Goal: Task Accomplishment & Management: Complete application form

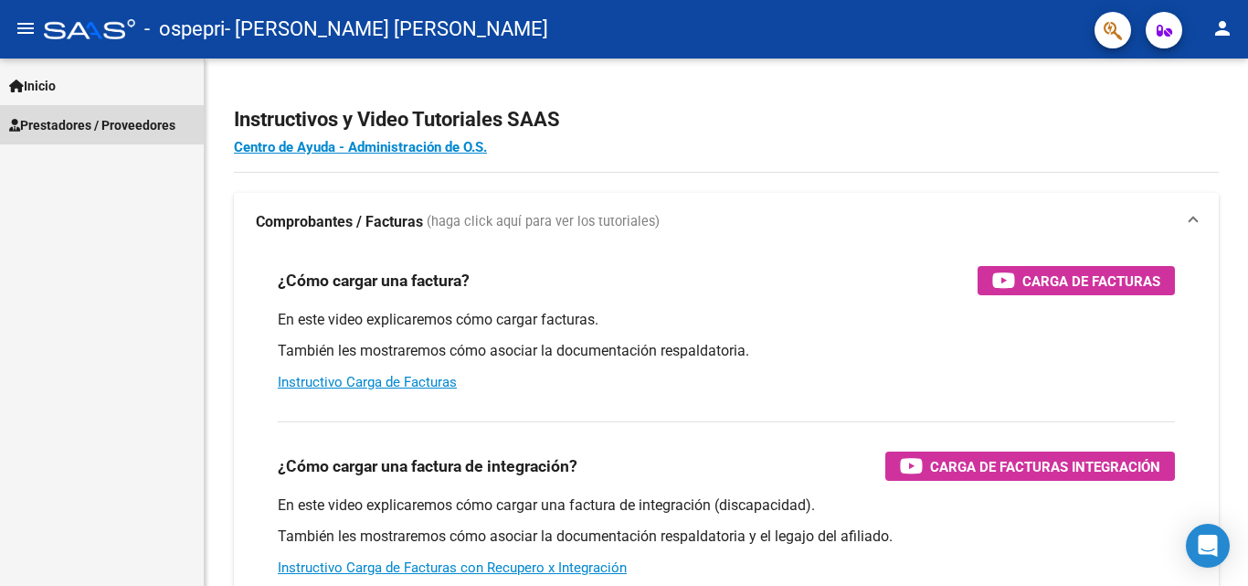
click at [70, 122] on span "Prestadores / Proveedores" at bounding box center [92, 125] width 166 height 20
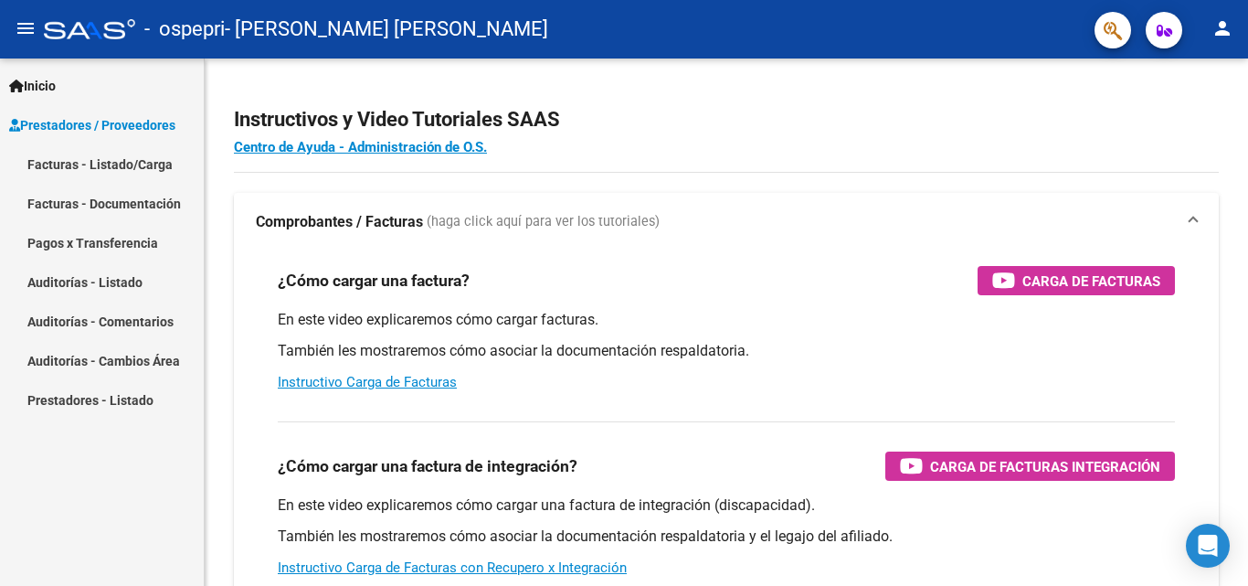
click at [103, 169] on link "Facturas - Listado/Carga" at bounding box center [102, 163] width 204 height 39
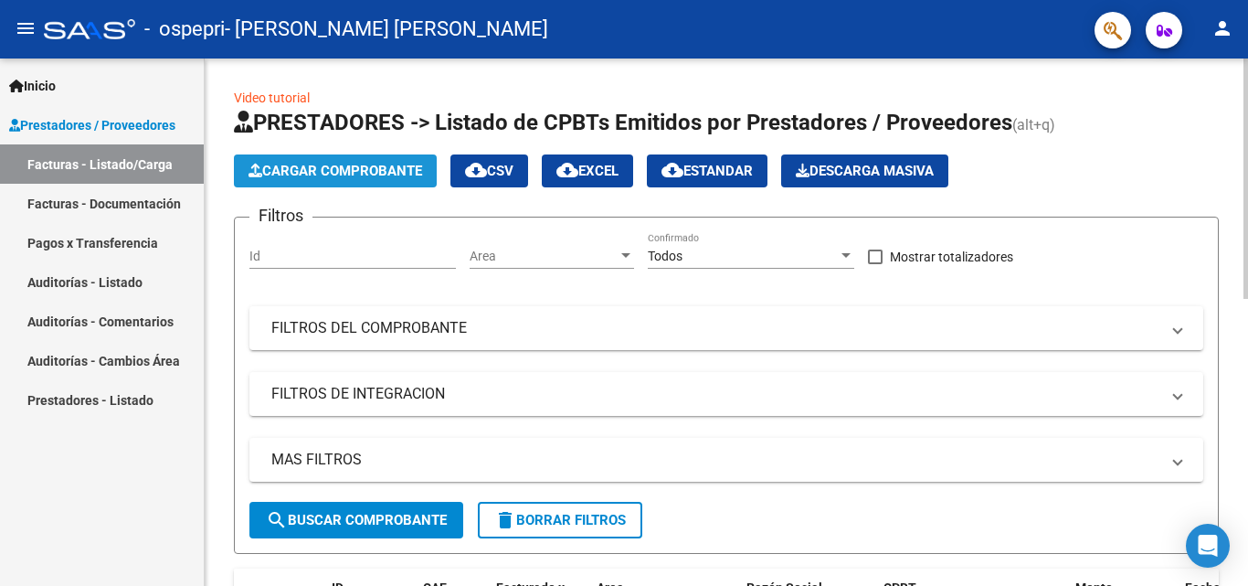
click at [338, 165] on span "Cargar Comprobante" at bounding box center [336, 171] width 174 height 16
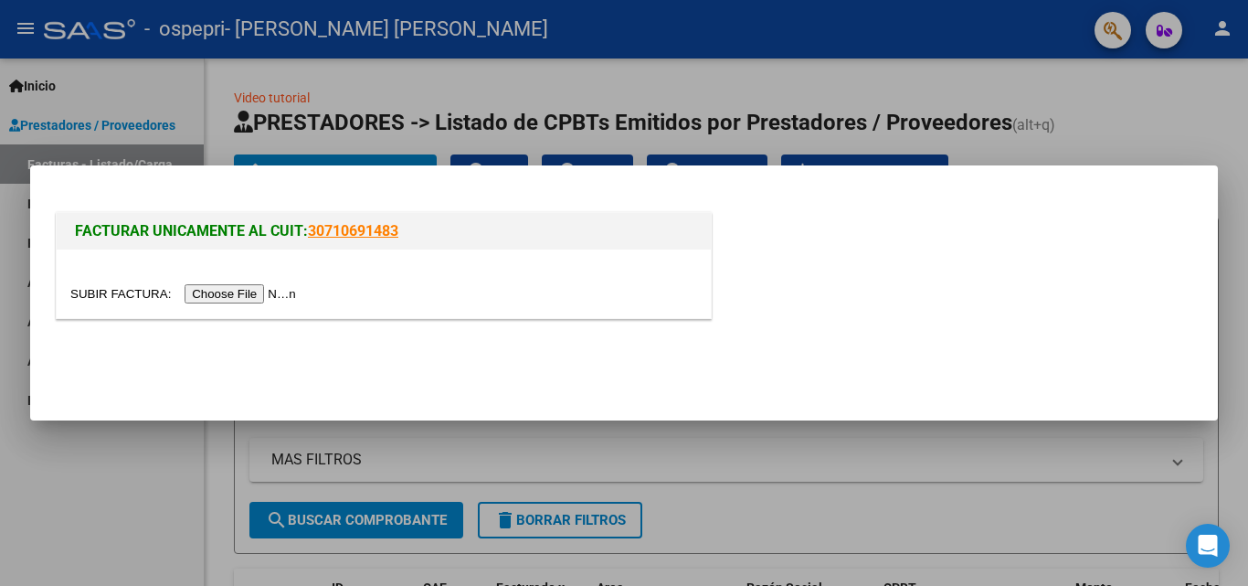
click at [254, 293] on input "file" at bounding box center [185, 293] width 231 height 19
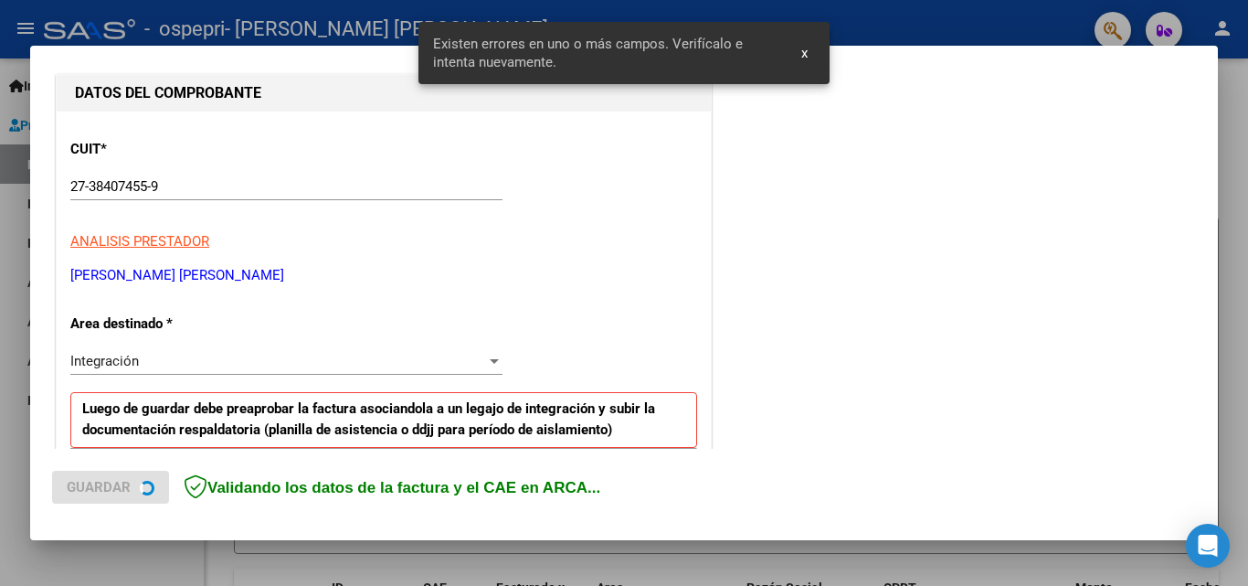
scroll to position [412, 0]
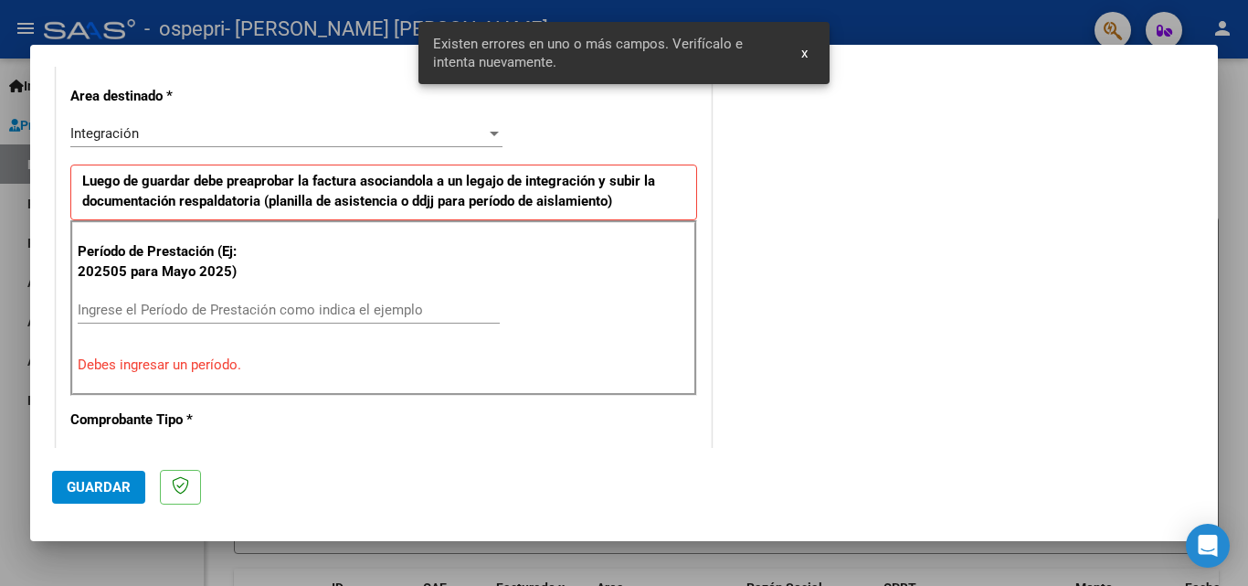
click at [207, 304] on input "Ingrese el Período de Prestación como indica el ejemplo" at bounding box center [289, 310] width 422 height 16
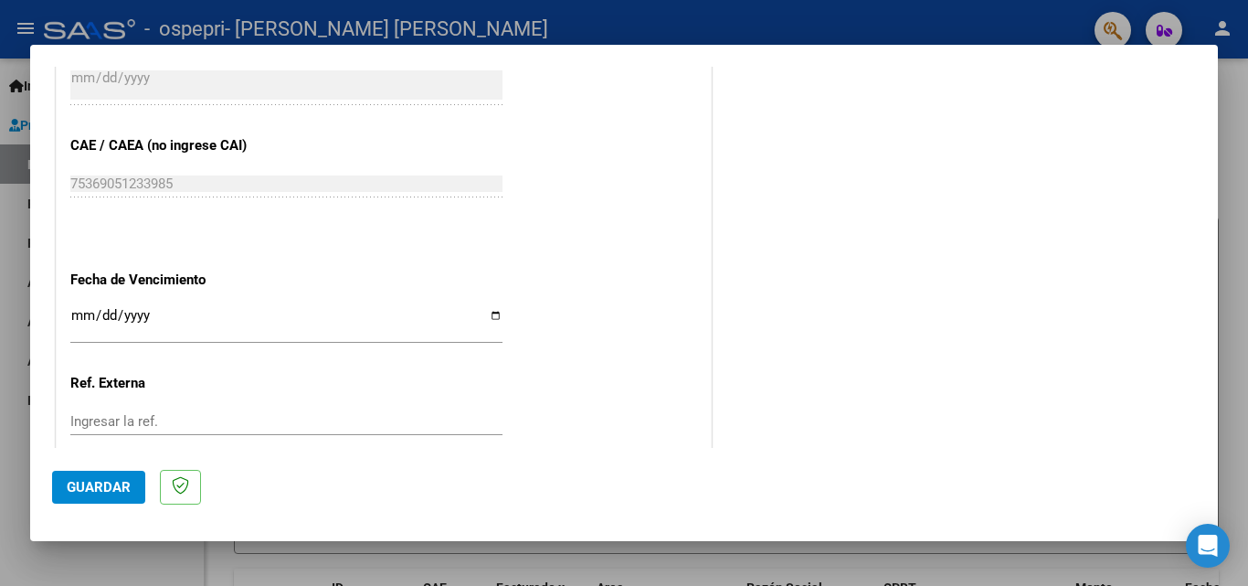
scroll to position [1143, 0]
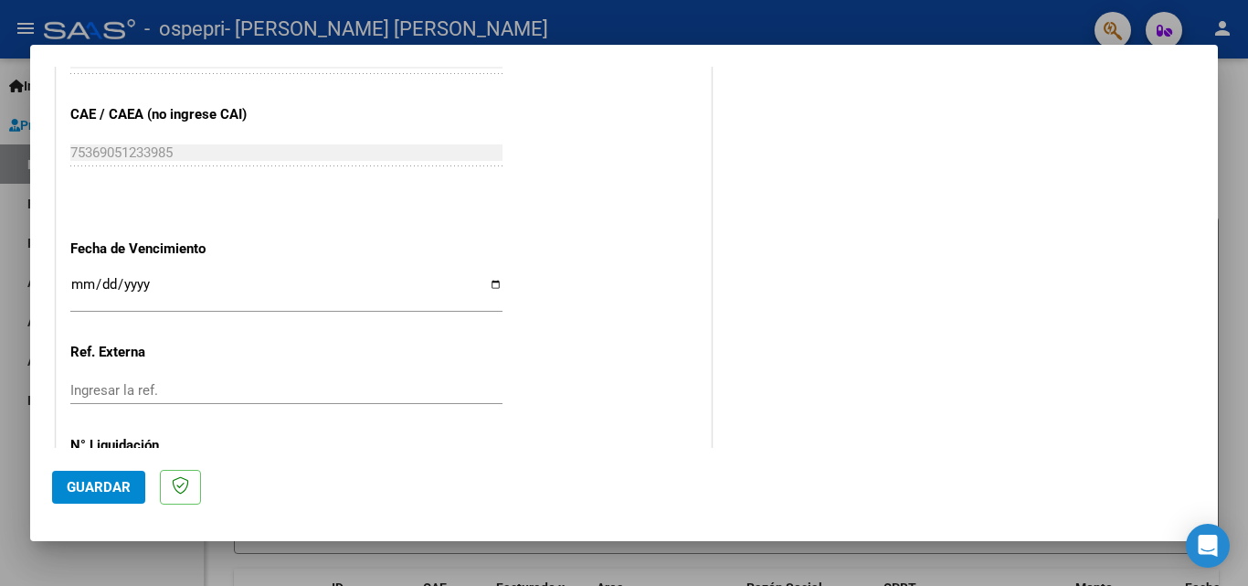
type input "202508"
click at [492, 284] on input "Ingresar la fecha" at bounding box center [286, 291] width 432 height 29
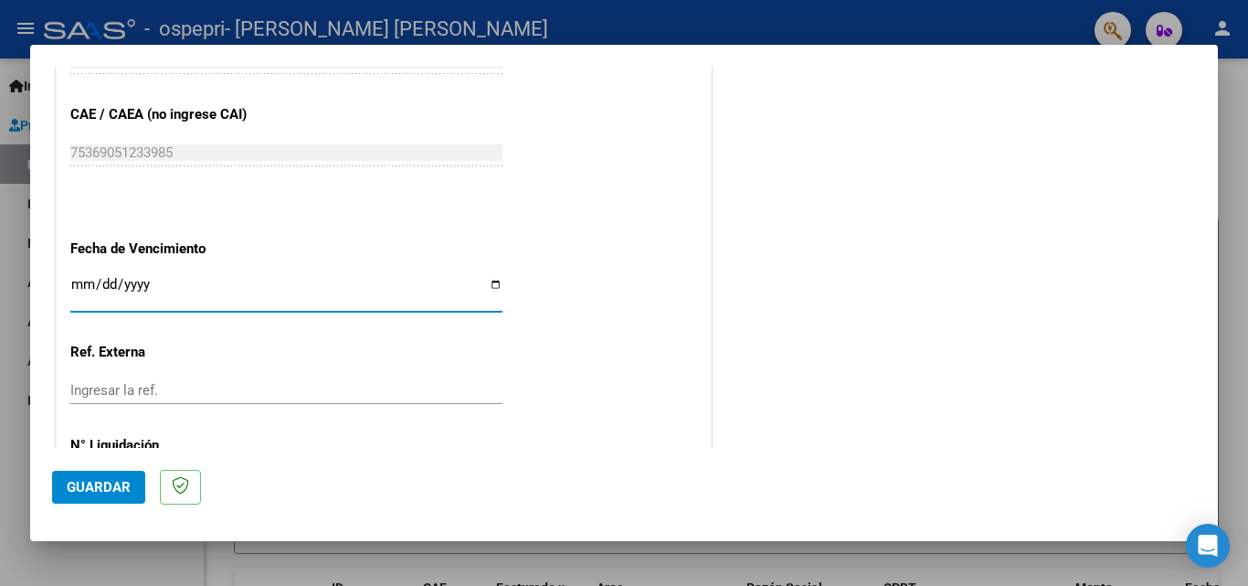
type input "[DATE]"
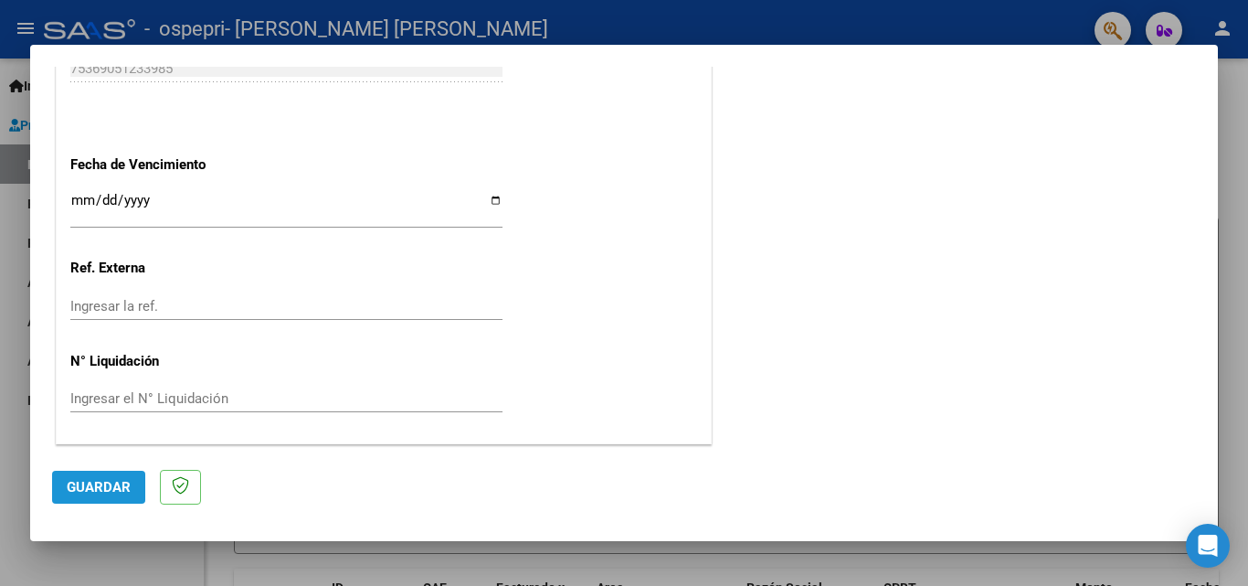
click at [93, 486] on span "Guardar" at bounding box center [99, 487] width 64 height 16
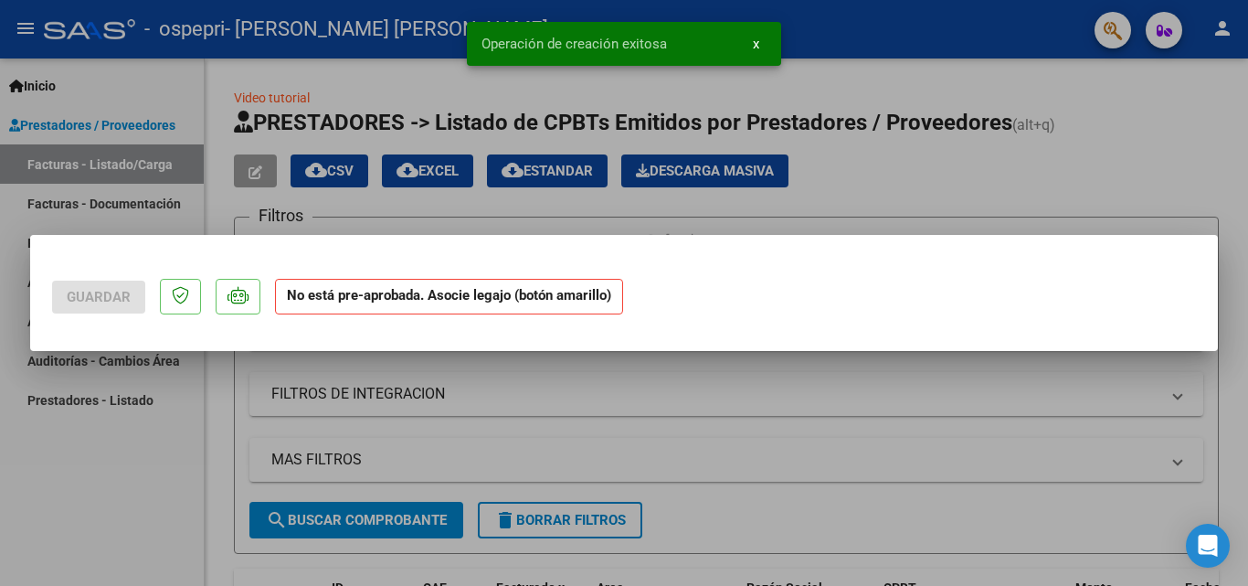
scroll to position [0, 0]
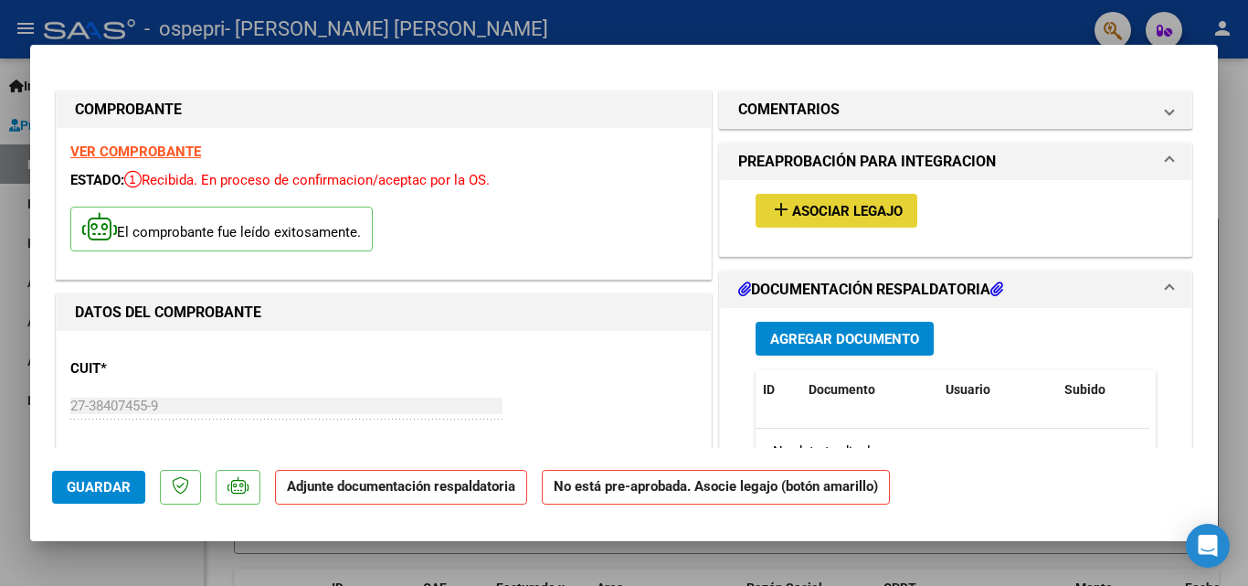
click at [792, 205] on span "Asociar Legajo" at bounding box center [847, 211] width 111 height 16
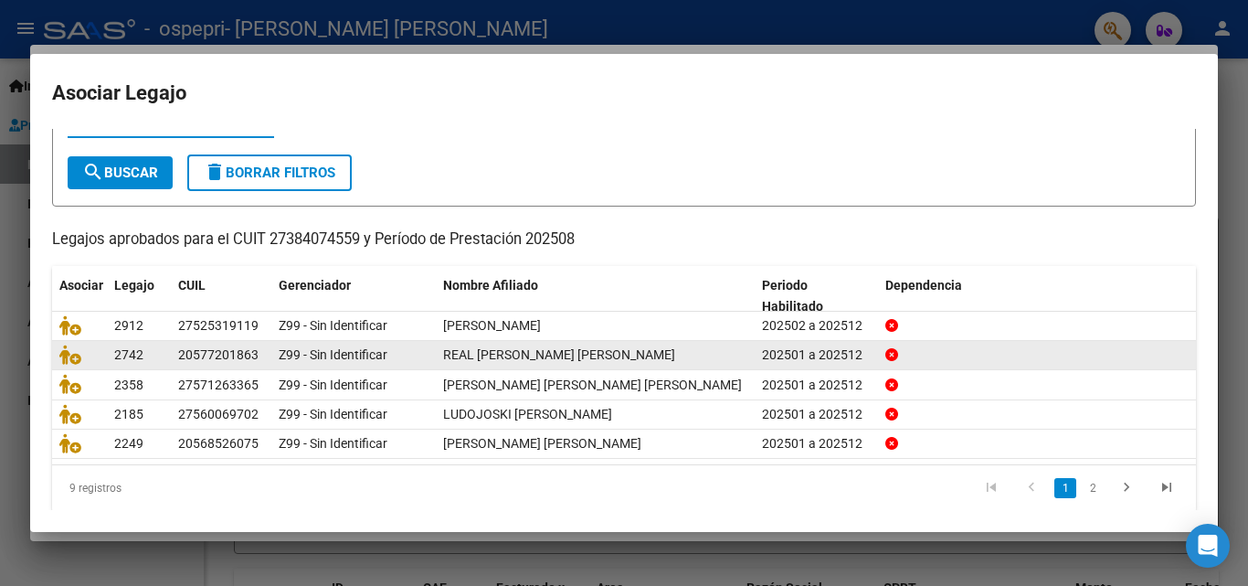
scroll to position [91, 0]
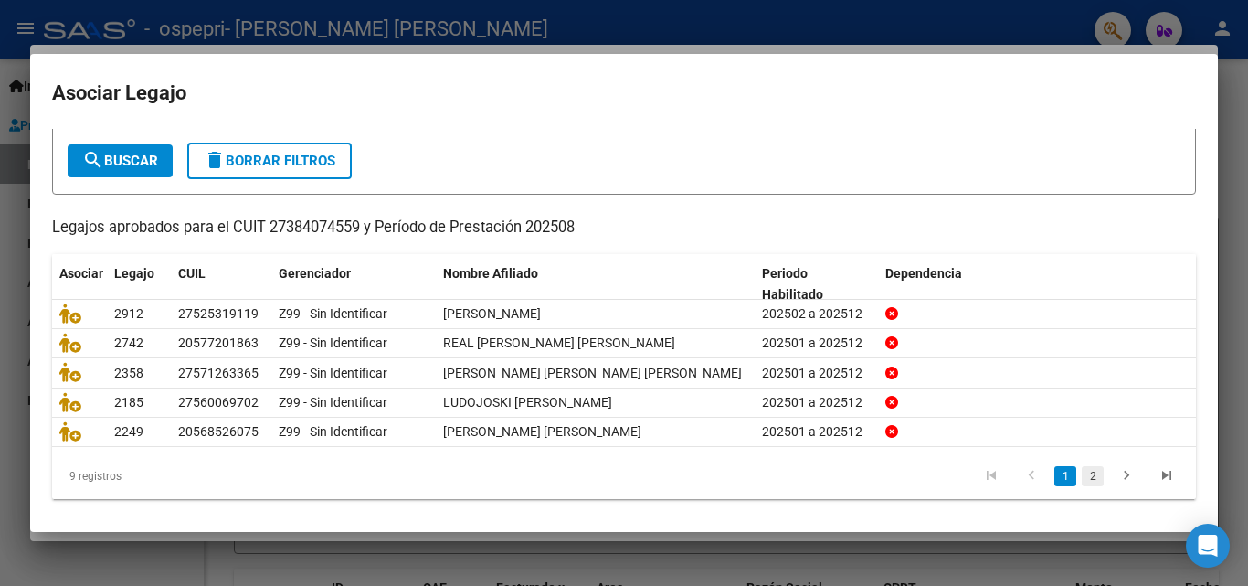
click at [1082, 477] on link "2" at bounding box center [1093, 476] width 22 height 20
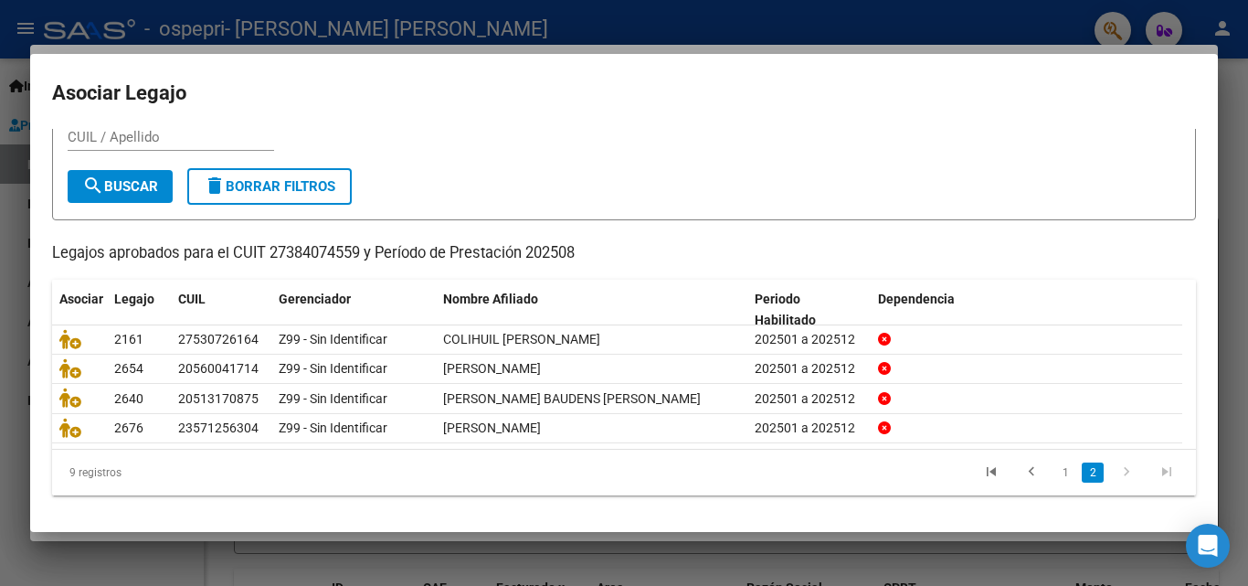
scroll to position [69, 0]
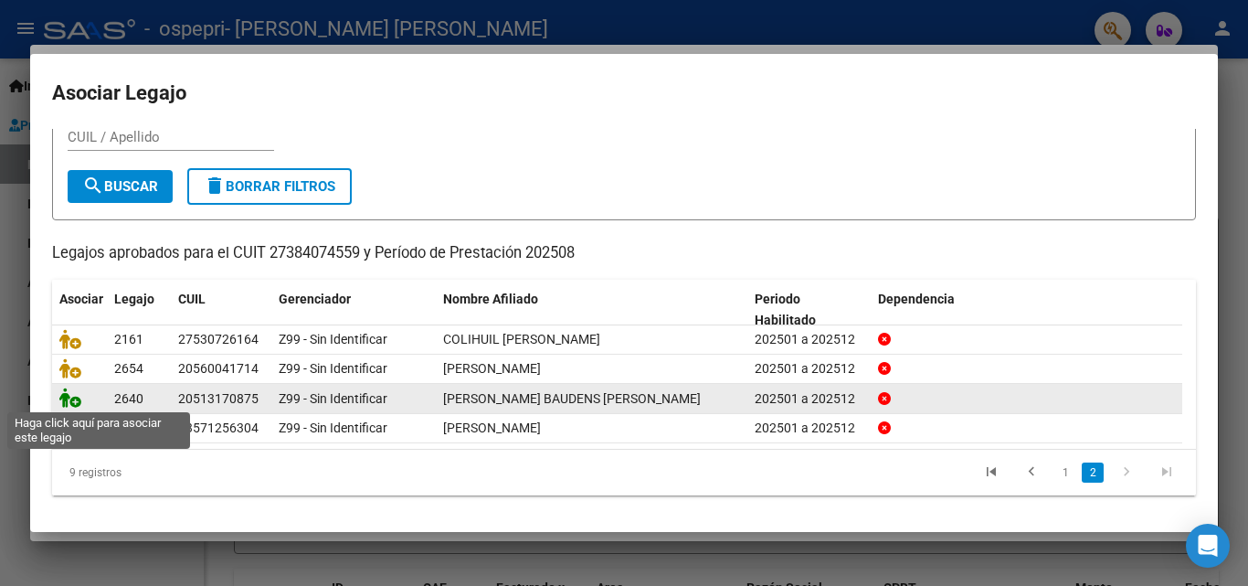
click at [69, 391] on icon at bounding box center [70, 398] width 22 height 20
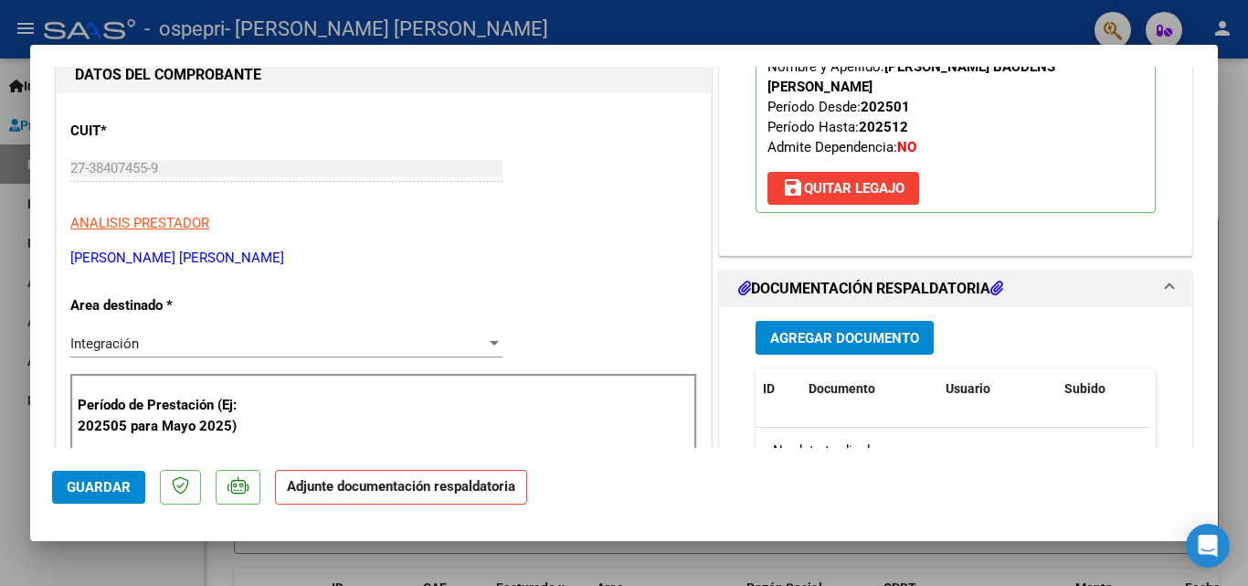
scroll to position [274, 0]
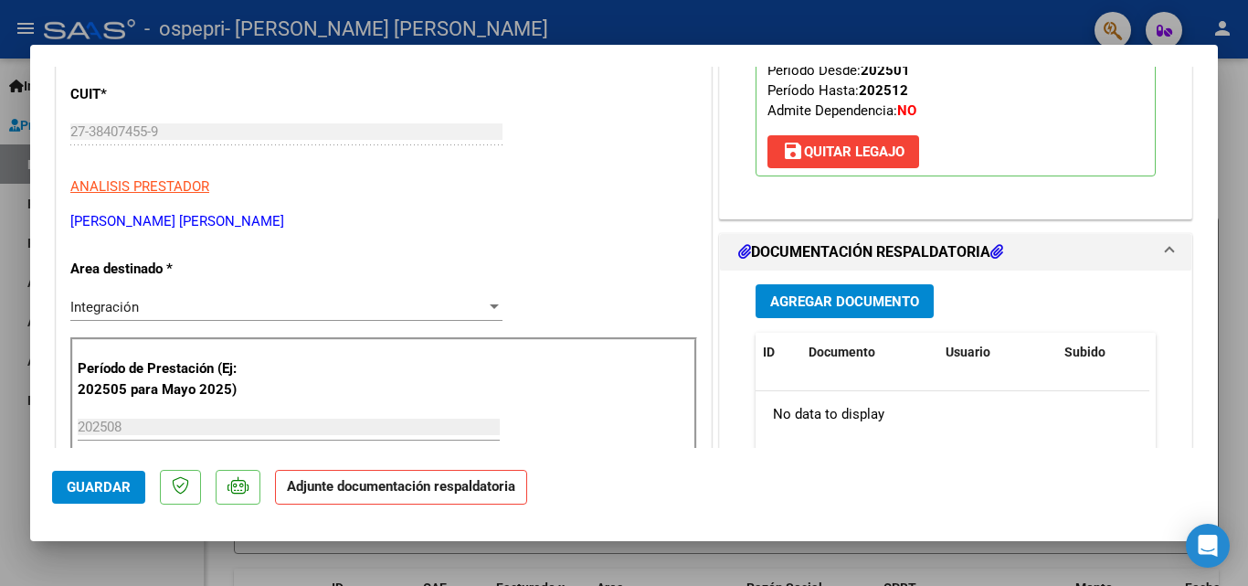
click at [847, 293] on span "Agregar Documento" at bounding box center [844, 301] width 149 height 16
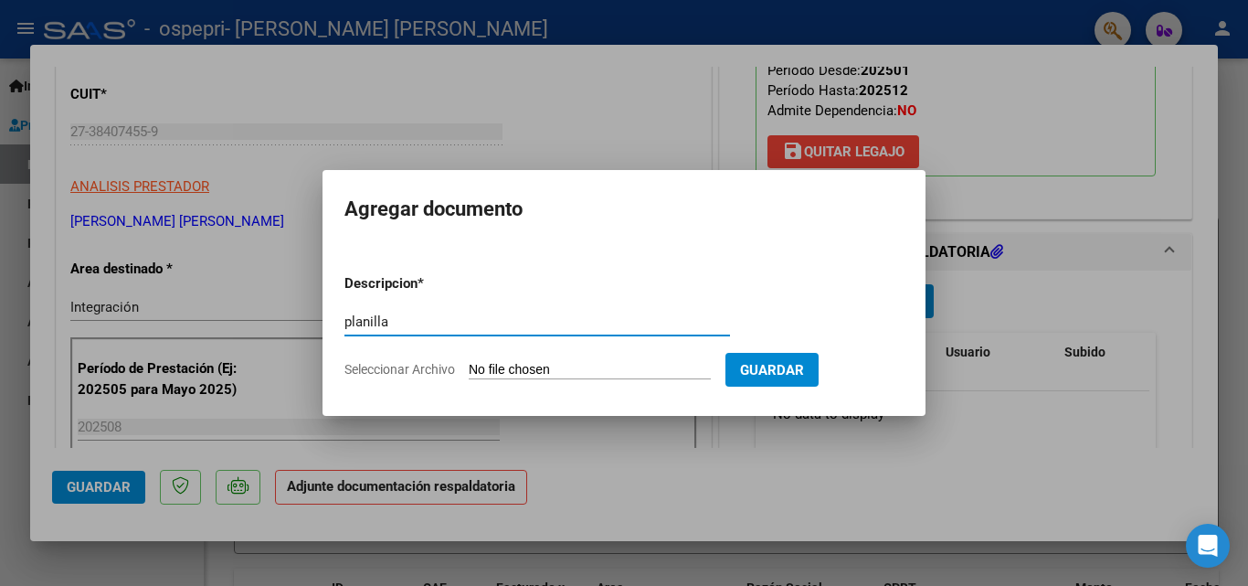
type input "planilla"
click at [535, 371] on input "Seleccionar Archivo" at bounding box center [590, 370] width 242 height 17
type input "C:\fakepath\[PERSON_NAME].pdf"
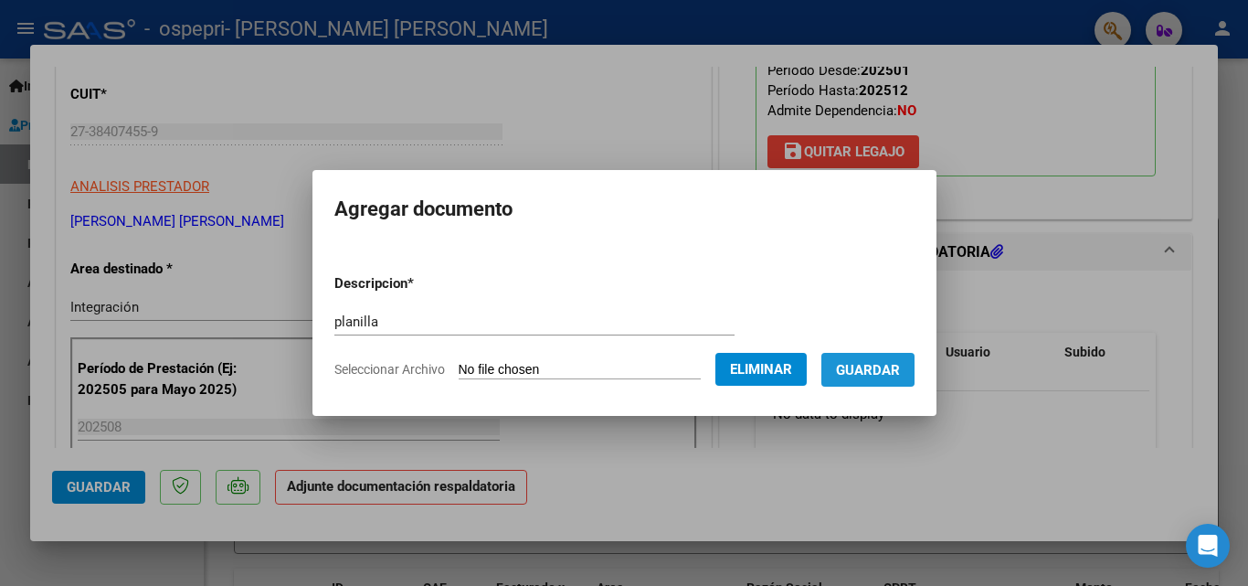
click at [864, 364] on span "Guardar" at bounding box center [868, 370] width 64 height 16
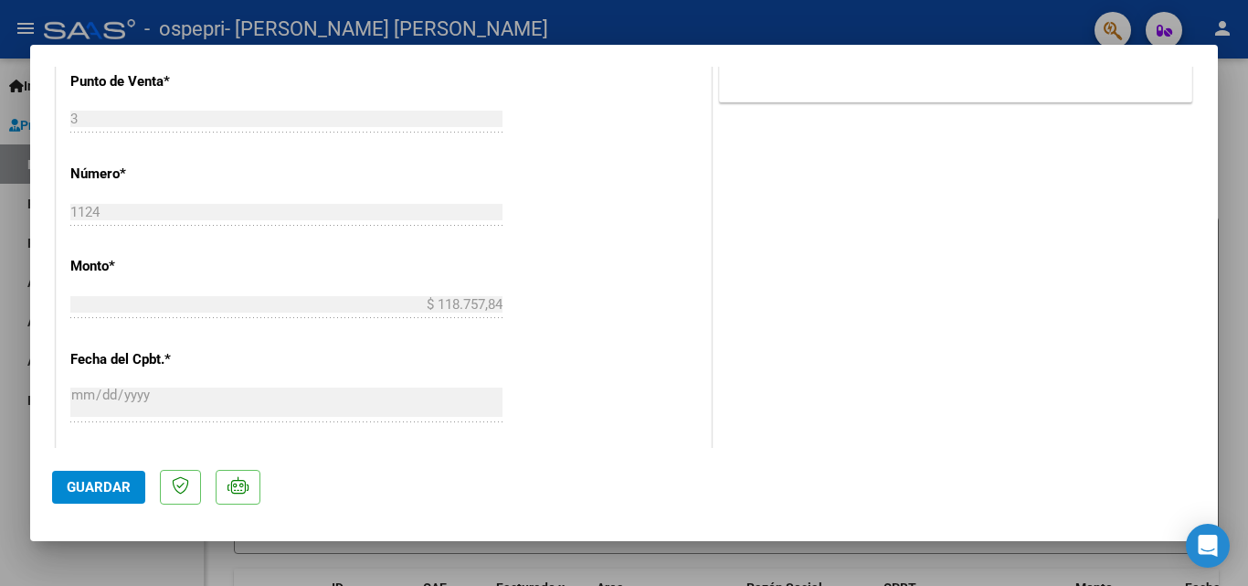
scroll to position [1255, 0]
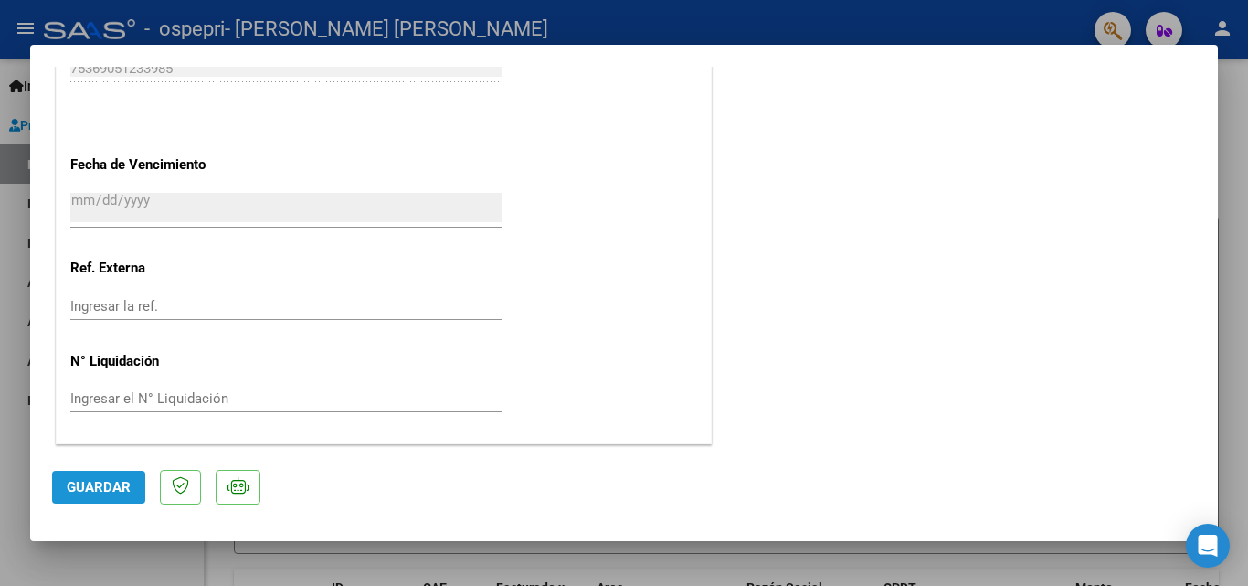
click at [101, 495] on button "Guardar" at bounding box center [98, 487] width 93 height 33
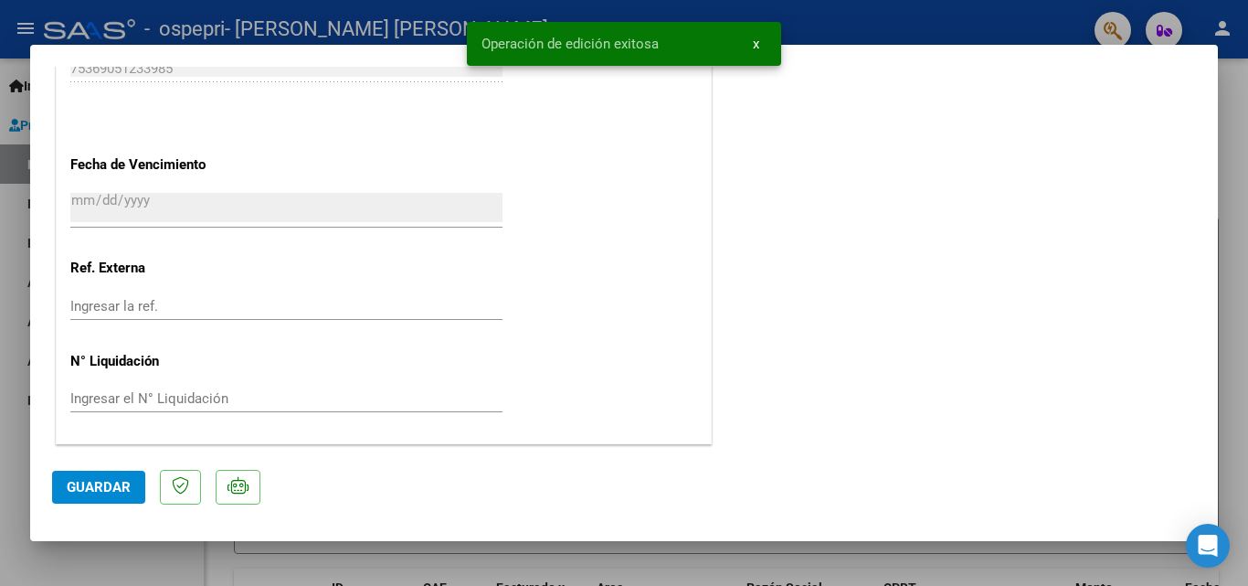
click at [759, 48] on span "x" at bounding box center [756, 44] width 6 height 16
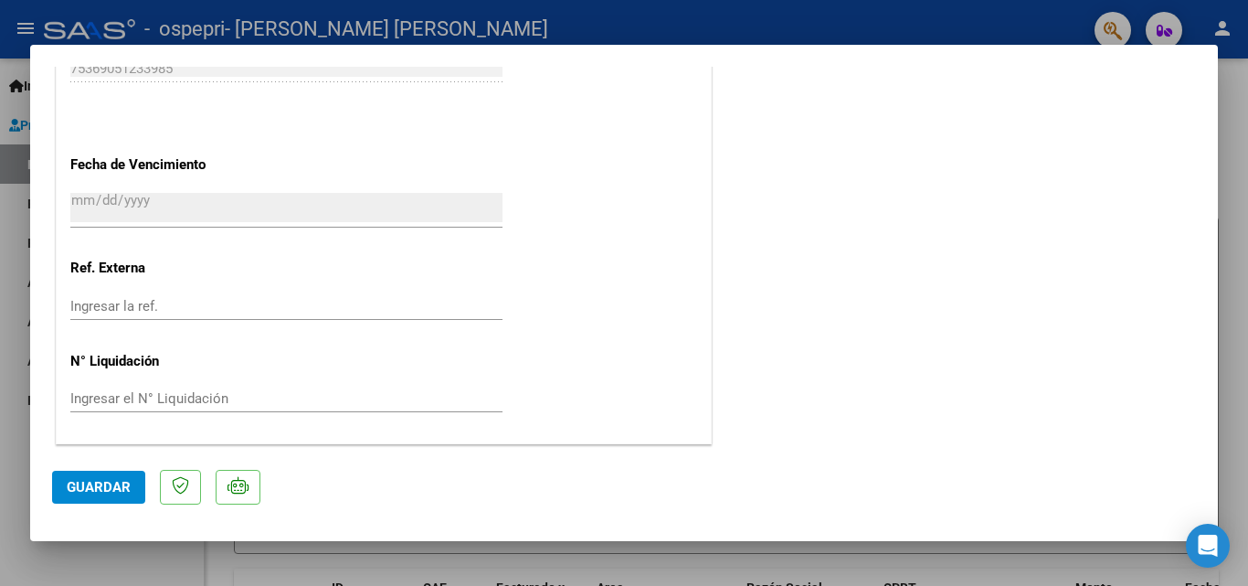
click at [5, 206] on div at bounding box center [624, 293] width 1248 height 586
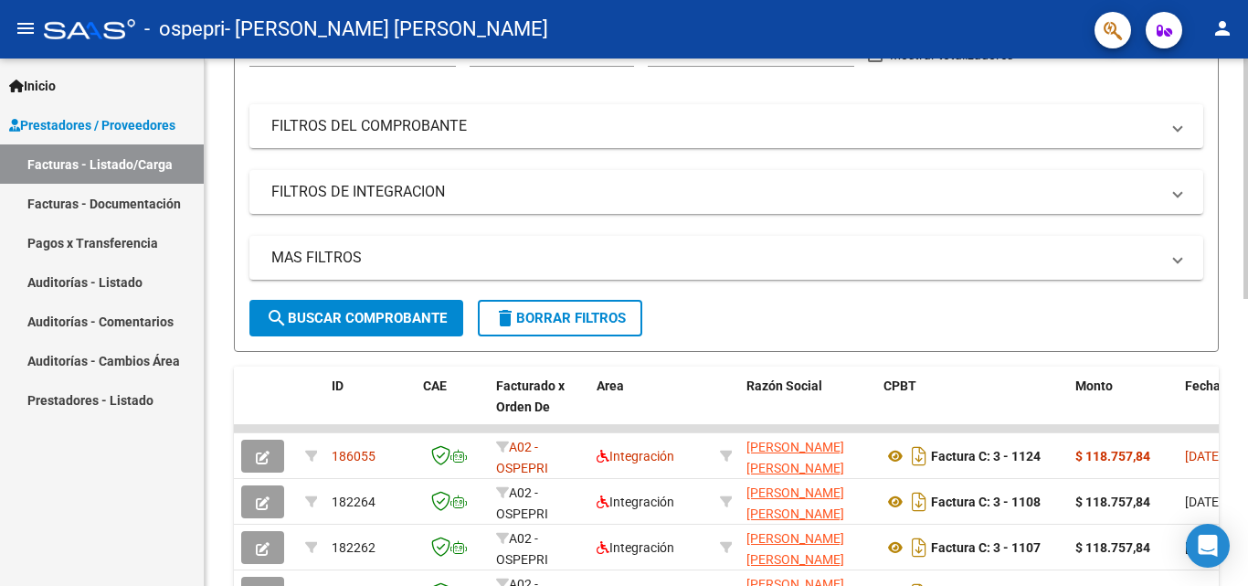
scroll to position [0, 0]
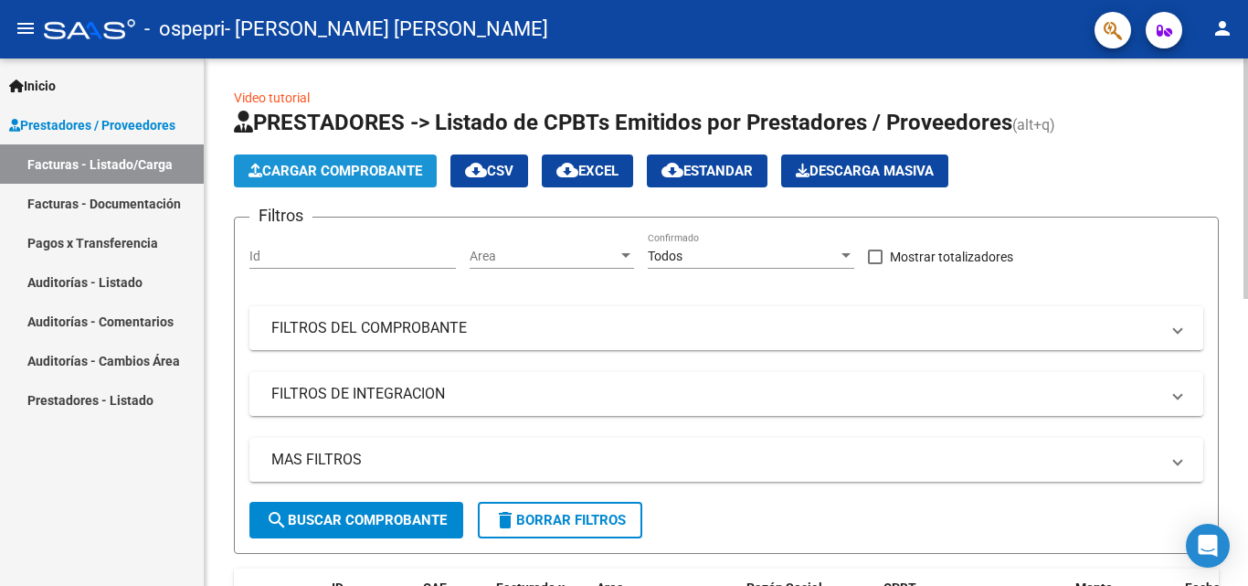
click at [304, 169] on span "Cargar Comprobante" at bounding box center [336, 171] width 174 height 16
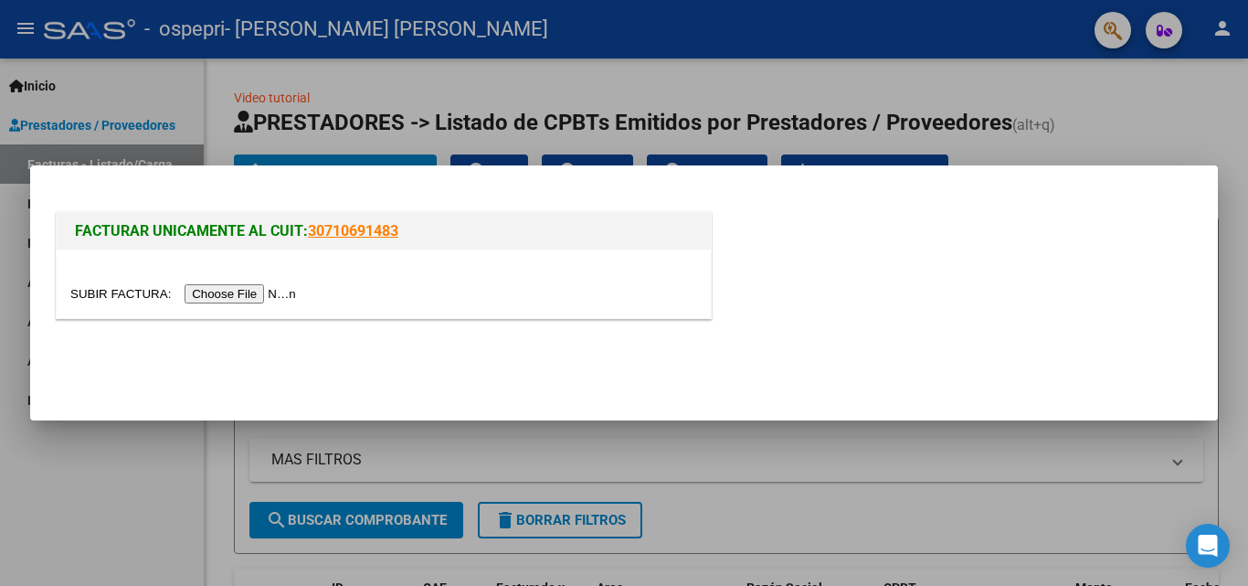
click at [263, 303] on input "file" at bounding box center [185, 293] width 231 height 19
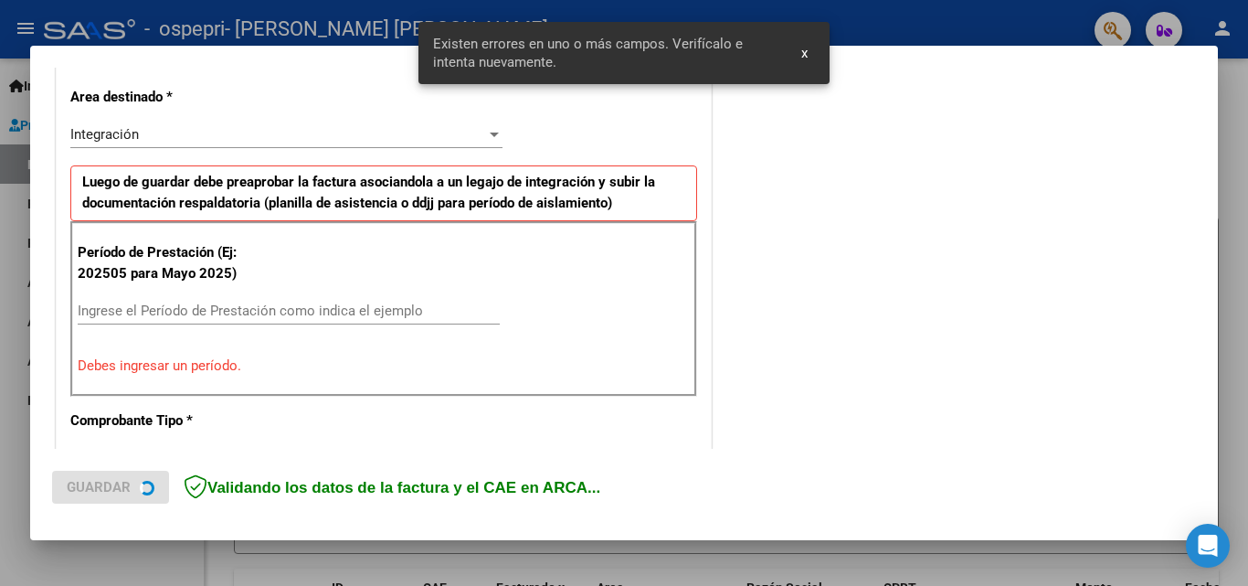
scroll to position [504, 0]
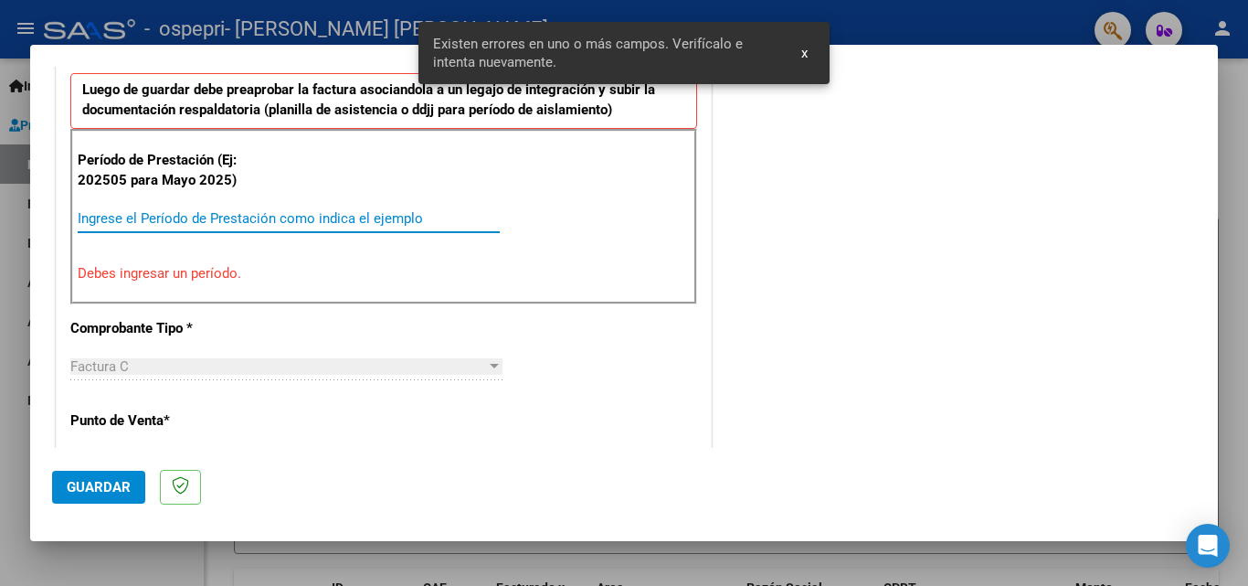
click at [244, 220] on input "Ingrese el Período de Prestación como indica el ejemplo" at bounding box center [289, 218] width 422 height 16
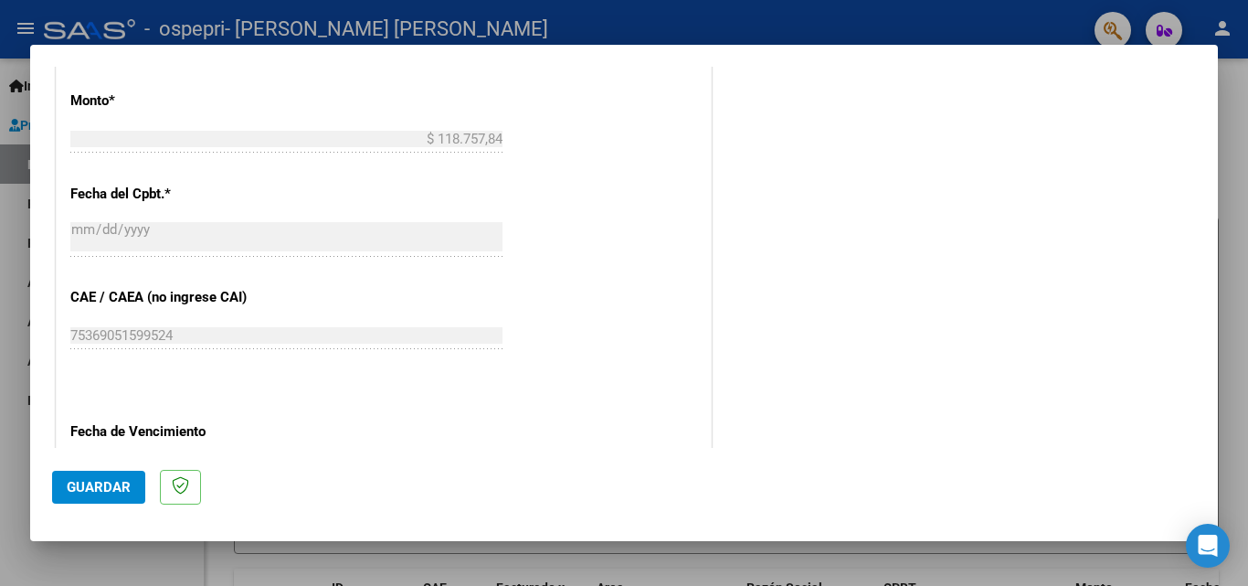
scroll to position [1227, 0]
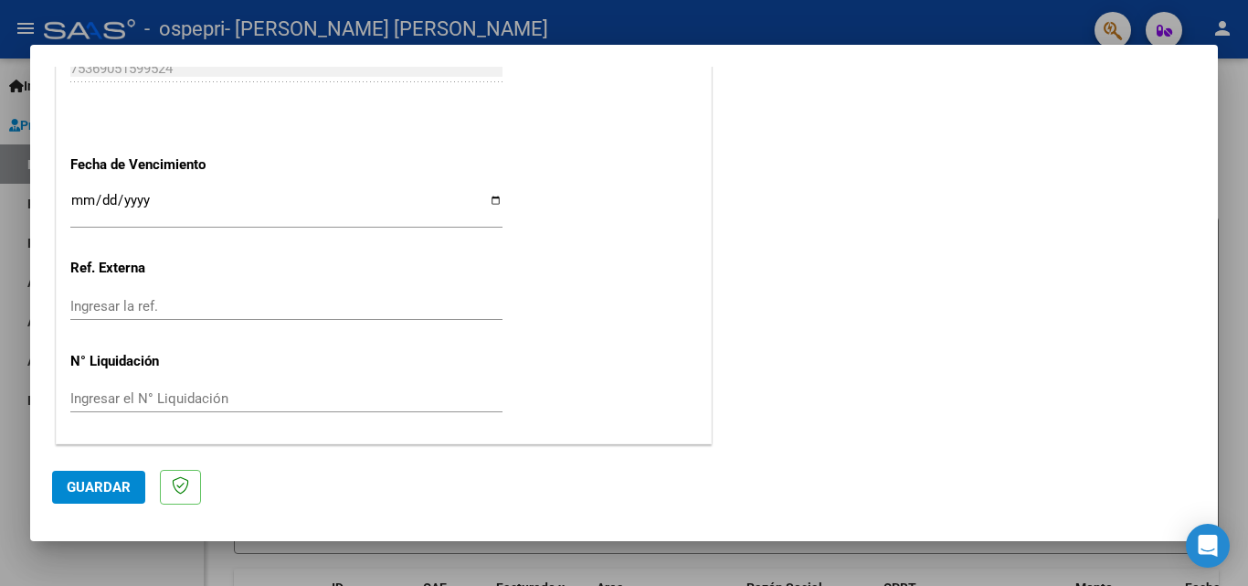
type input "202508"
click at [494, 203] on input "Ingresar la fecha" at bounding box center [286, 207] width 432 height 29
type input "[DATE]"
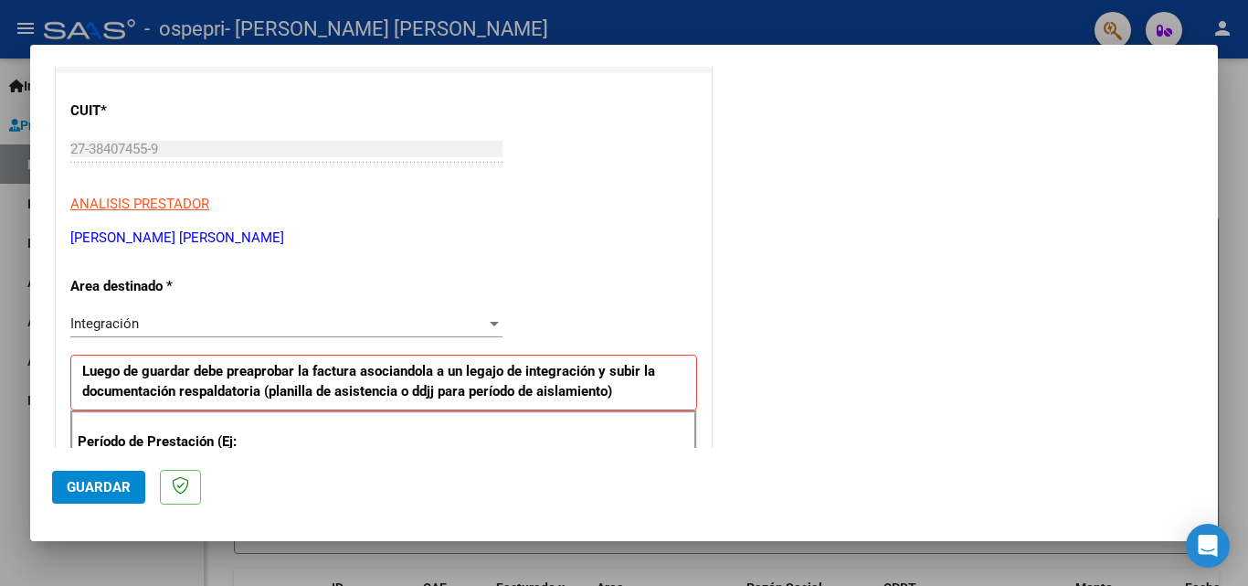
scroll to position [0, 0]
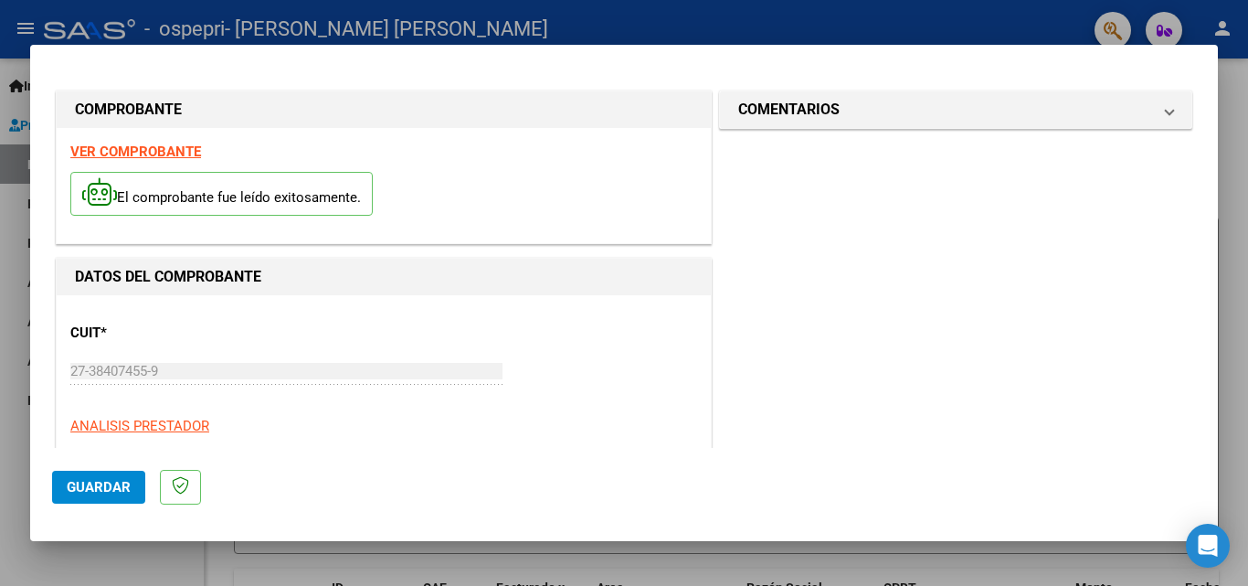
click at [111, 490] on span "Guardar" at bounding box center [99, 487] width 64 height 16
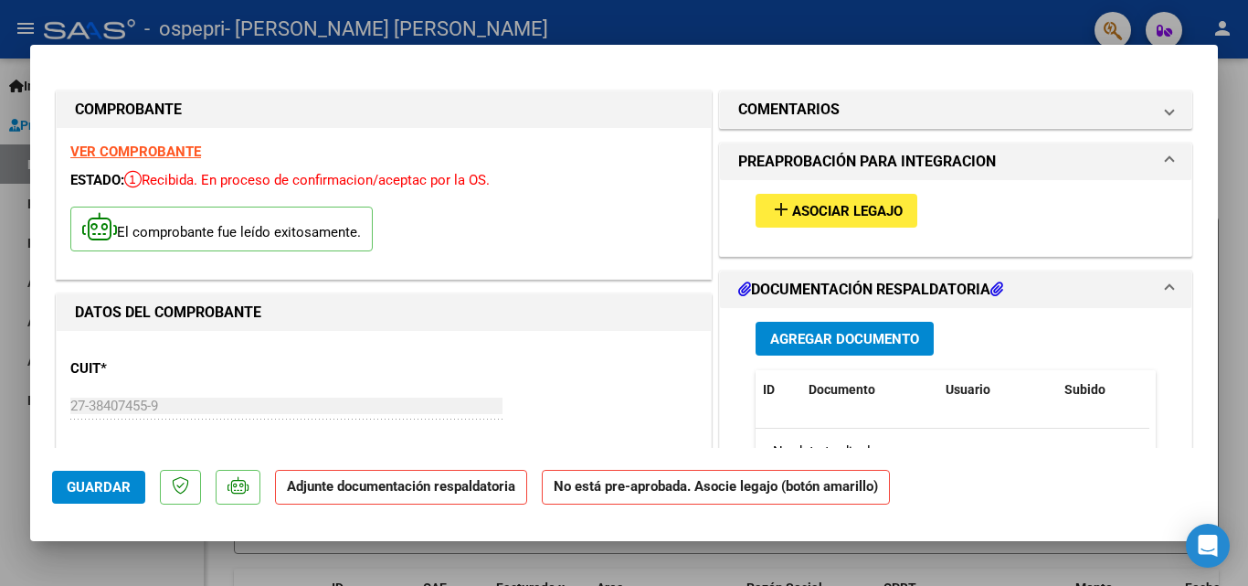
click at [798, 340] on span "Agregar Documento" at bounding box center [844, 339] width 149 height 16
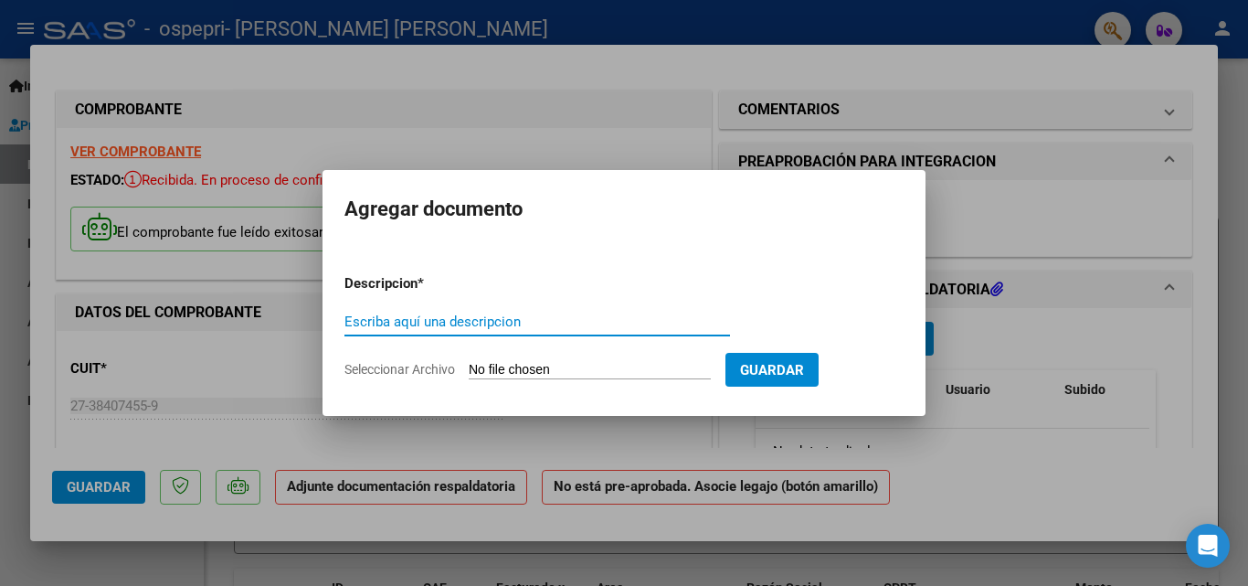
click at [558, 321] on input "Escriba aquí una descripcion" at bounding box center [538, 321] width 386 height 16
type input "planilla"
click at [570, 367] on input "Seleccionar Archivo" at bounding box center [590, 370] width 242 height 17
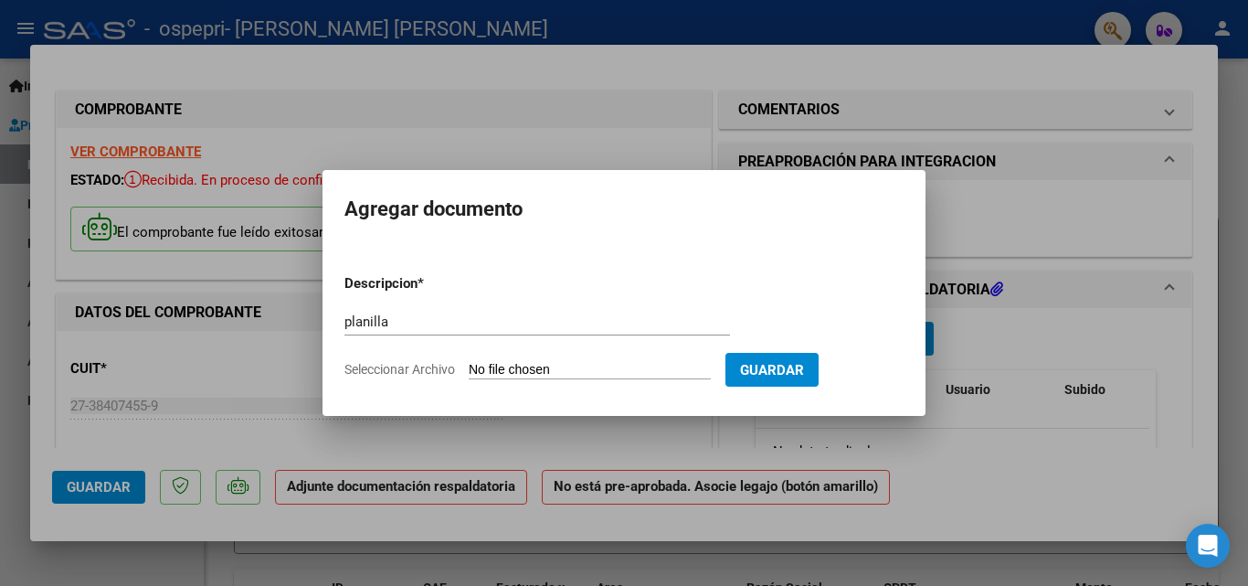
type input "C:\fakepath\[PERSON_NAME].pdf"
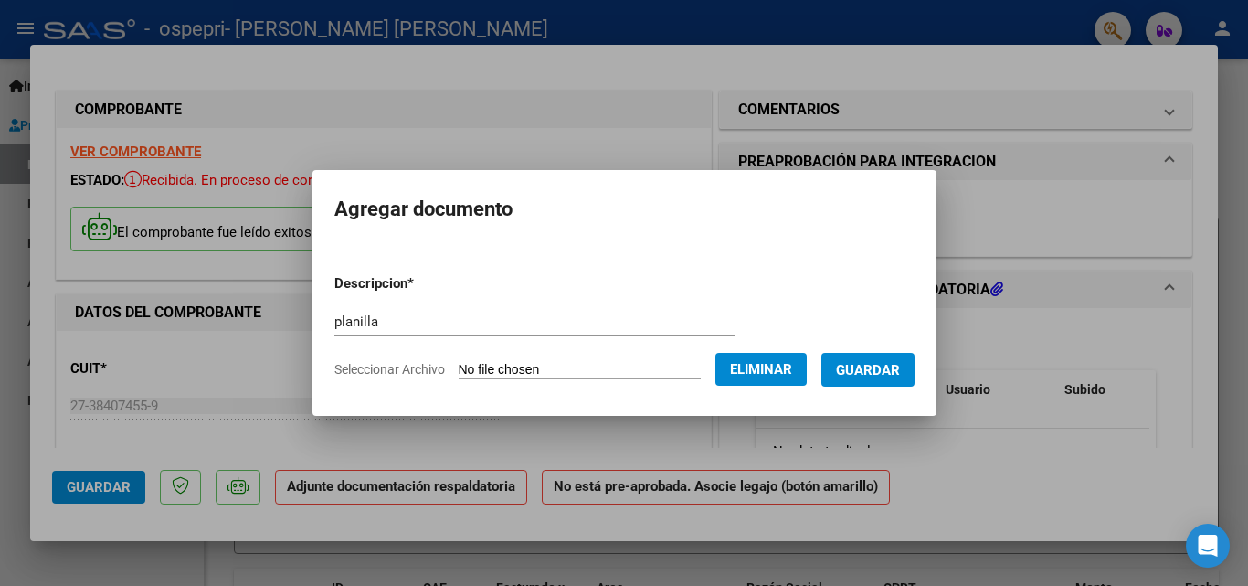
click at [883, 376] on span "Guardar" at bounding box center [868, 370] width 64 height 16
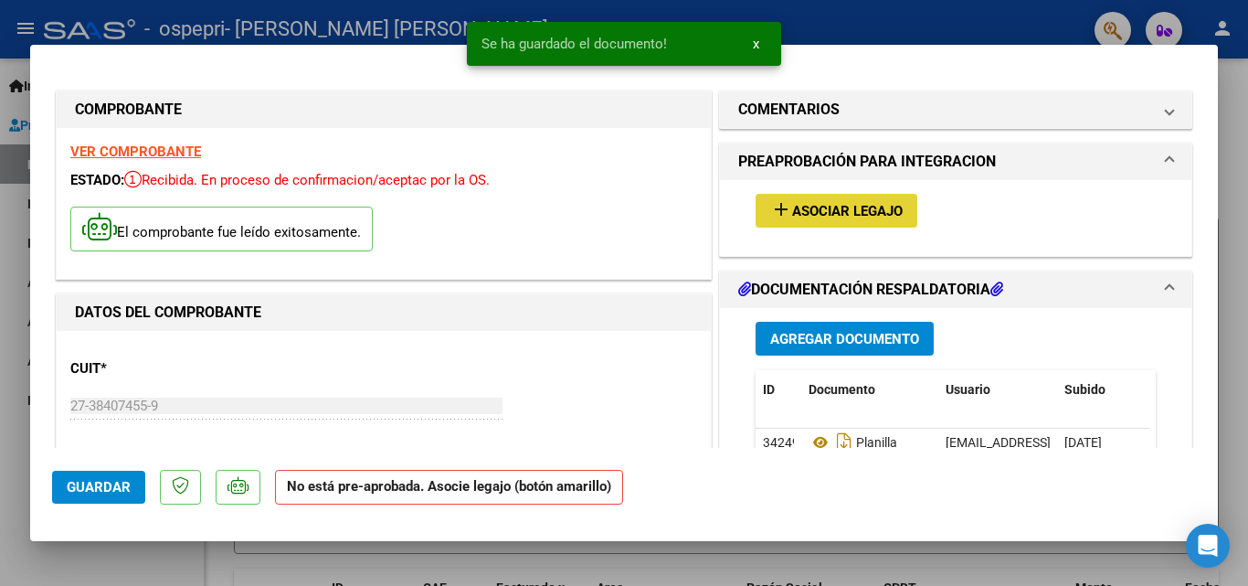
click at [766, 196] on button "add Asociar Legajo" at bounding box center [837, 211] width 162 height 34
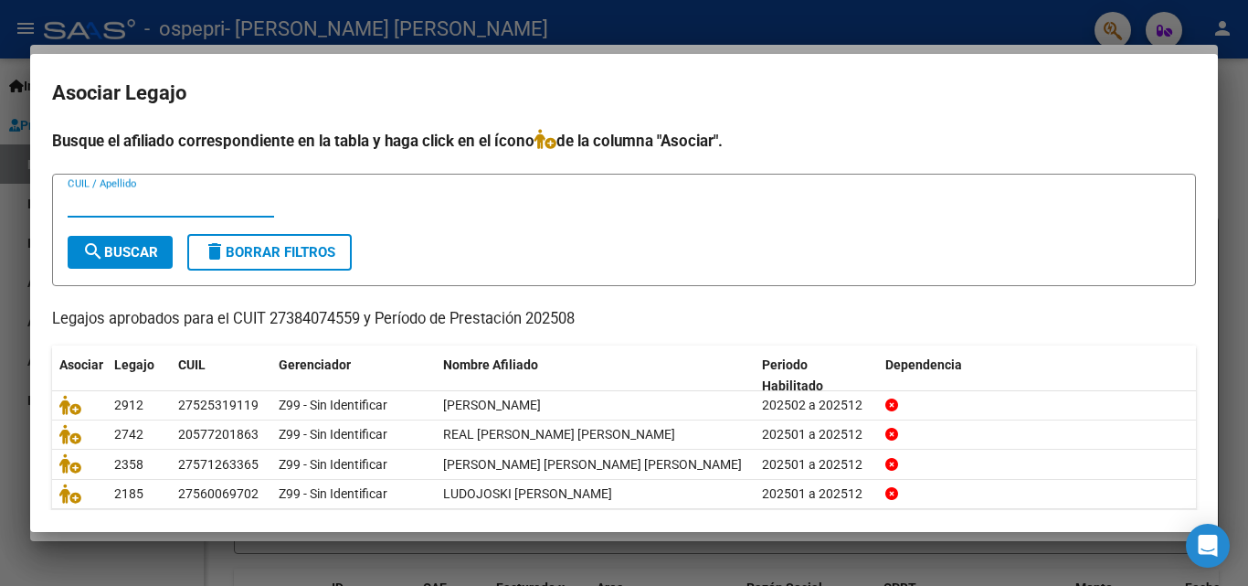
scroll to position [100, 0]
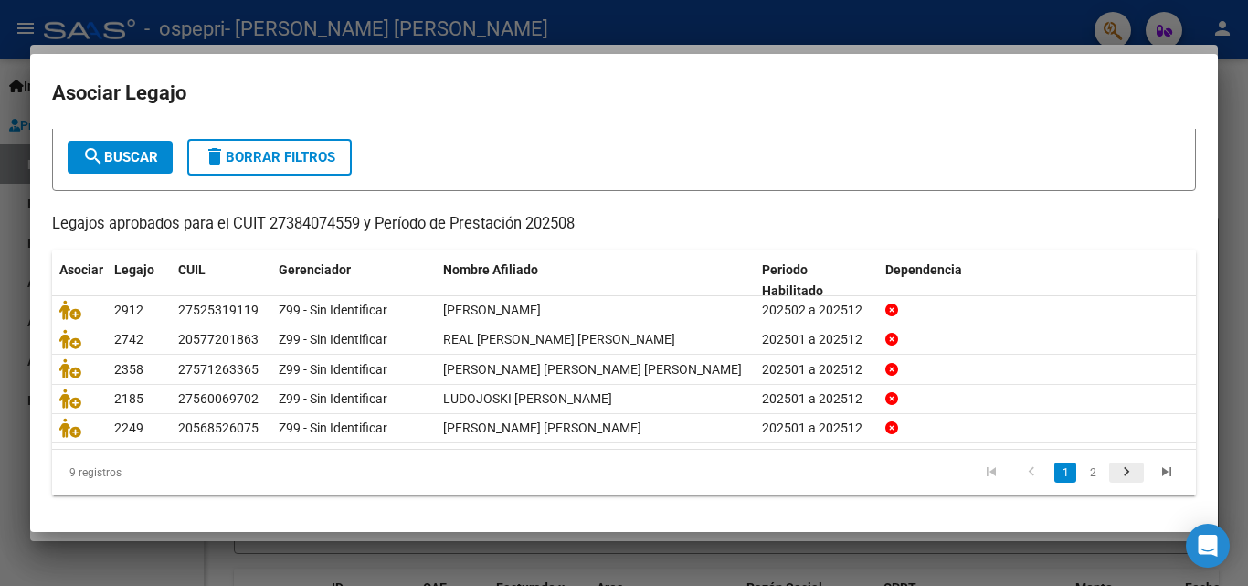
click at [1115, 469] on icon "go to next page" at bounding box center [1127, 474] width 24 height 22
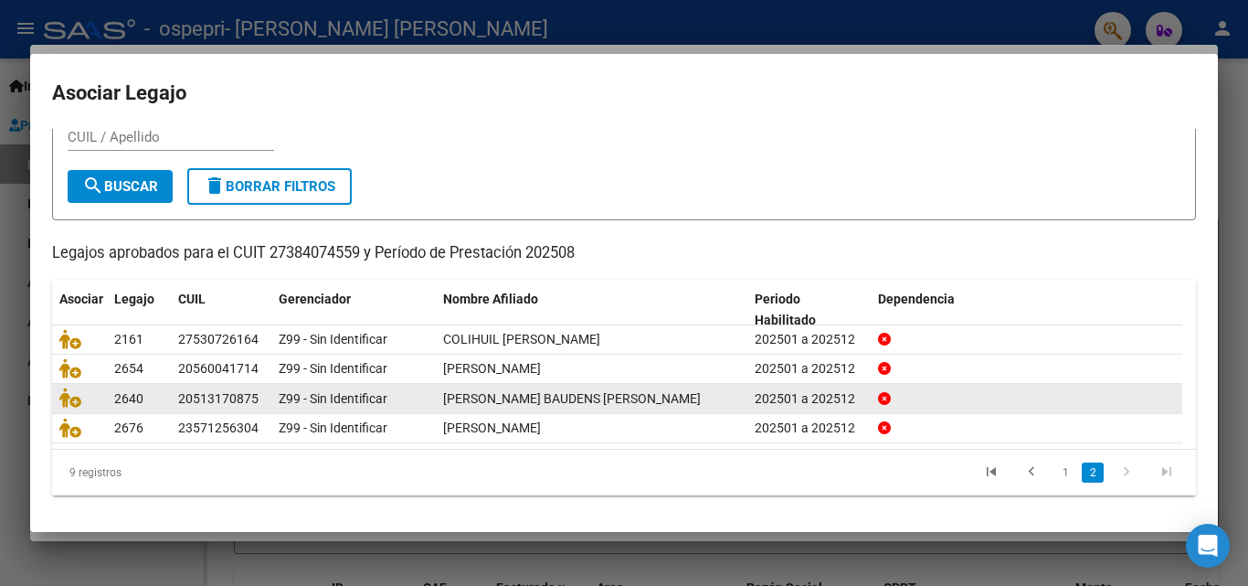
scroll to position [69, 0]
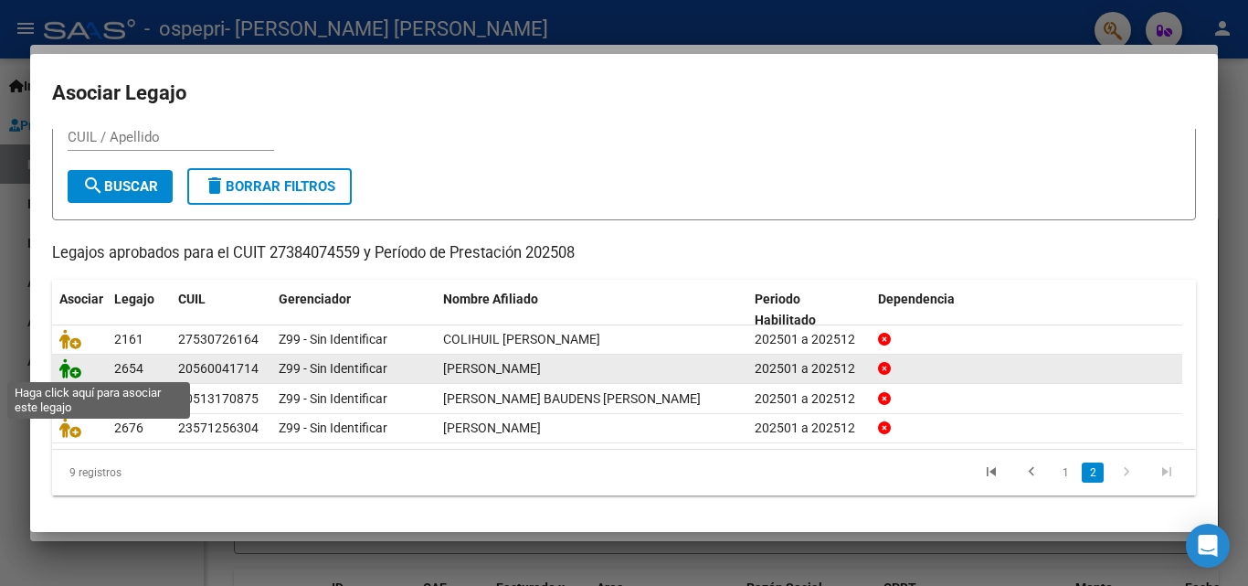
click at [59, 365] on icon at bounding box center [70, 368] width 22 height 20
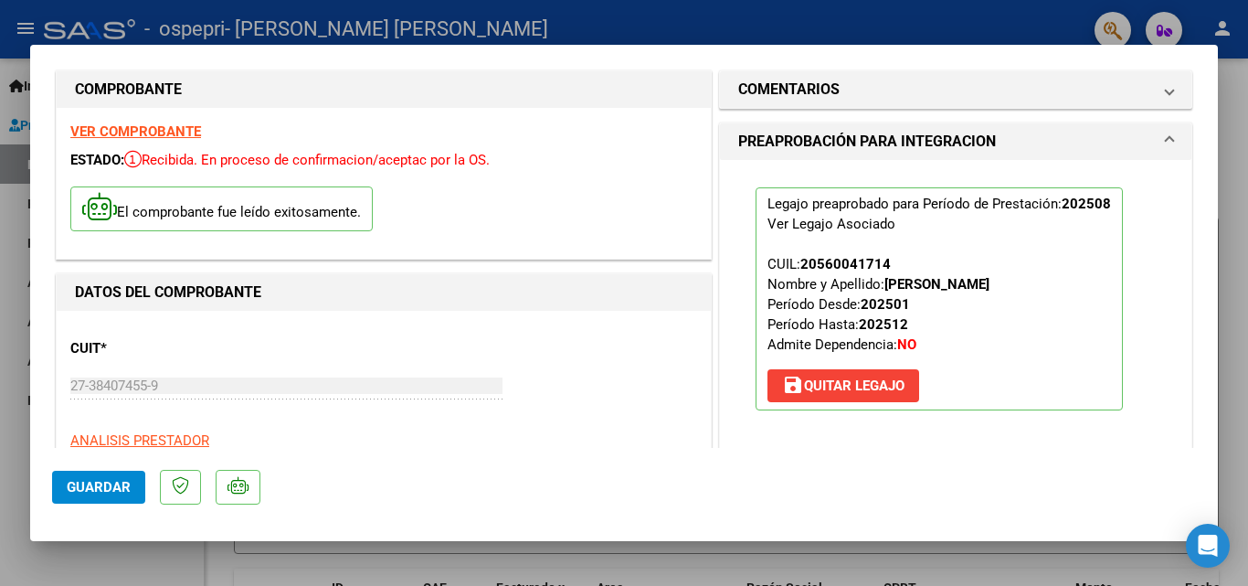
scroll to position [366, 0]
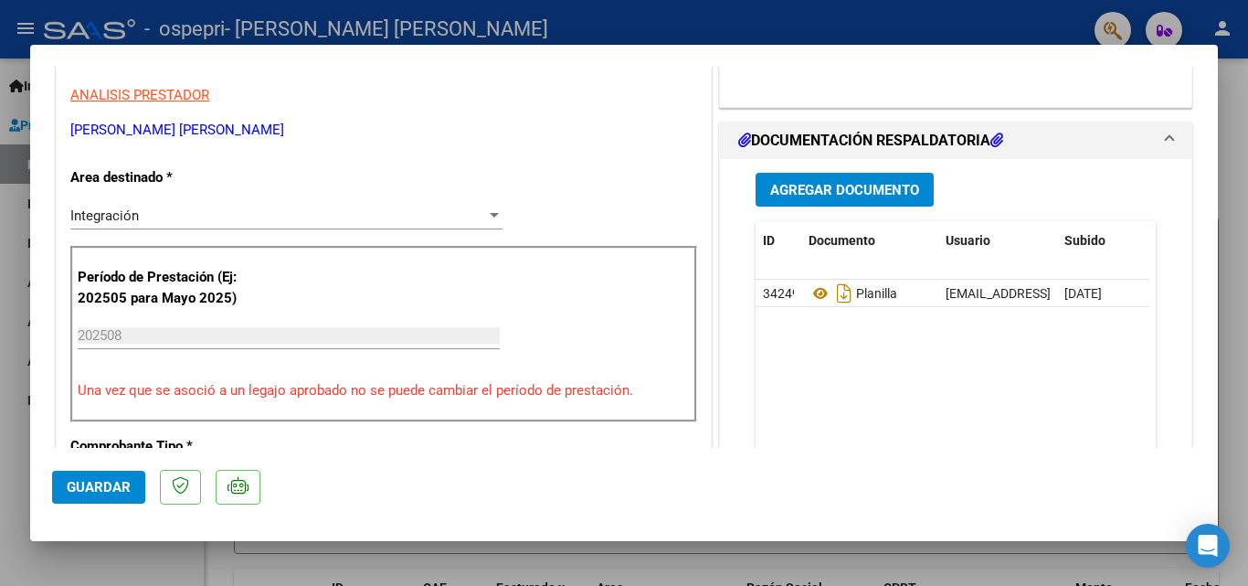
click at [110, 485] on span "Guardar" at bounding box center [99, 487] width 64 height 16
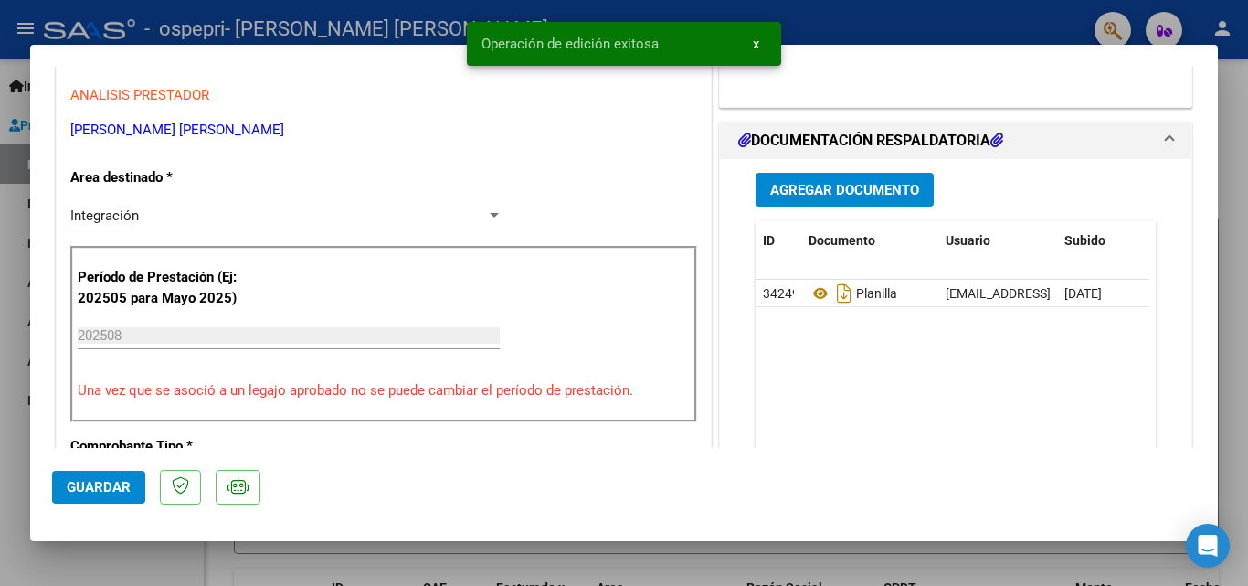
scroll to position [0, 0]
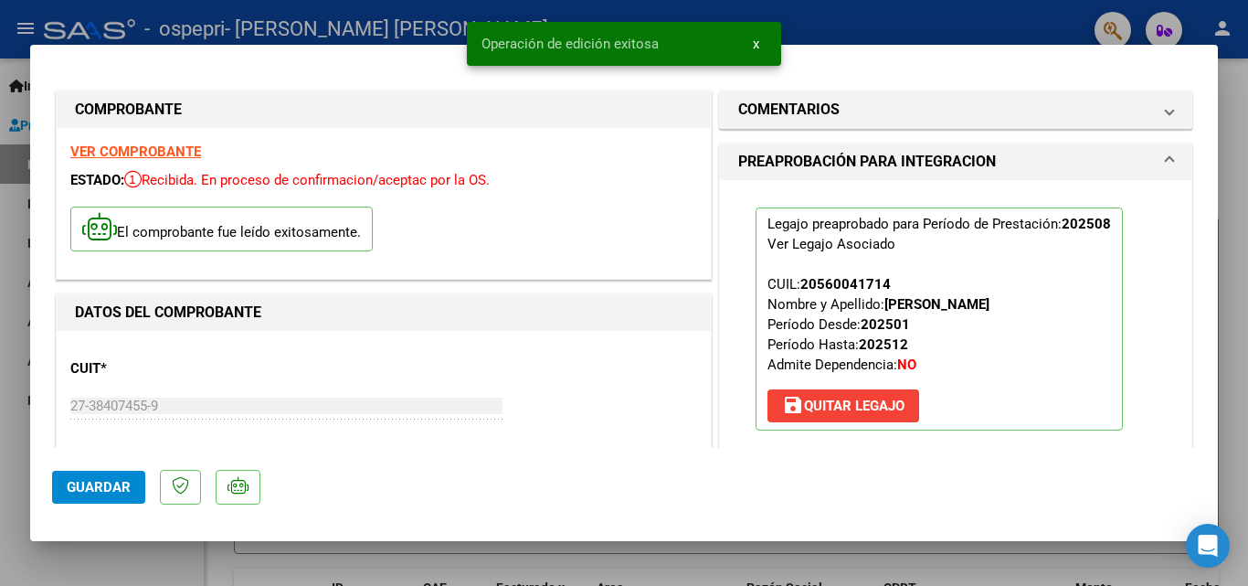
click at [1237, 255] on div at bounding box center [624, 293] width 1248 height 586
type input "$ 0,00"
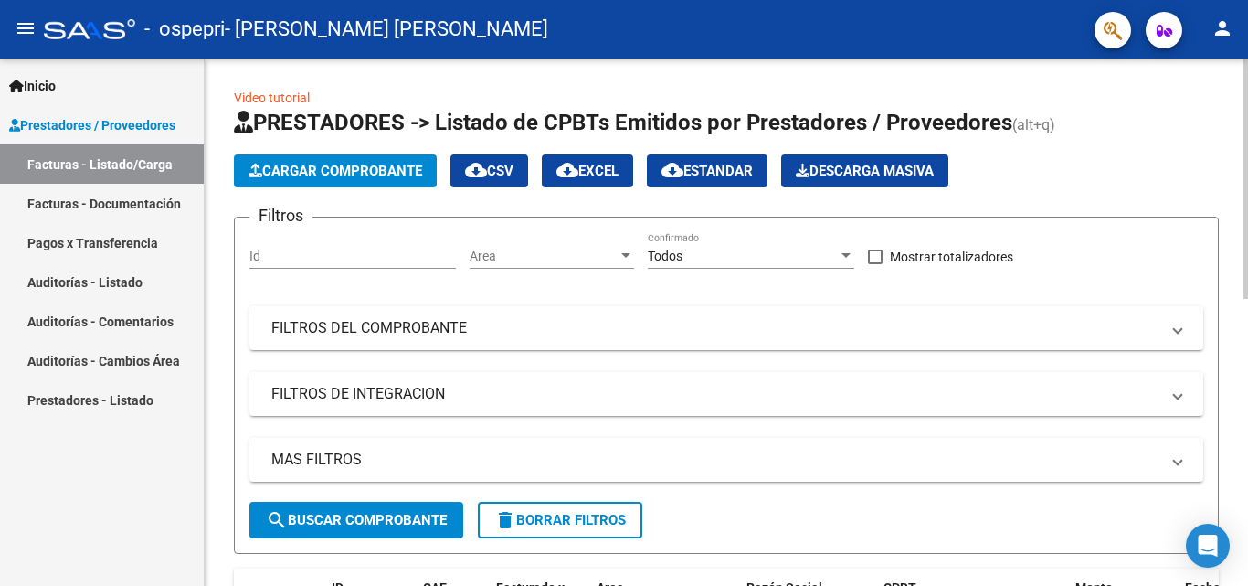
click at [319, 165] on span "Cargar Comprobante" at bounding box center [336, 171] width 174 height 16
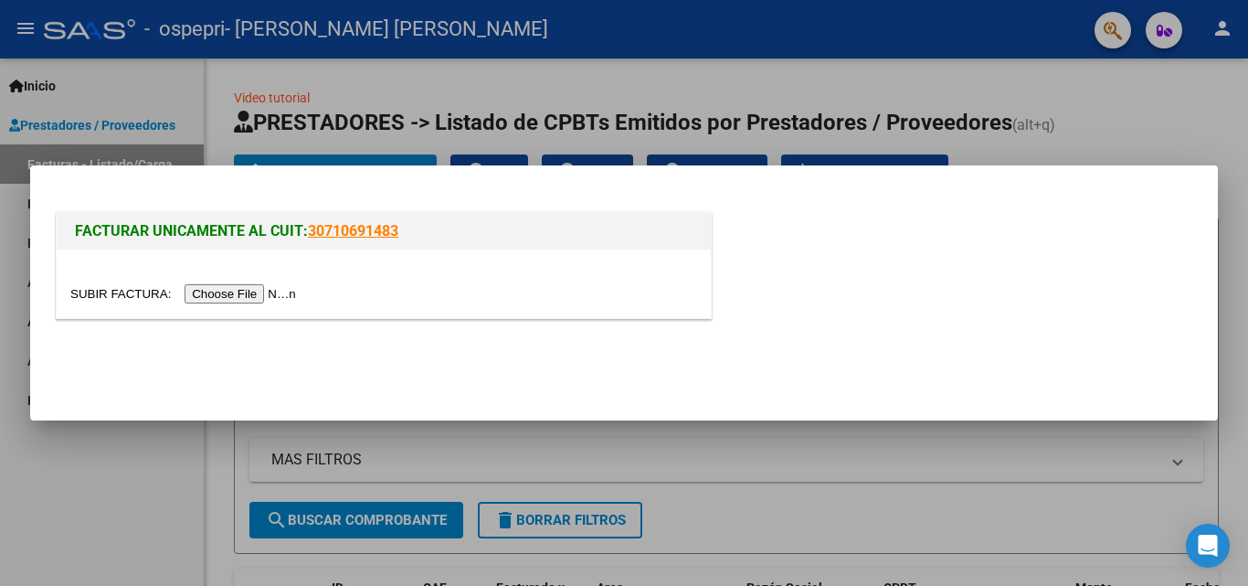
click at [239, 298] on input "file" at bounding box center [185, 293] width 231 height 19
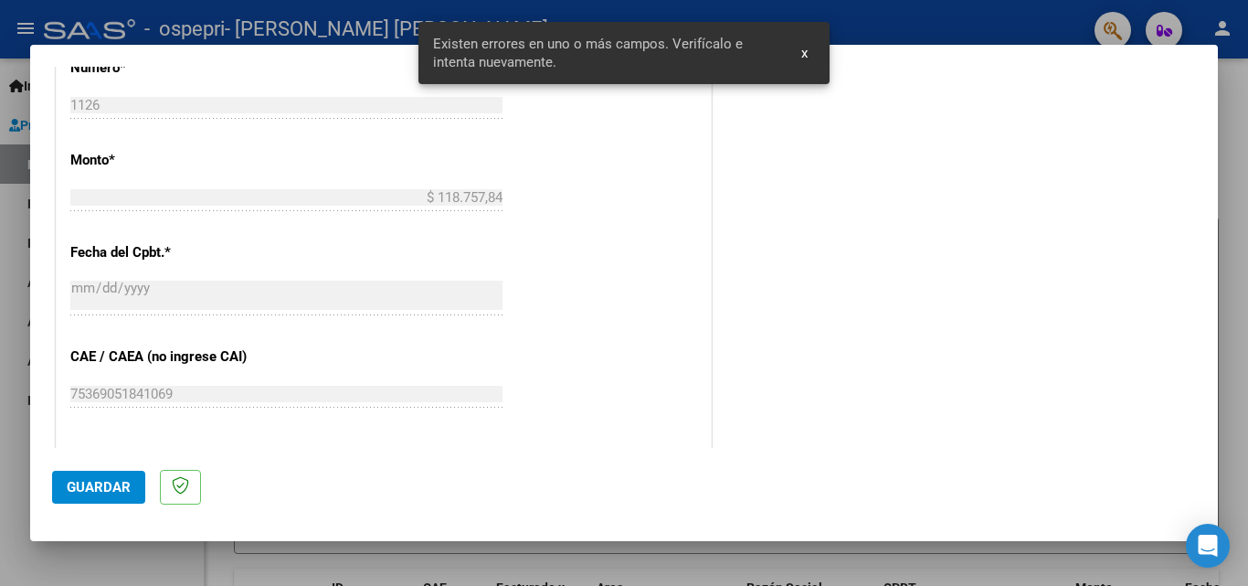
scroll to position [1224, 0]
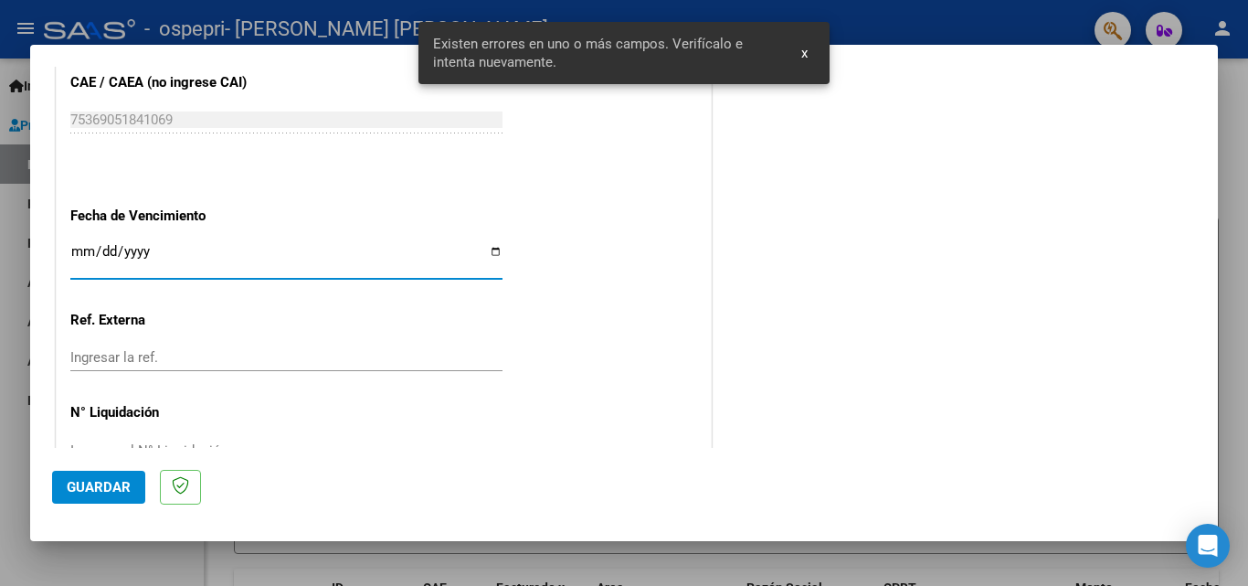
click at [483, 250] on input "Ingresar la fecha" at bounding box center [286, 258] width 432 height 29
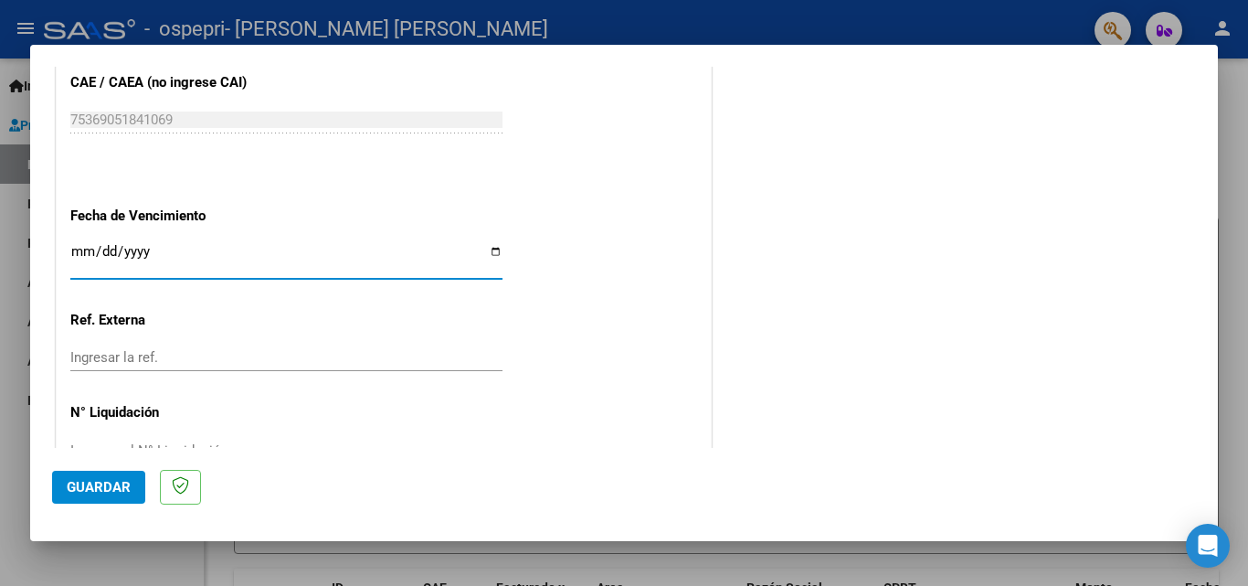
type input "[DATE]"
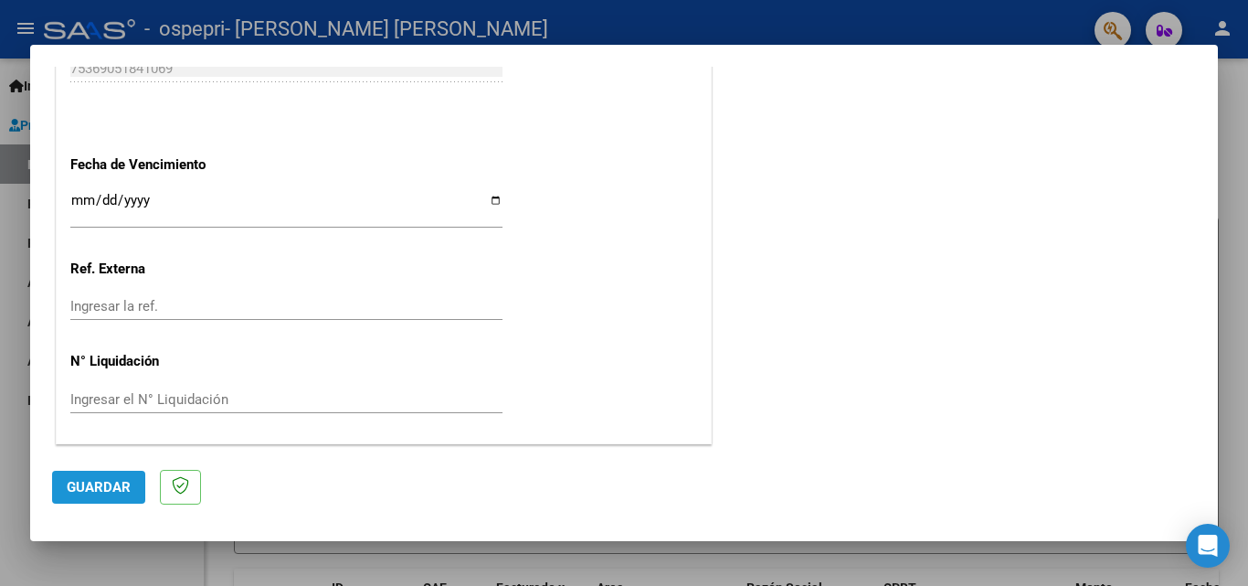
click at [121, 491] on span "Guardar" at bounding box center [99, 487] width 64 height 16
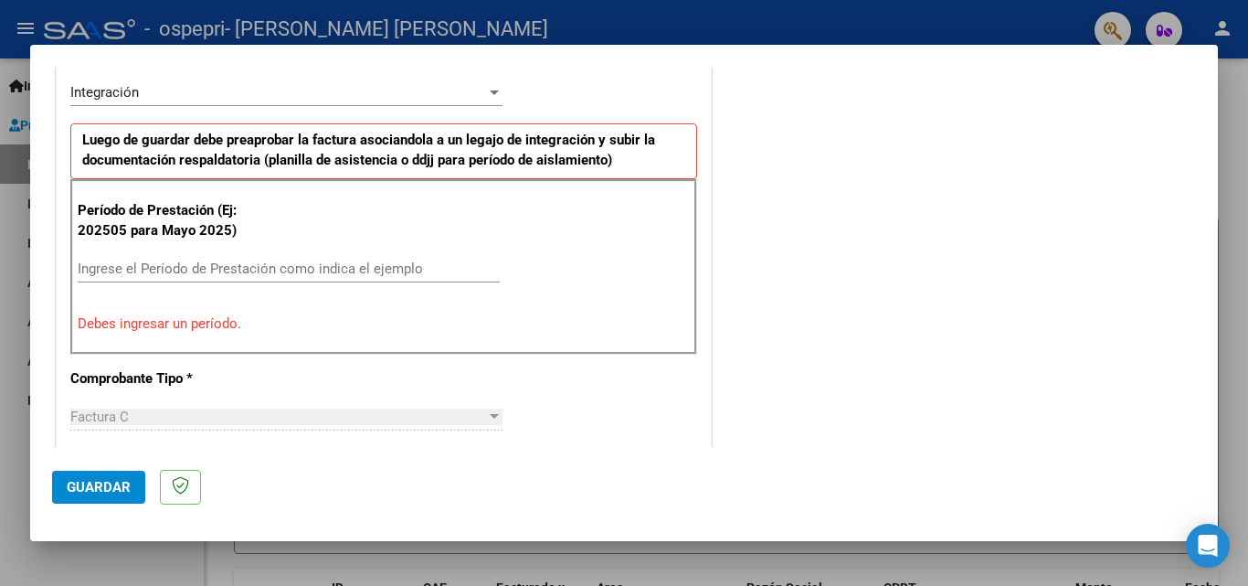
scroll to position [457, 0]
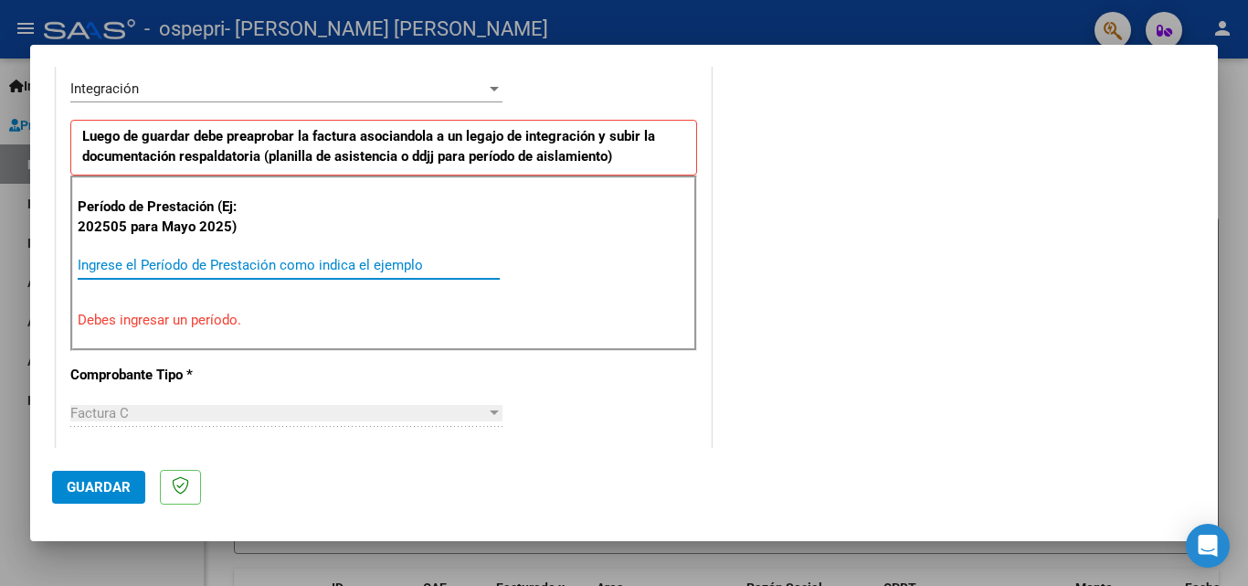
click at [268, 258] on input "Ingrese el Período de Prestación como indica el ejemplo" at bounding box center [289, 265] width 422 height 16
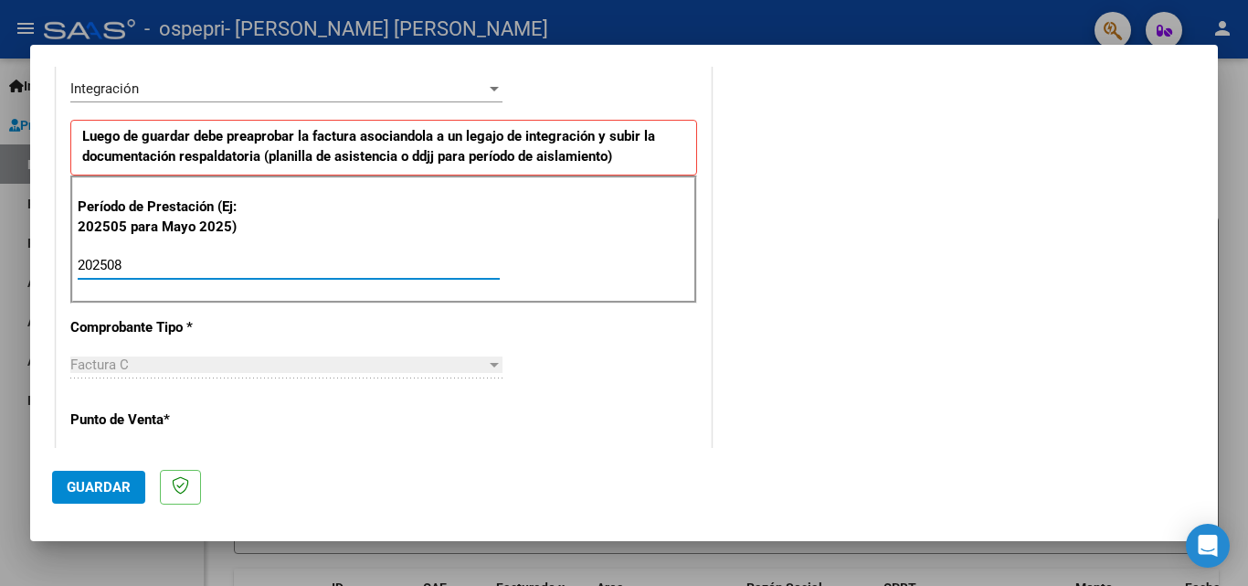
type input "202508"
click at [85, 487] on span "Guardar" at bounding box center [99, 487] width 64 height 16
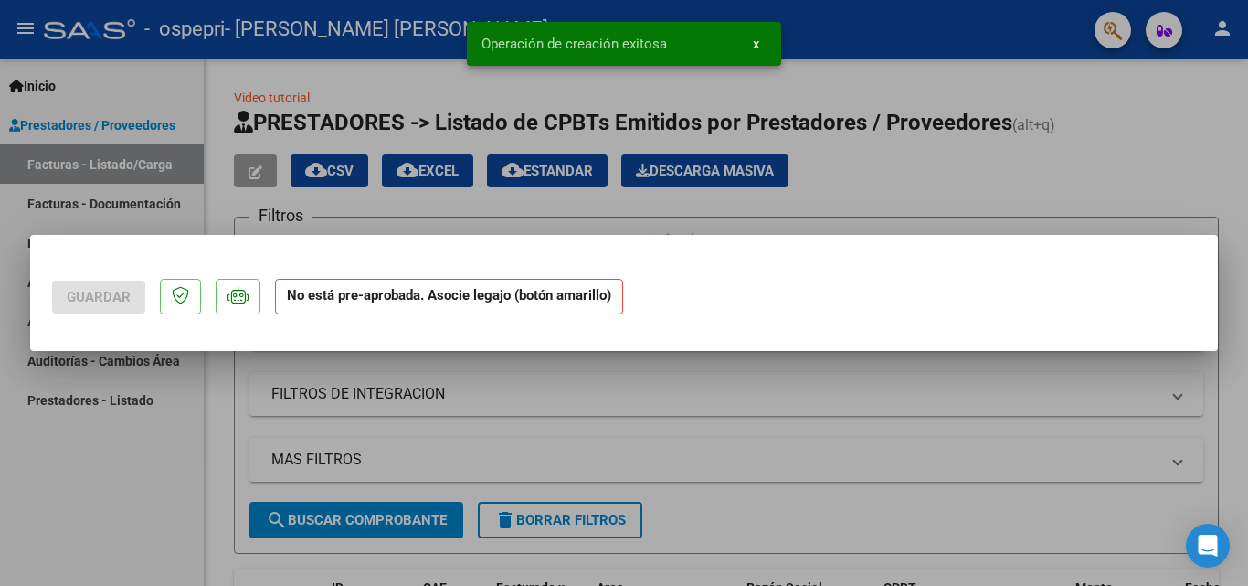
scroll to position [0, 0]
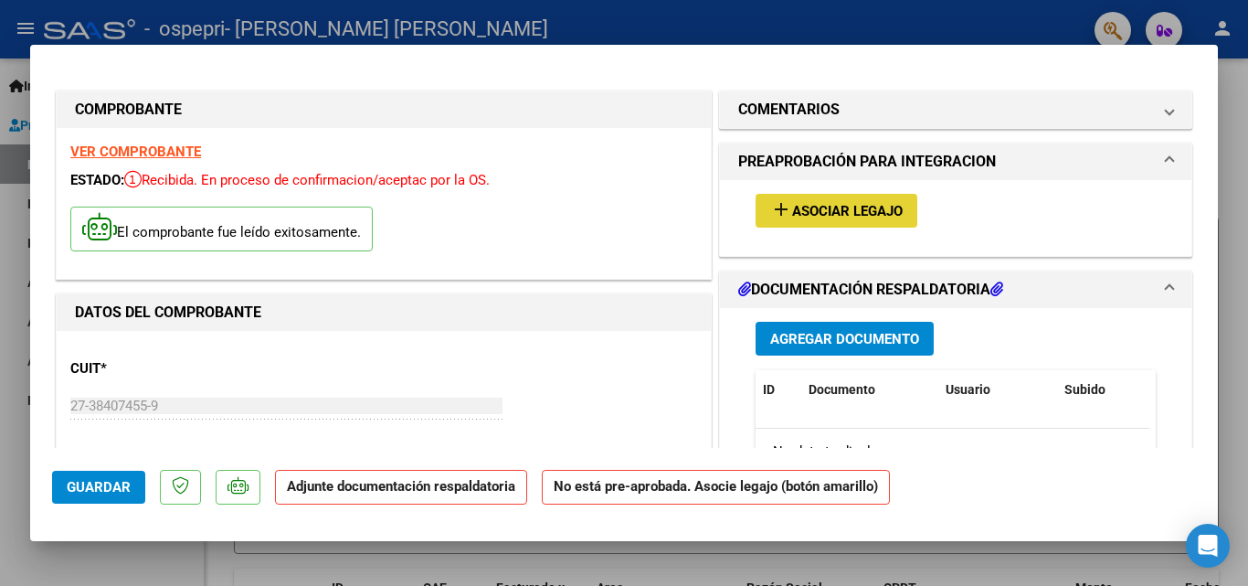
click at [780, 209] on mat-icon "add" at bounding box center [781, 209] width 22 height 22
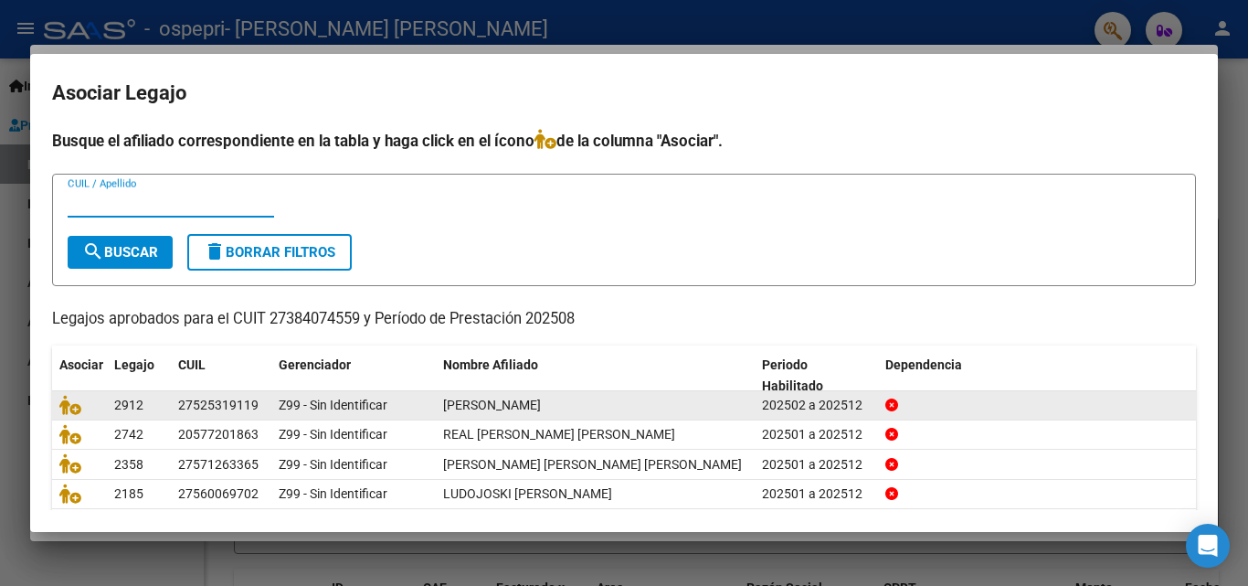
scroll to position [91, 0]
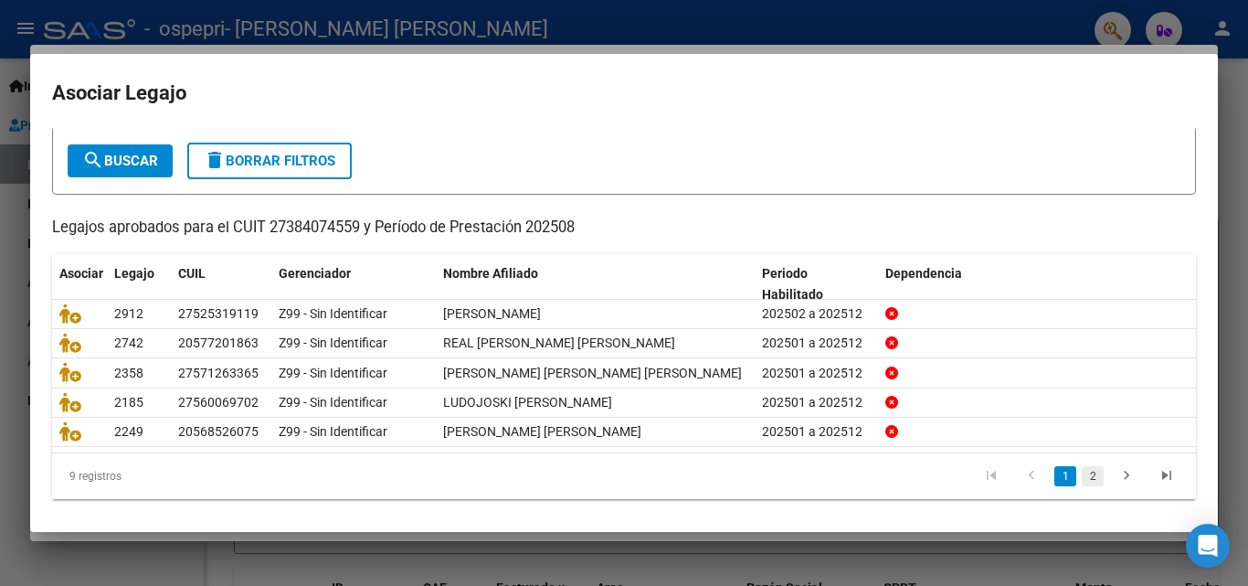
click at [1082, 478] on link "2" at bounding box center [1093, 476] width 22 height 20
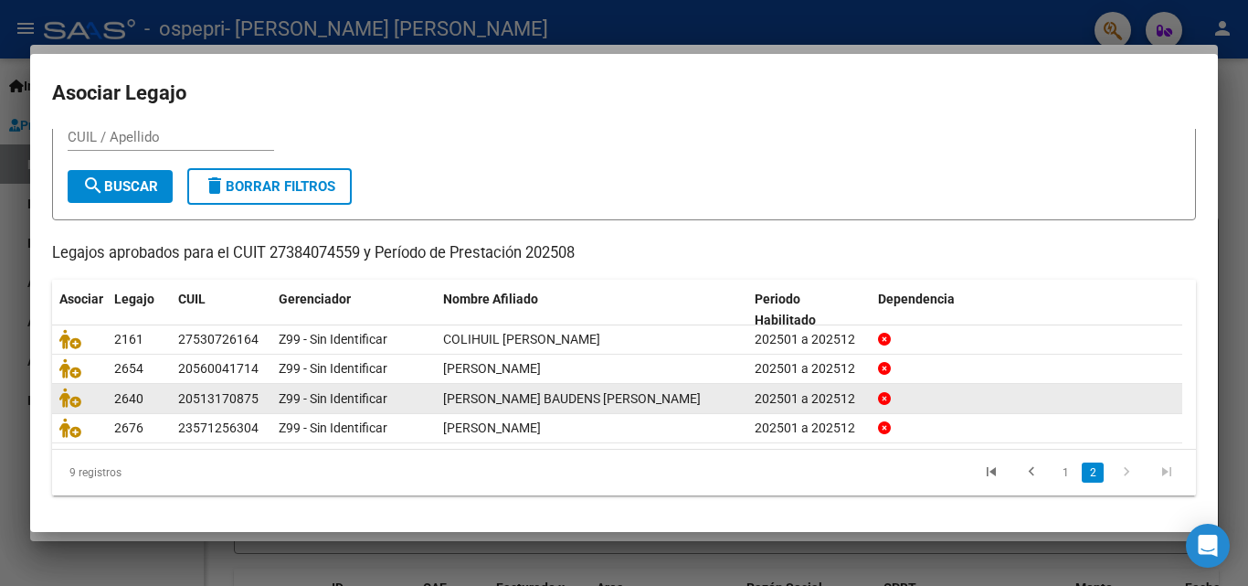
scroll to position [69, 0]
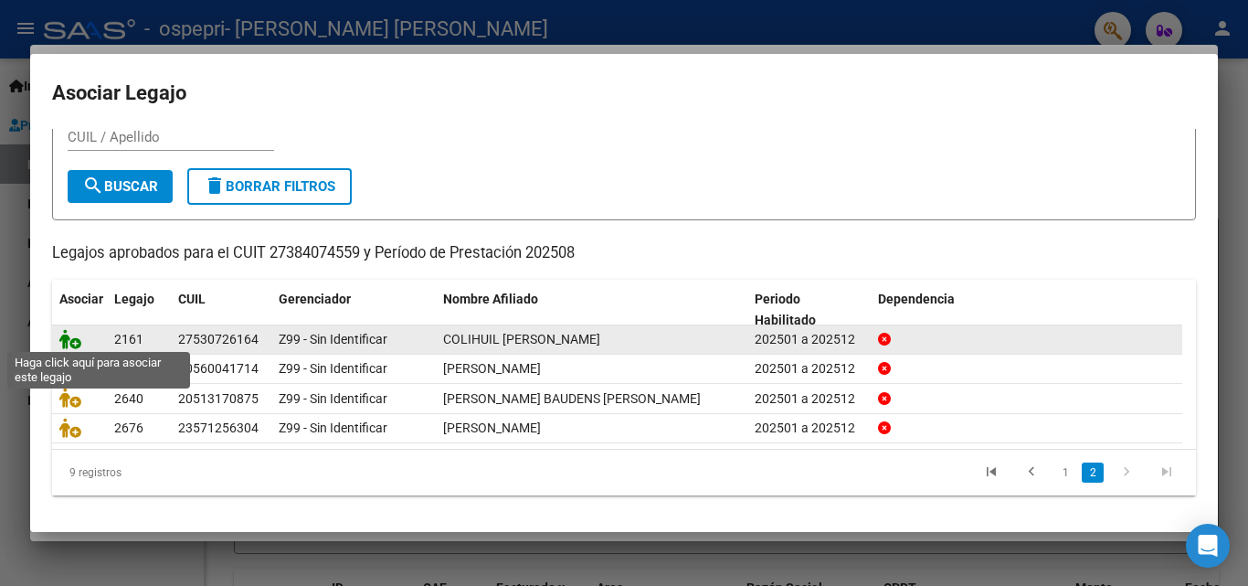
click at [72, 332] on icon at bounding box center [70, 339] width 22 height 20
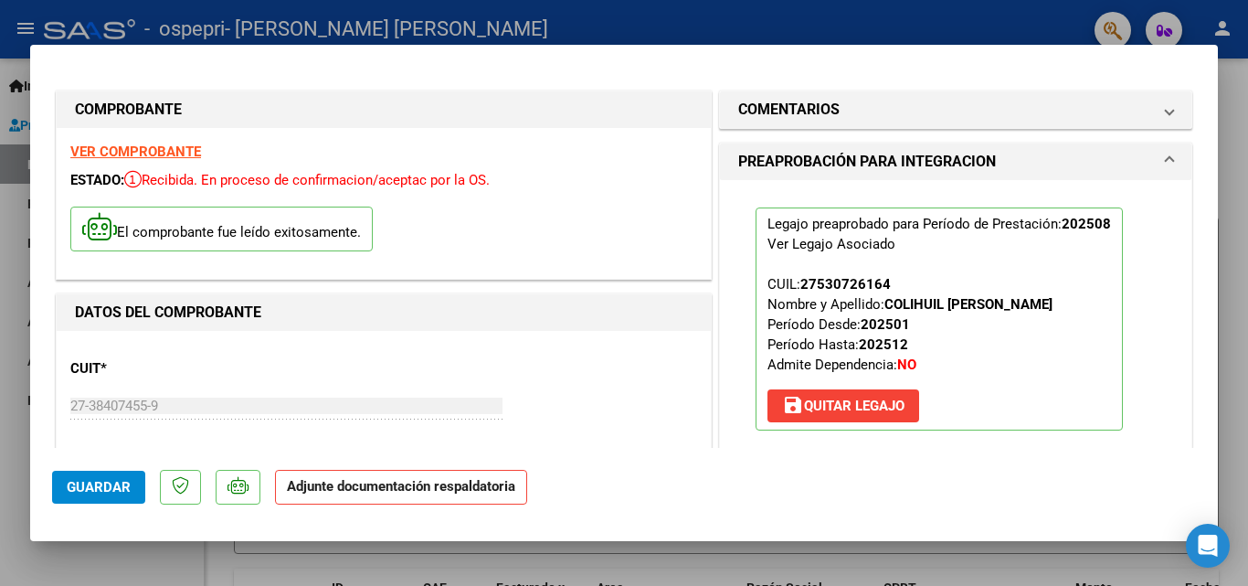
scroll to position [274, 0]
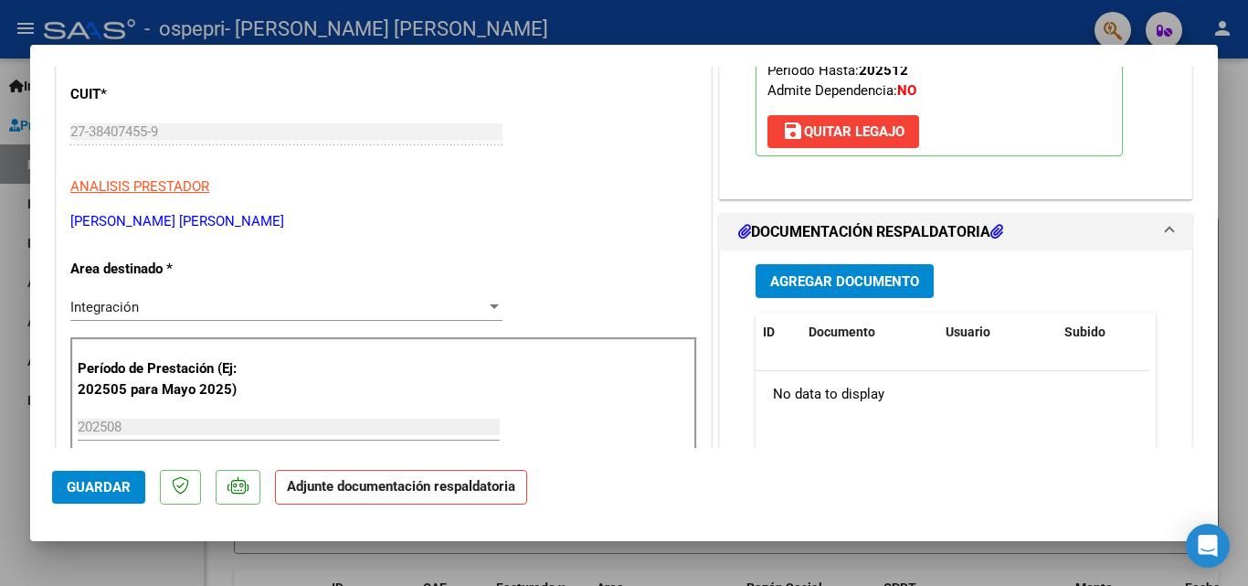
click at [813, 288] on span "Agregar Documento" at bounding box center [844, 281] width 149 height 16
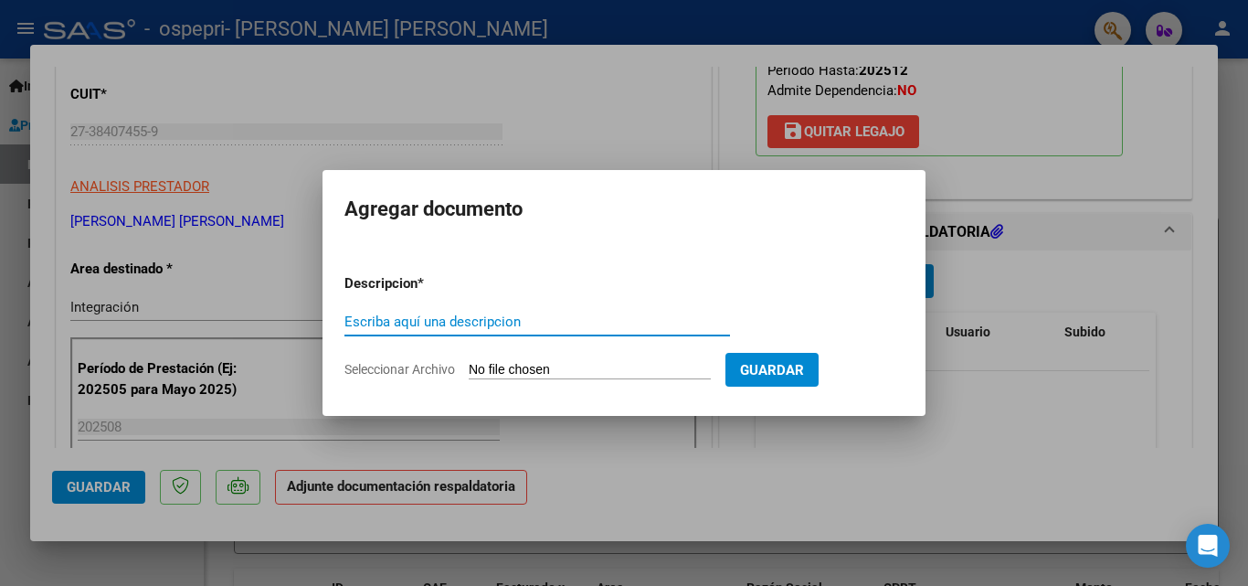
click at [499, 319] on input "Escriba aquí una descripcion" at bounding box center [538, 321] width 386 height 16
type input "planilla"
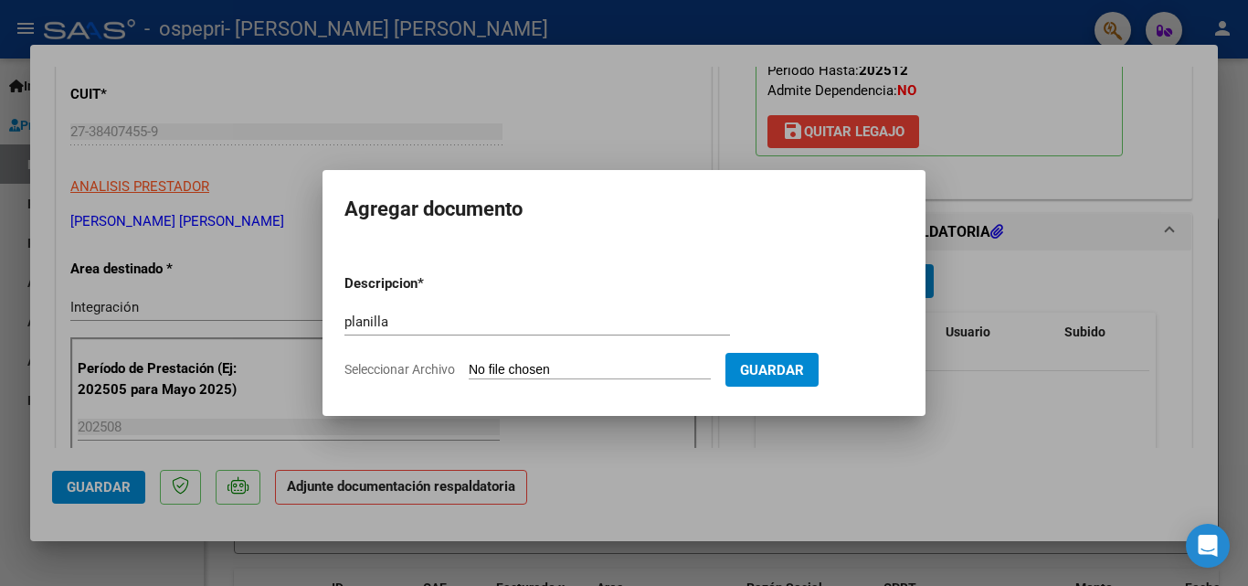
click at [540, 362] on input "Seleccionar Archivo" at bounding box center [590, 370] width 242 height 17
type input "C:\fakepath\Colihuil agosto.pdf"
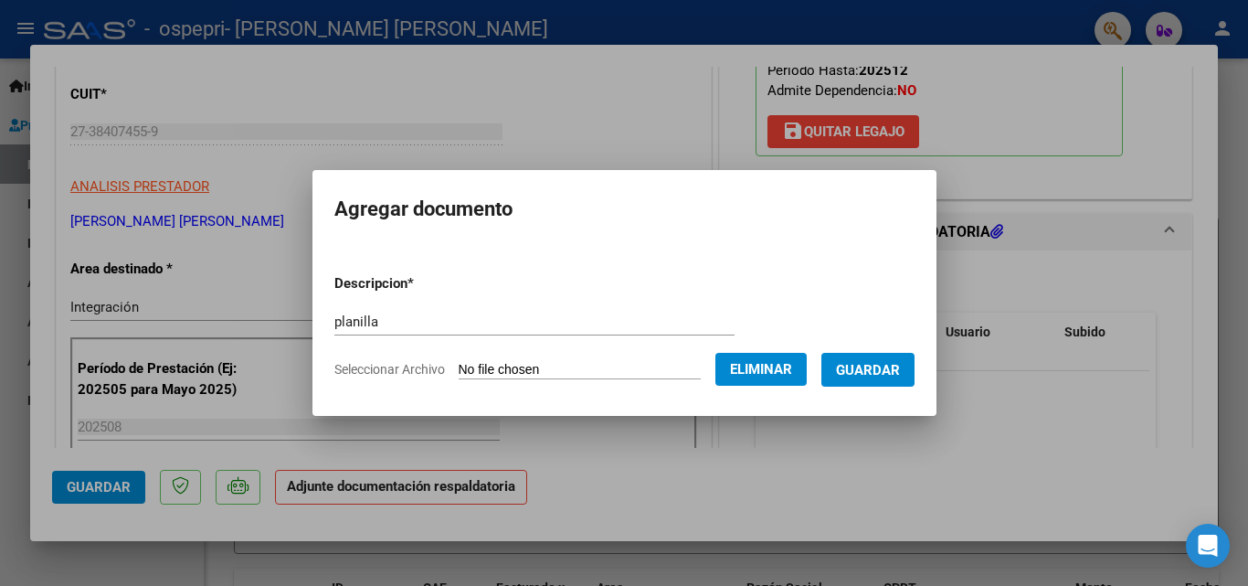
click at [873, 368] on span "Guardar" at bounding box center [868, 370] width 64 height 16
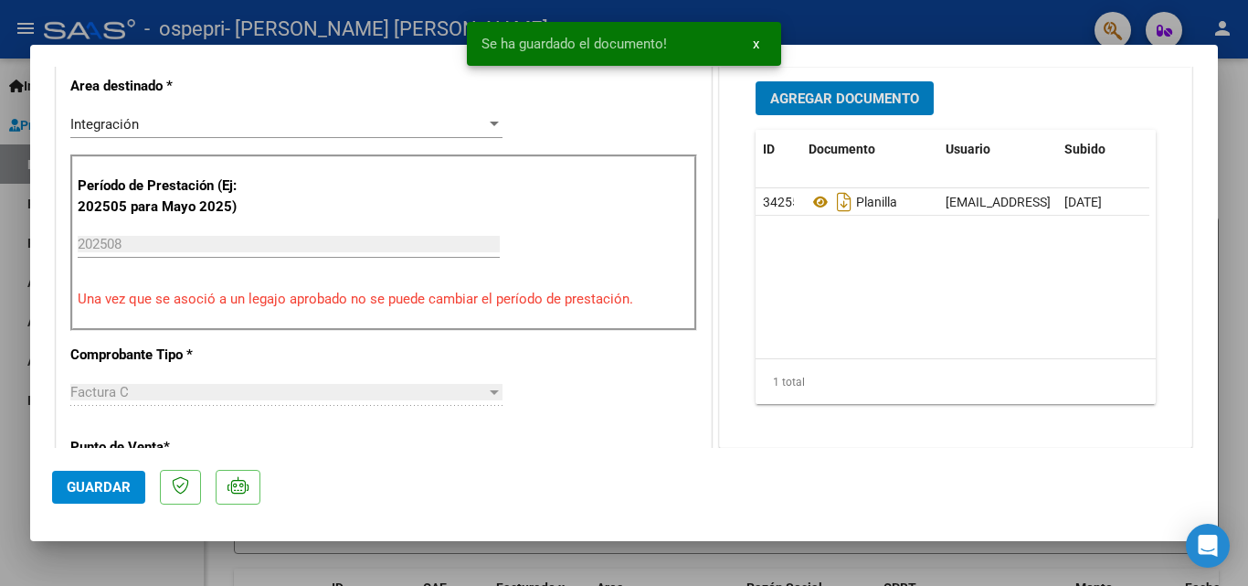
scroll to position [0, 0]
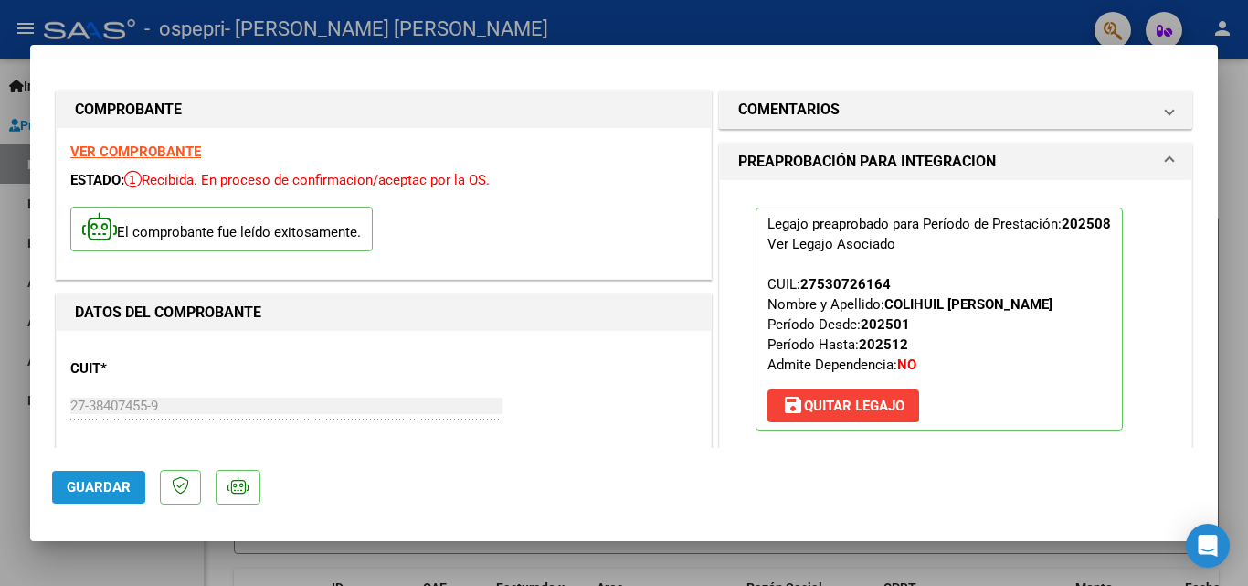
click at [88, 482] on span "Guardar" at bounding box center [99, 487] width 64 height 16
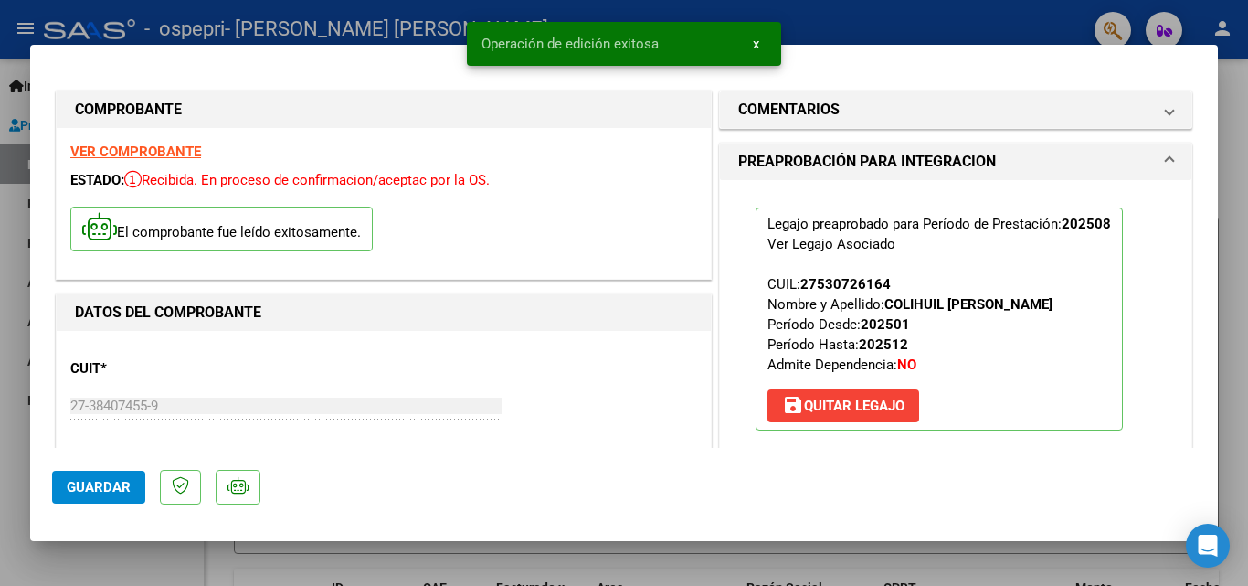
click at [1248, 207] on div at bounding box center [624, 293] width 1248 height 586
type input "$ 0,00"
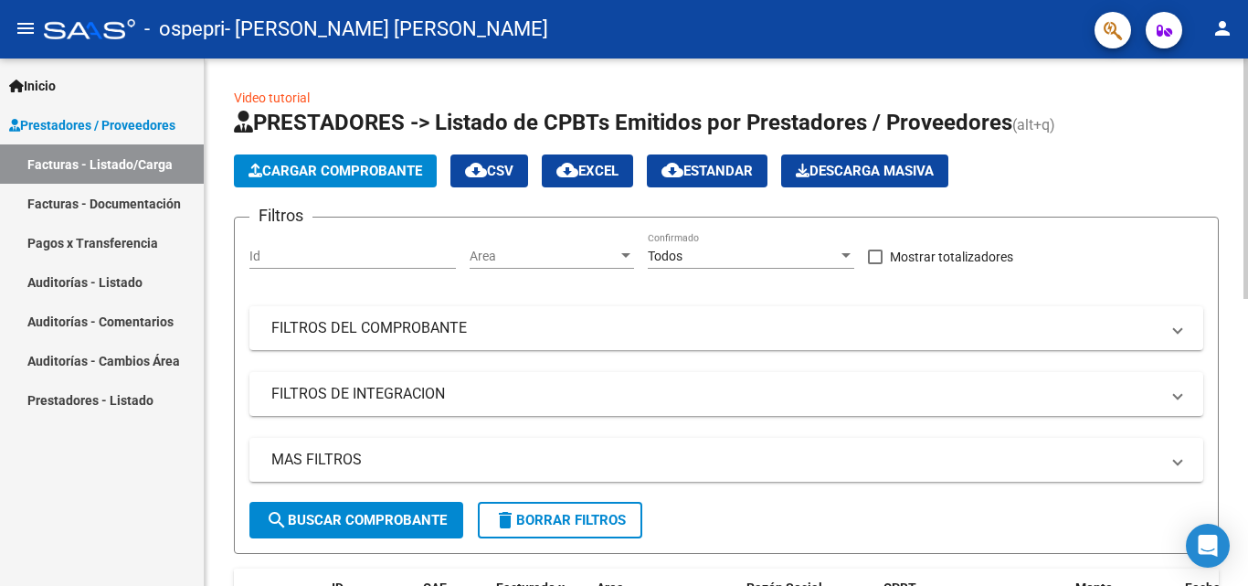
click at [311, 163] on span "Cargar Comprobante" at bounding box center [336, 171] width 174 height 16
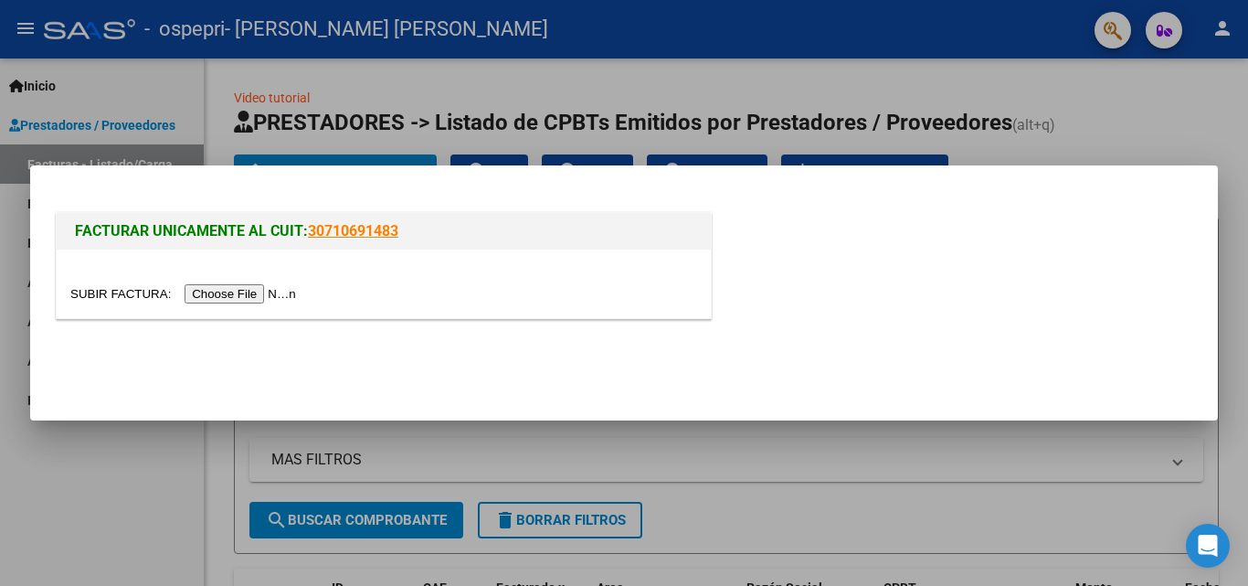
click at [258, 297] on input "file" at bounding box center [185, 293] width 231 height 19
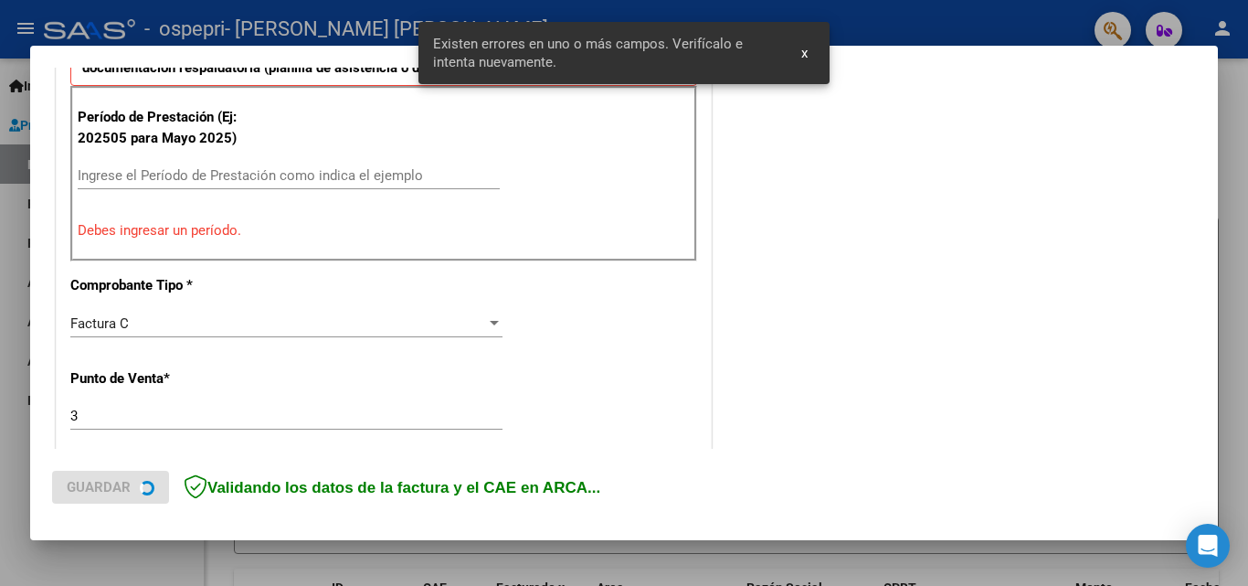
scroll to position [595, 0]
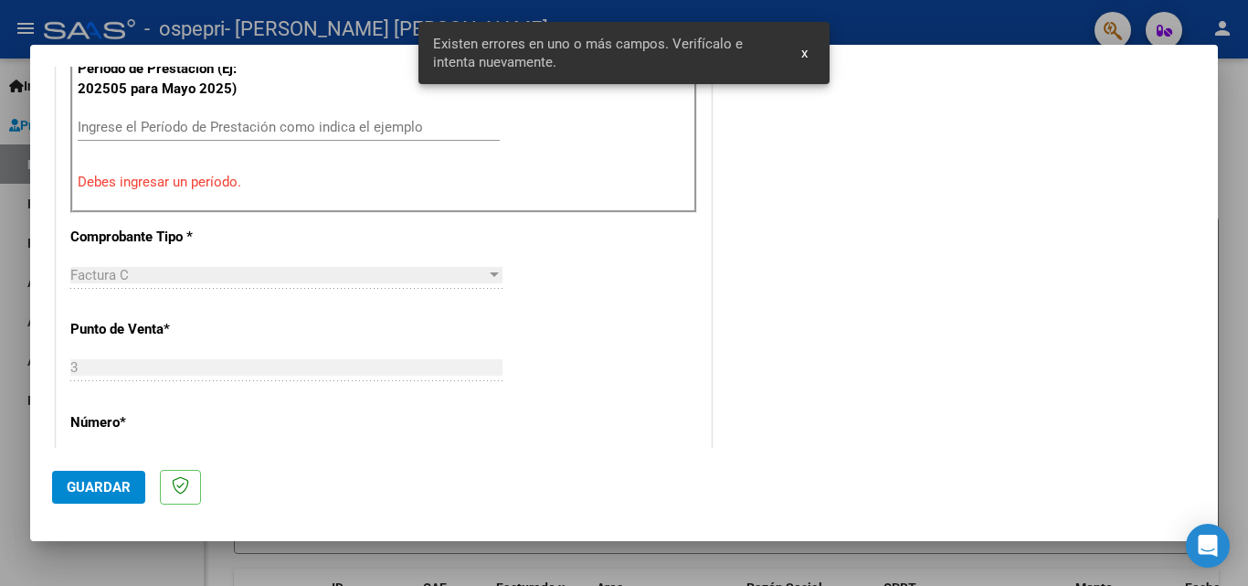
click at [189, 121] on input "Ingrese el Período de Prestación como indica el ejemplo" at bounding box center [289, 127] width 422 height 16
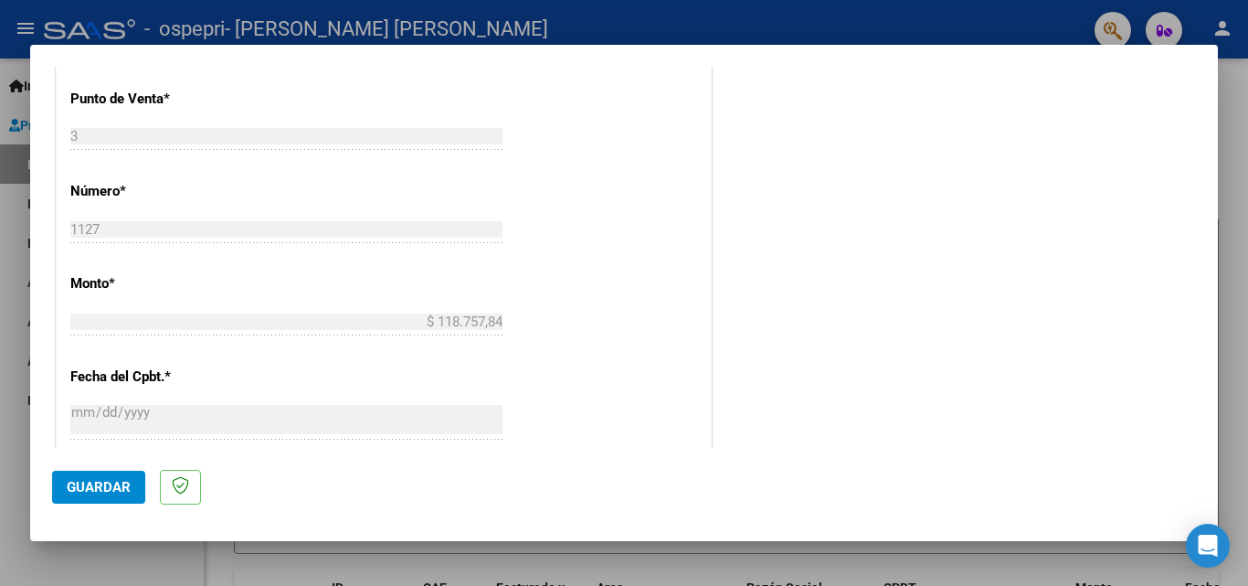
scroll to position [1052, 0]
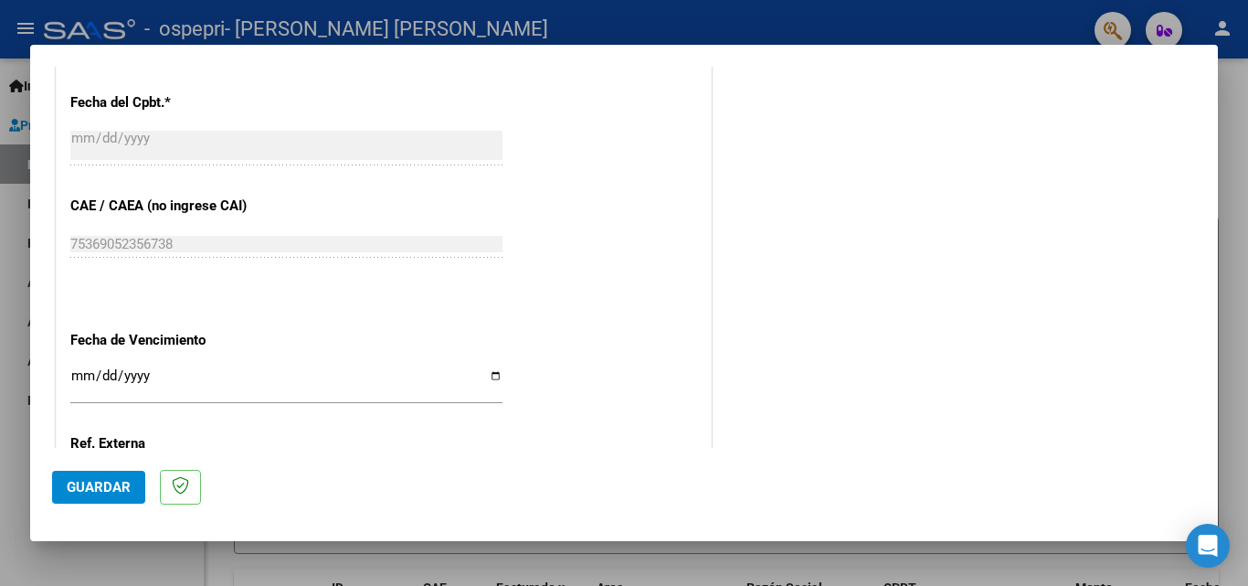
type input "202508"
click at [485, 376] on input "Ingresar la fecha" at bounding box center [286, 382] width 432 height 29
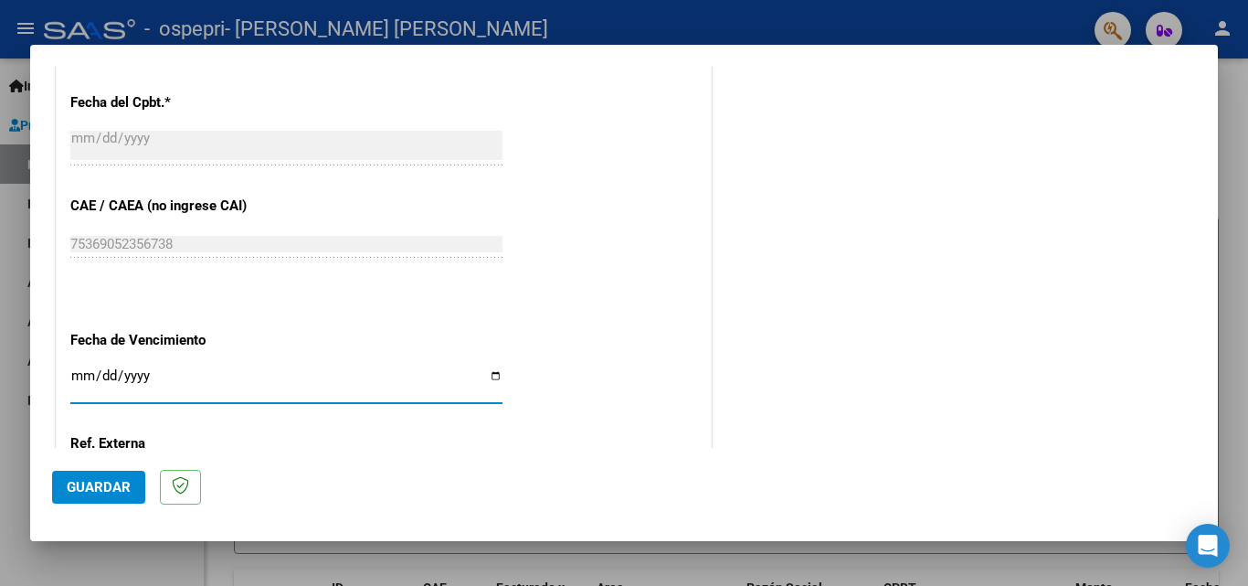
type input "[DATE]"
click at [80, 490] on span "Guardar" at bounding box center [99, 487] width 64 height 16
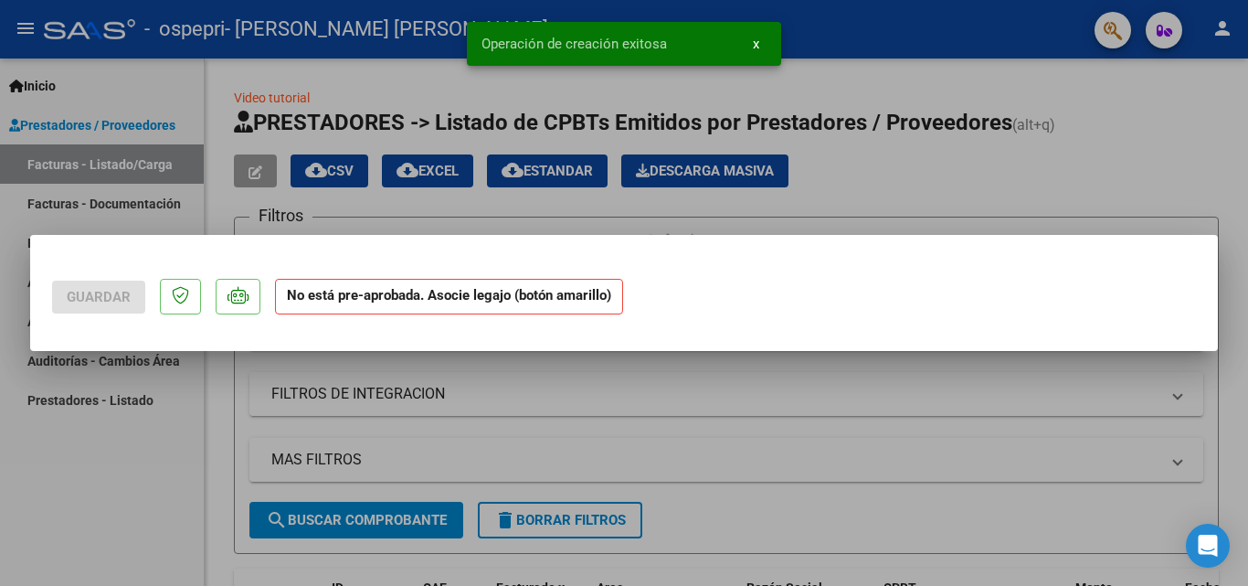
scroll to position [0, 0]
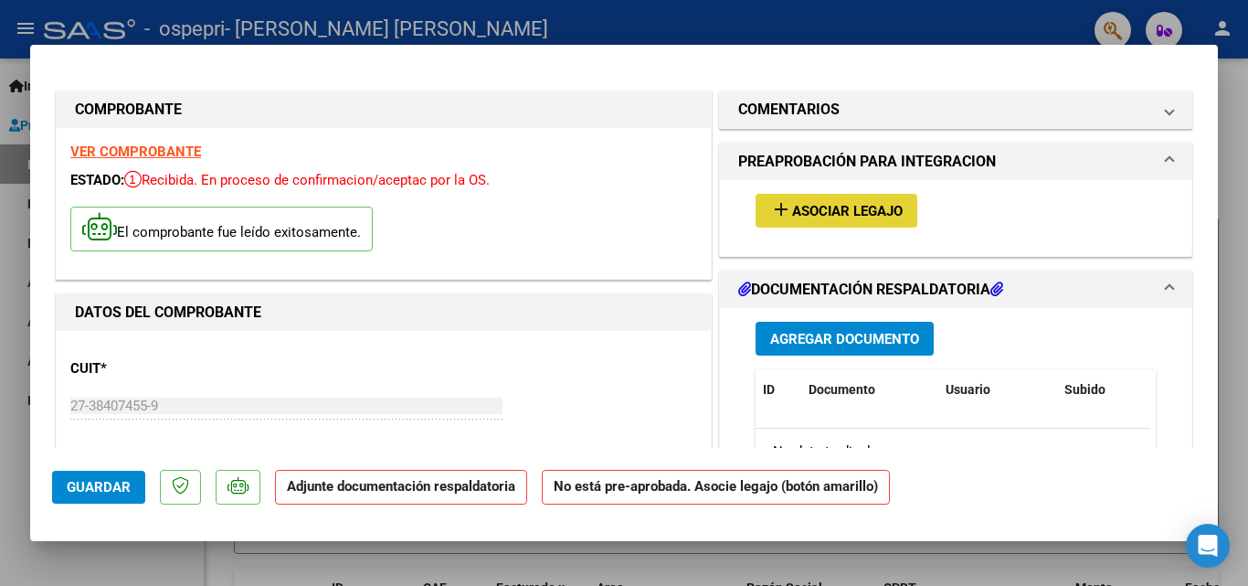
click at [828, 206] on span "Asociar Legajo" at bounding box center [847, 211] width 111 height 16
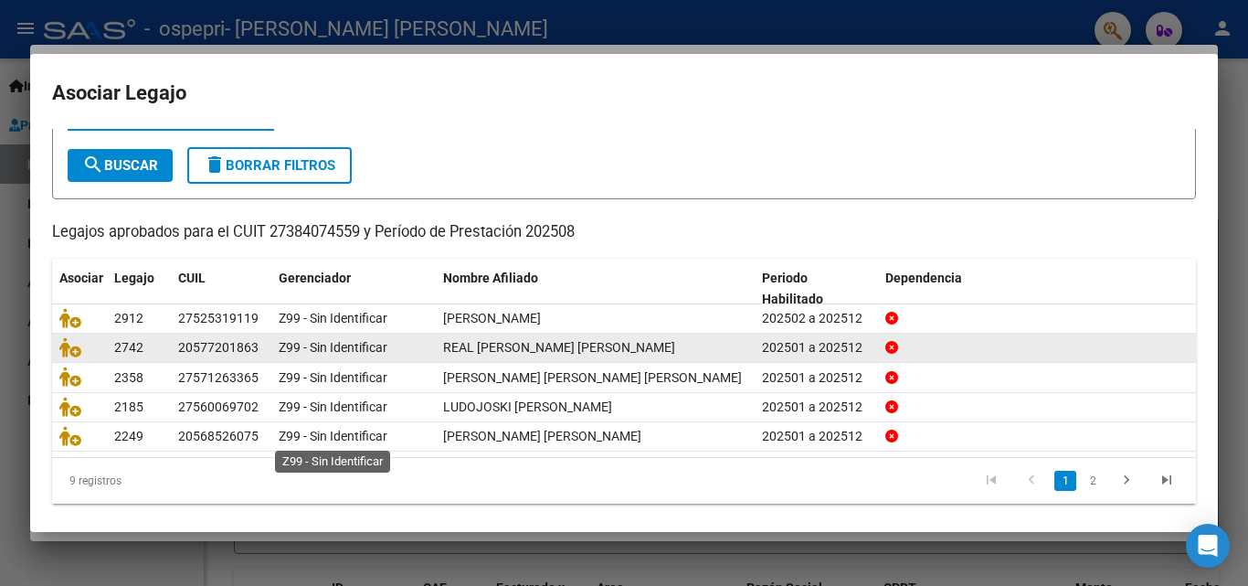
scroll to position [91, 0]
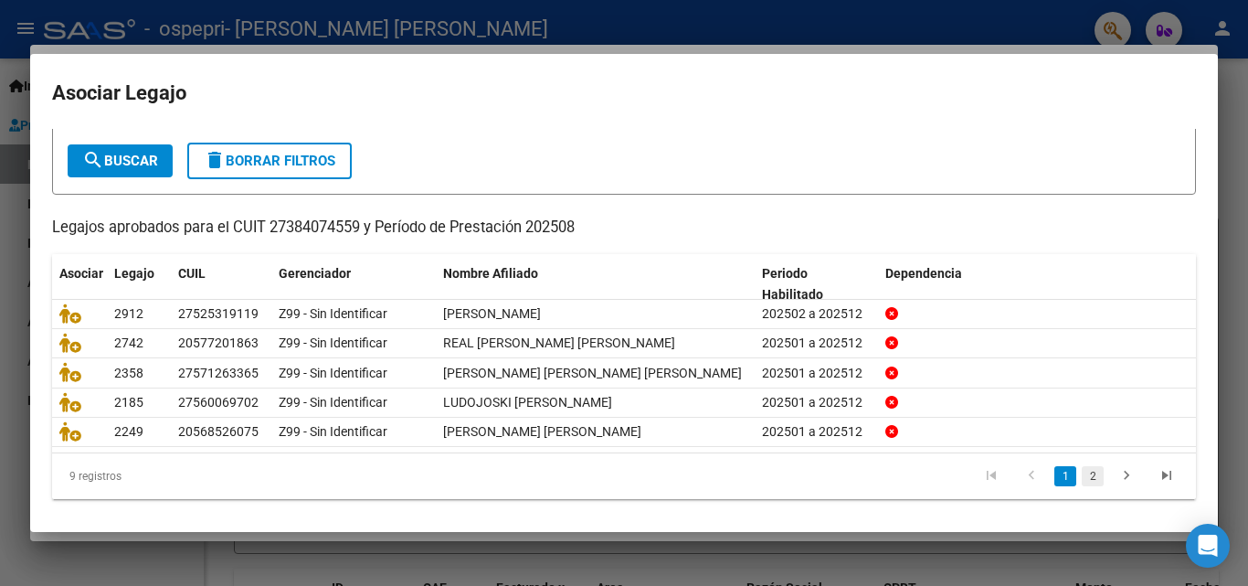
click at [1082, 482] on link "2" at bounding box center [1093, 476] width 22 height 20
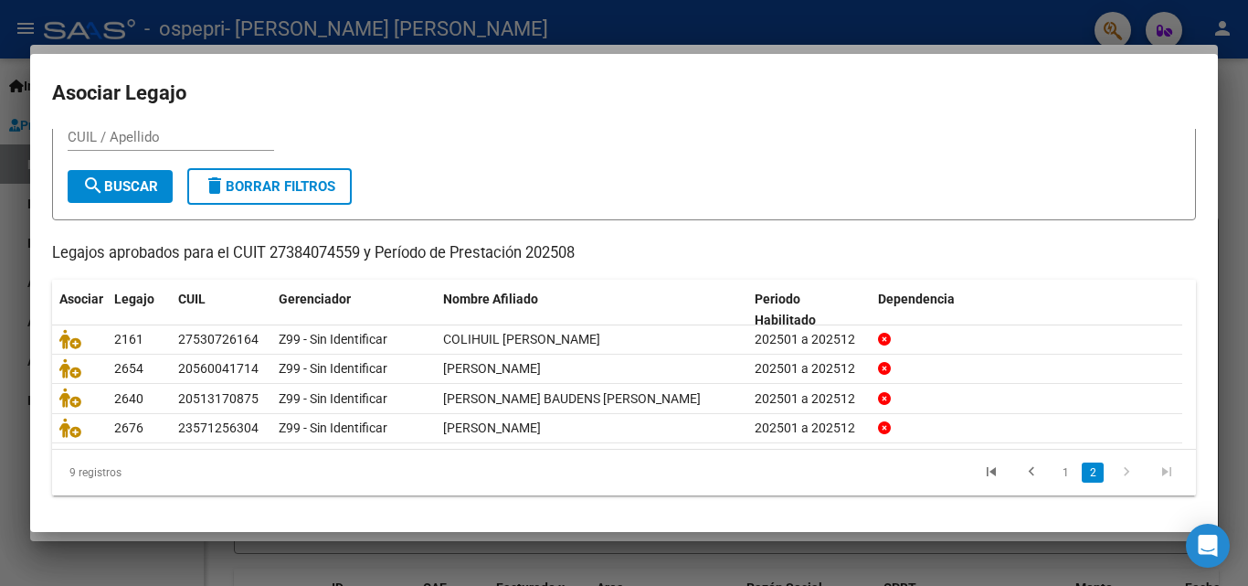
scroll to position [69, 0]
click at [1055, 471] on link "1" at bounding box center [1066, 472] width 22 height 20
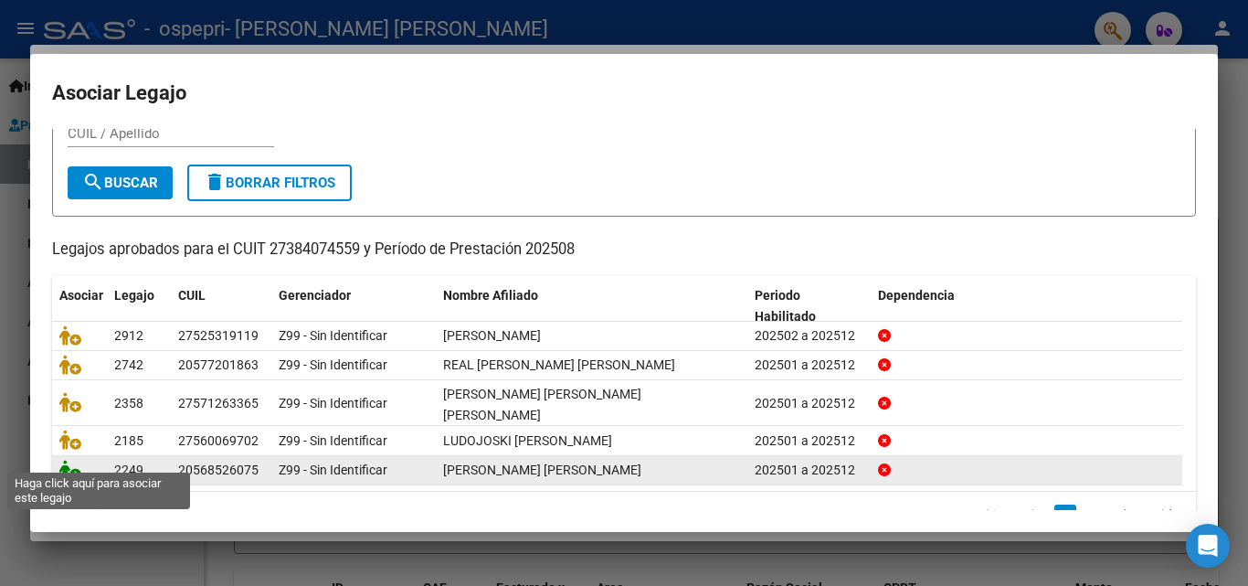
click at [69, 460] on icon at bounding box center [70, 470] width 22 height 20
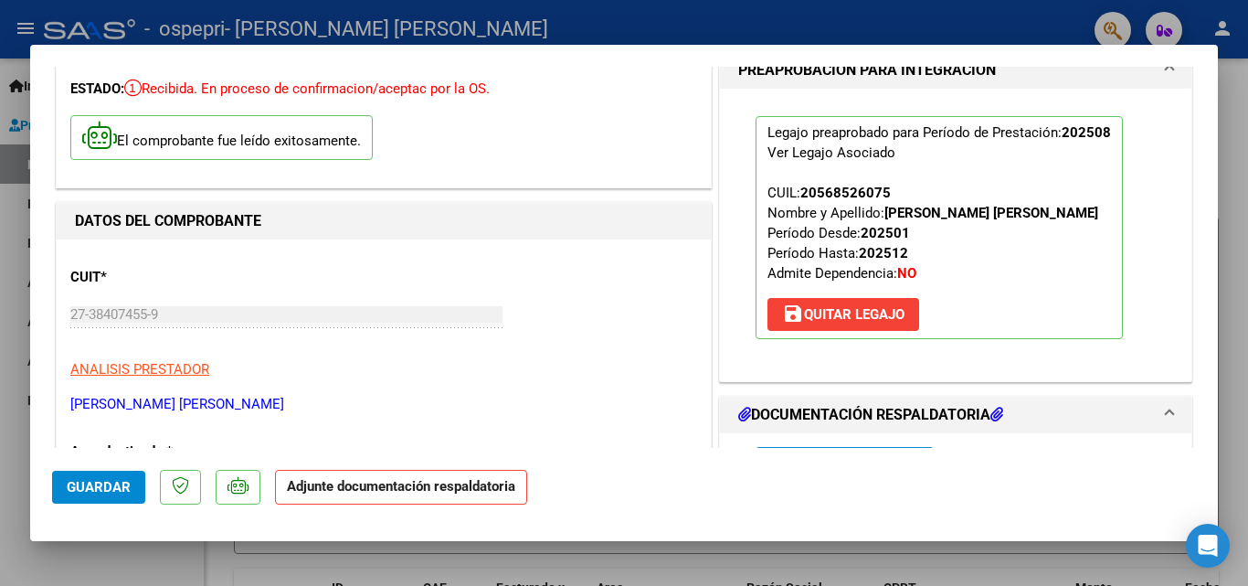
scroll to position [274, 0]
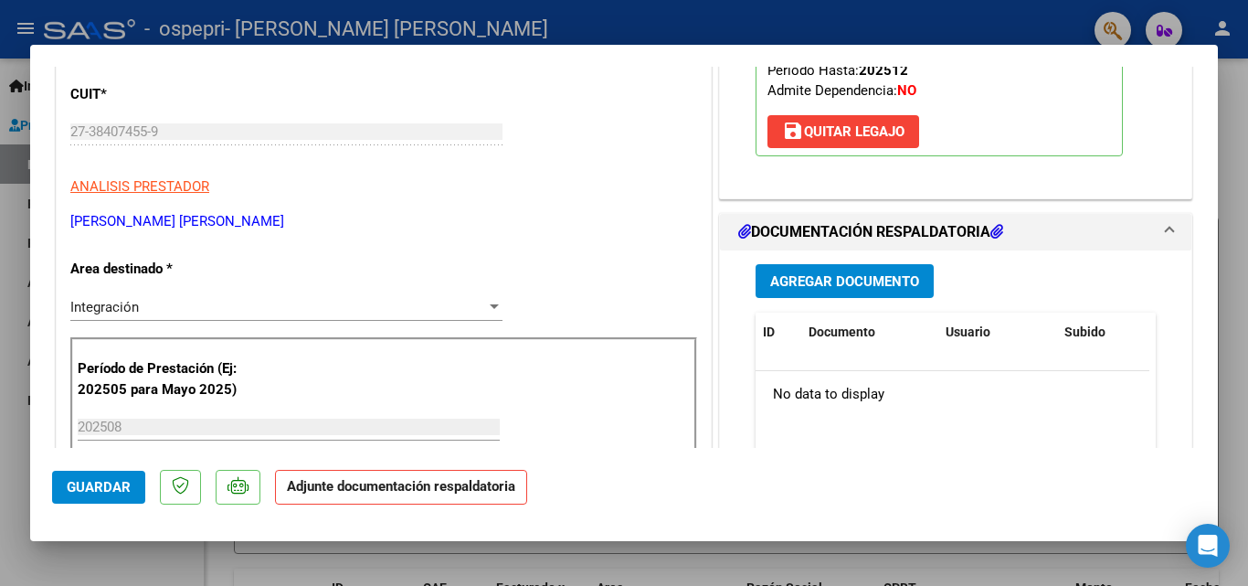
click at [812, 285] on span "Agregar Documento" at bounding box center [844, 281] width 149 height 16
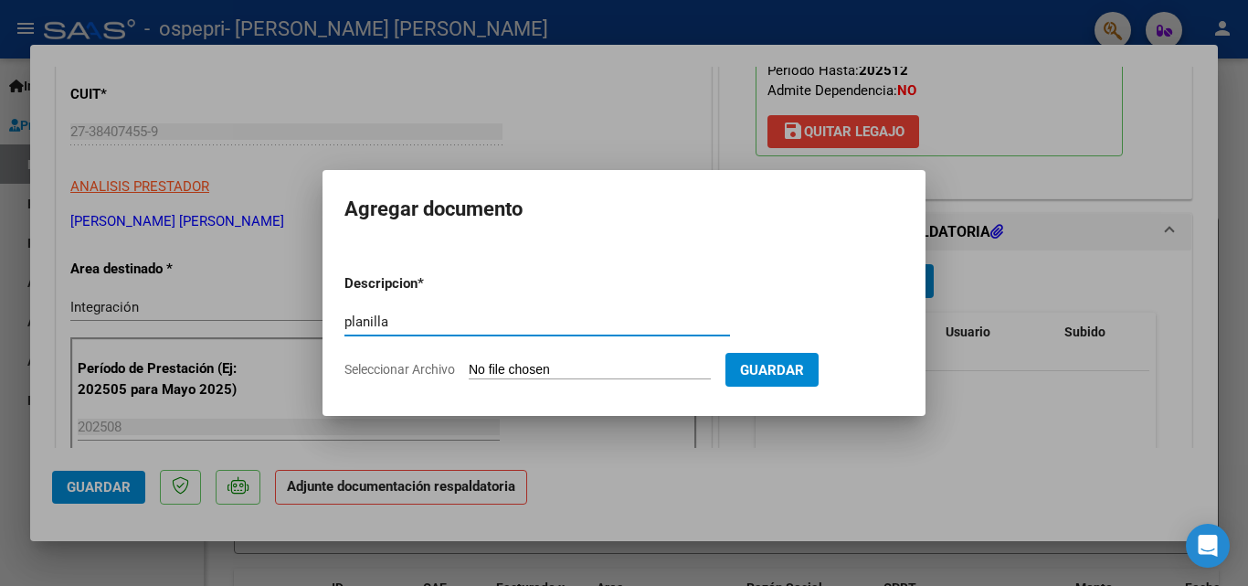
type input "planilla"
click at [584, 370] on input "Seleccionar Archivo" at bounding box center [590, 370] width 242 height 17
type input "C:\fakepath\Santis agosto.pdf"
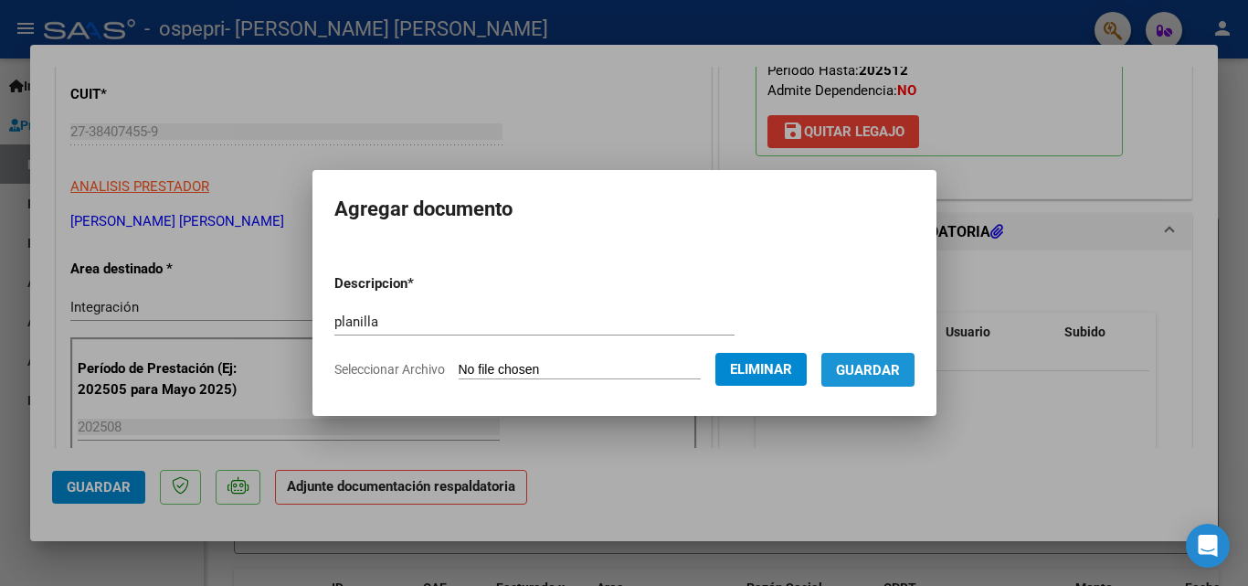
click at [882, 377] on span "Guardar" at bounding box center [868, 370] width 64 height 16
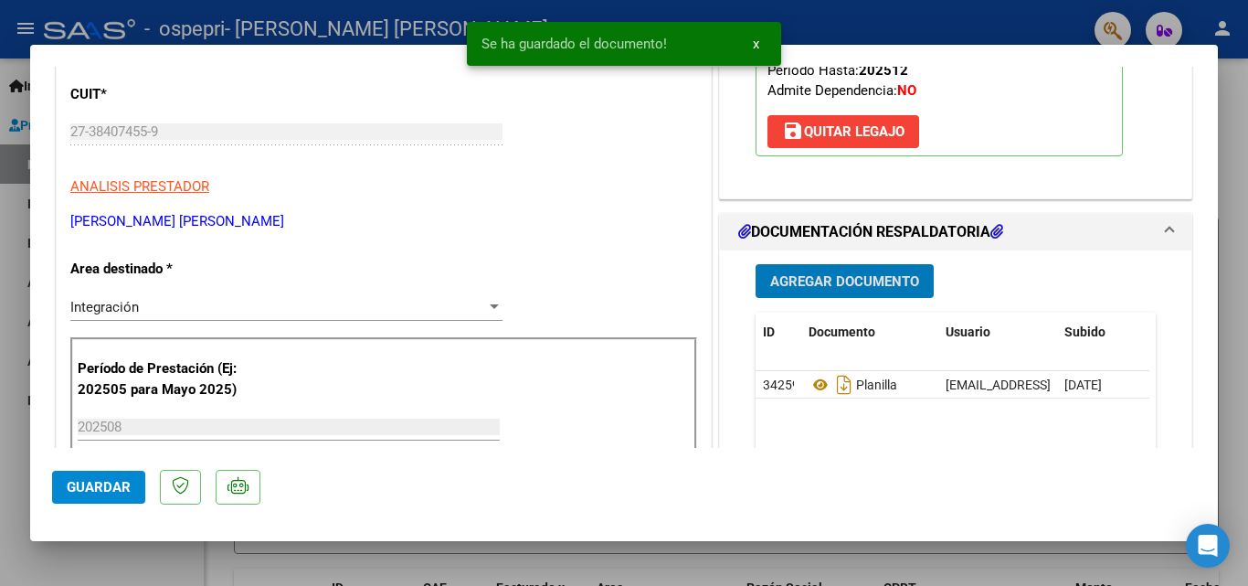
click at [97, 486] on span "Guardar" at bounding box center [99, 487] width 64 height 16
click at [1232, 157] on div at bounding box center [624, 293] width 1248 height 586
type input "$ 0,00"
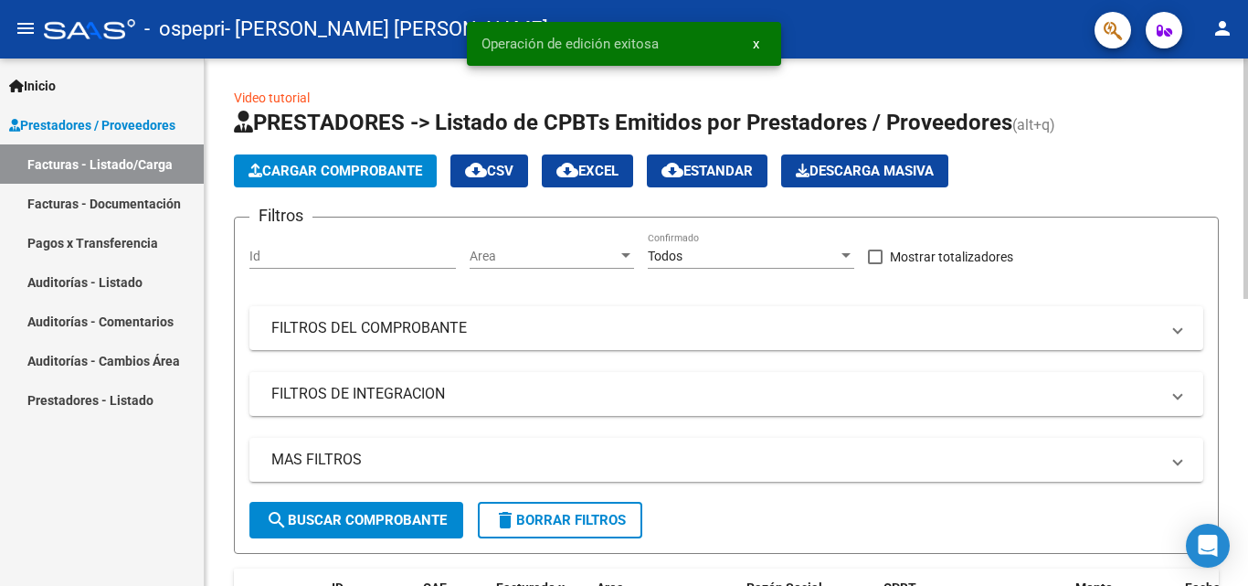
click at [285, 176] on span "Cargar Comprobante" at bounding box center [336, 171] width 174 height 16
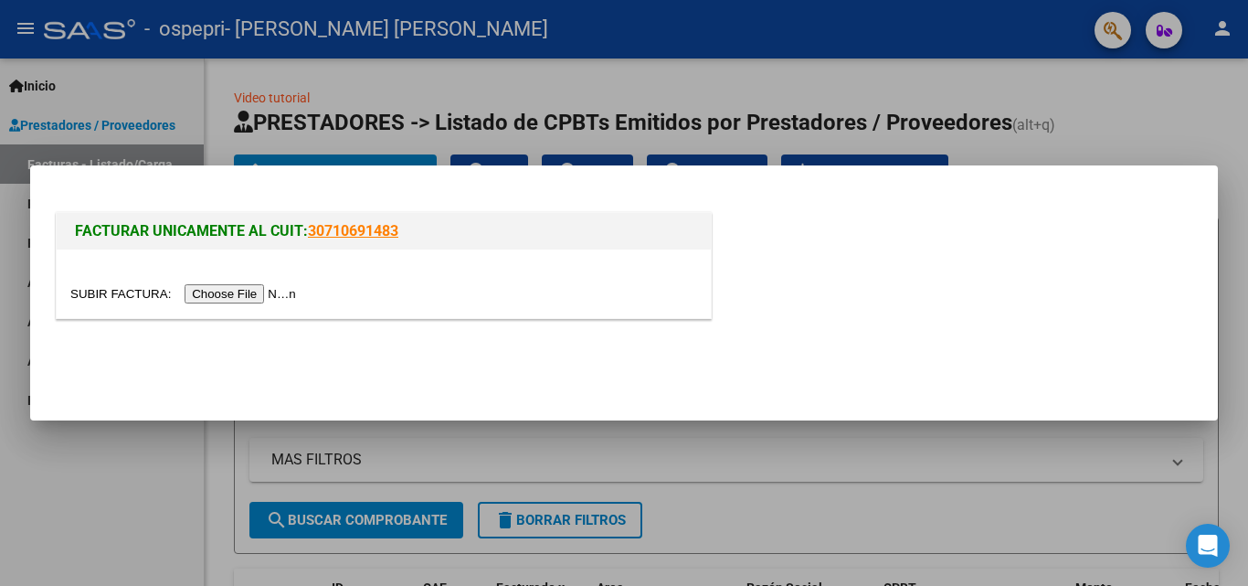
click at [276, 291] on input "file" at bounding box center [185, 293] width 231 height 19
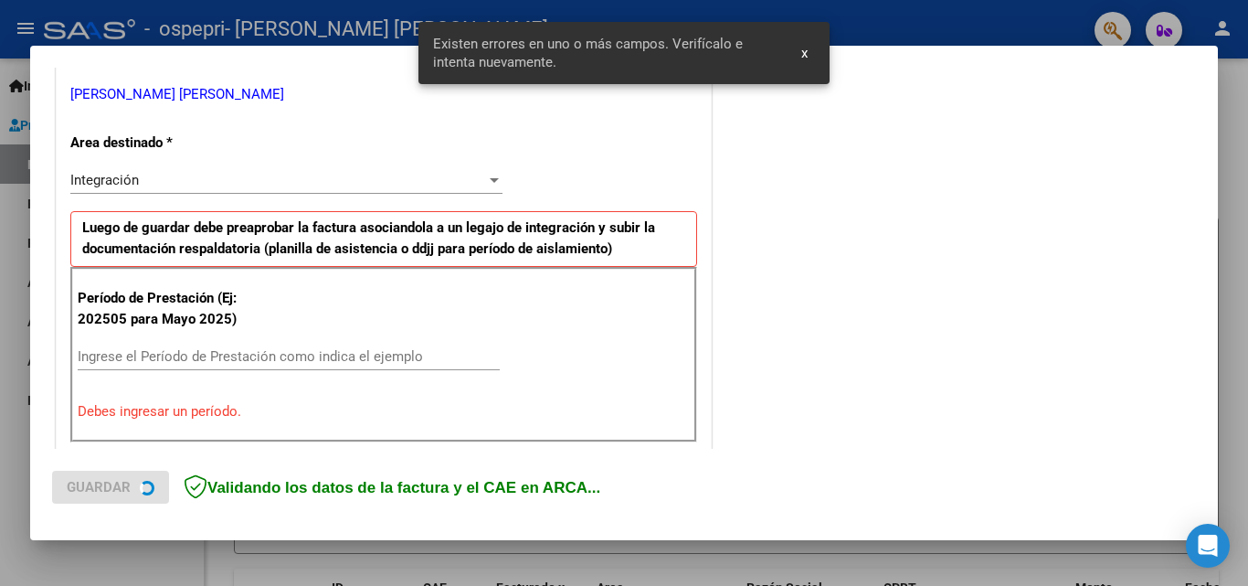
scroll to position [412, 0]
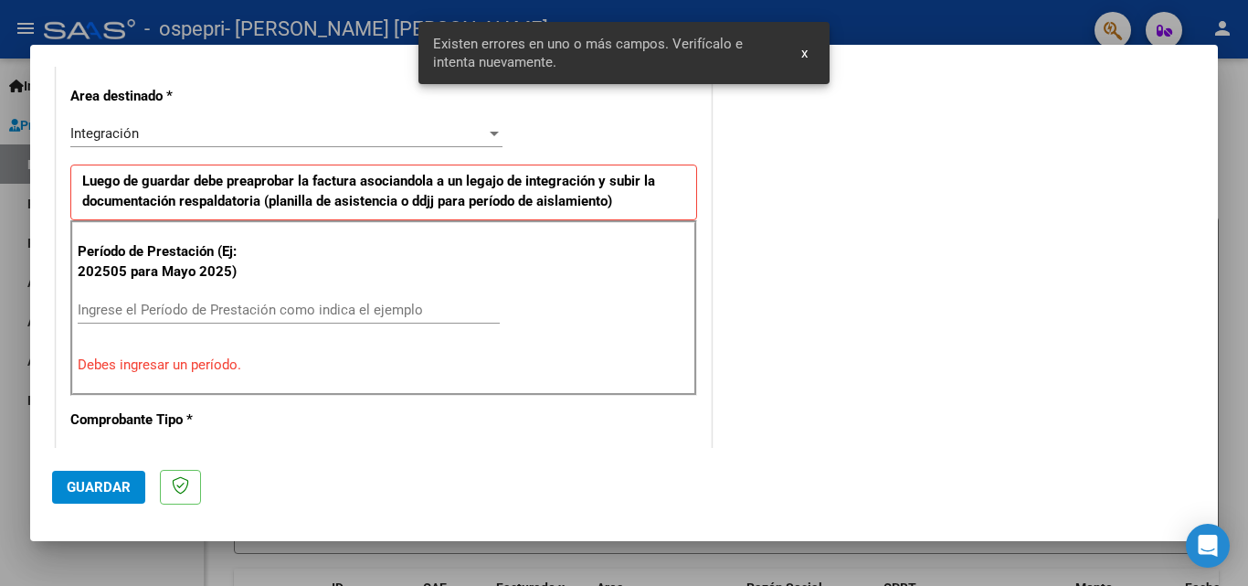
click at [240, 315] on input "Ingrese el Período de Prestación como indica el ejemplo" at bounding box center [289, 310] width 422 height 16
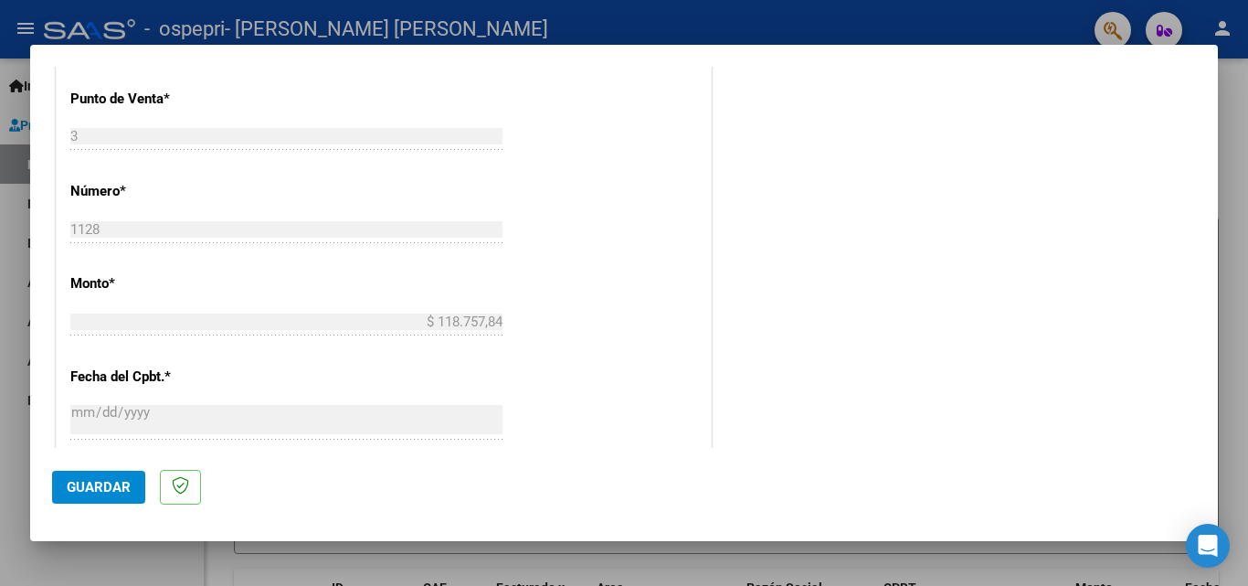
scroll to position [961, 0]
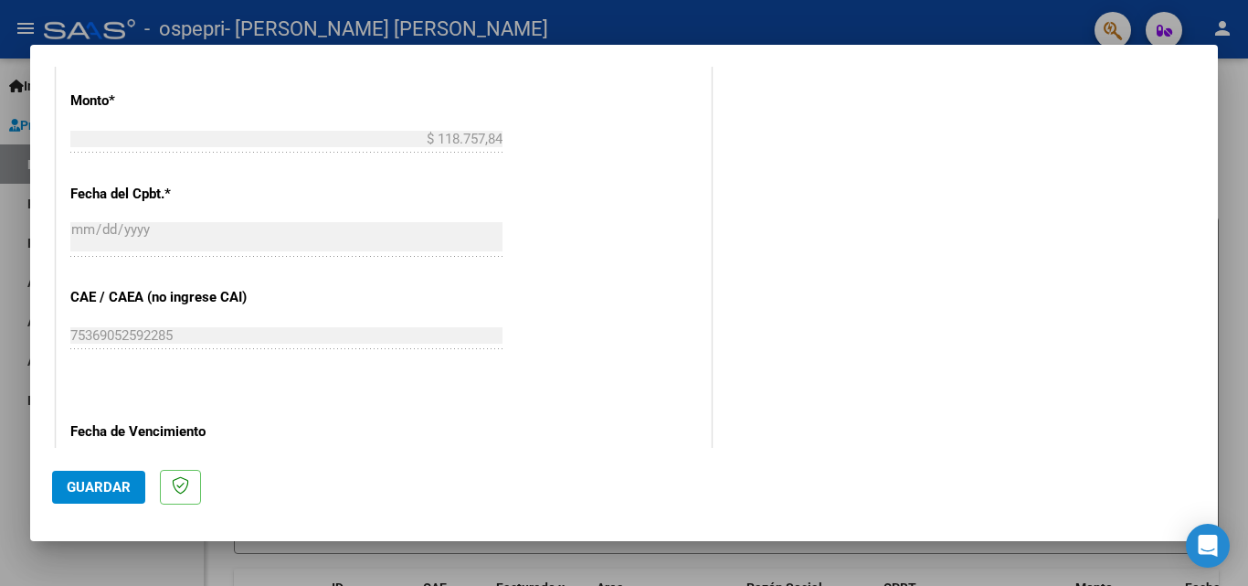
type input "202508"
click at [85, 496] on button "Guardar" at bounding box center [98, 487] width 93 height 33
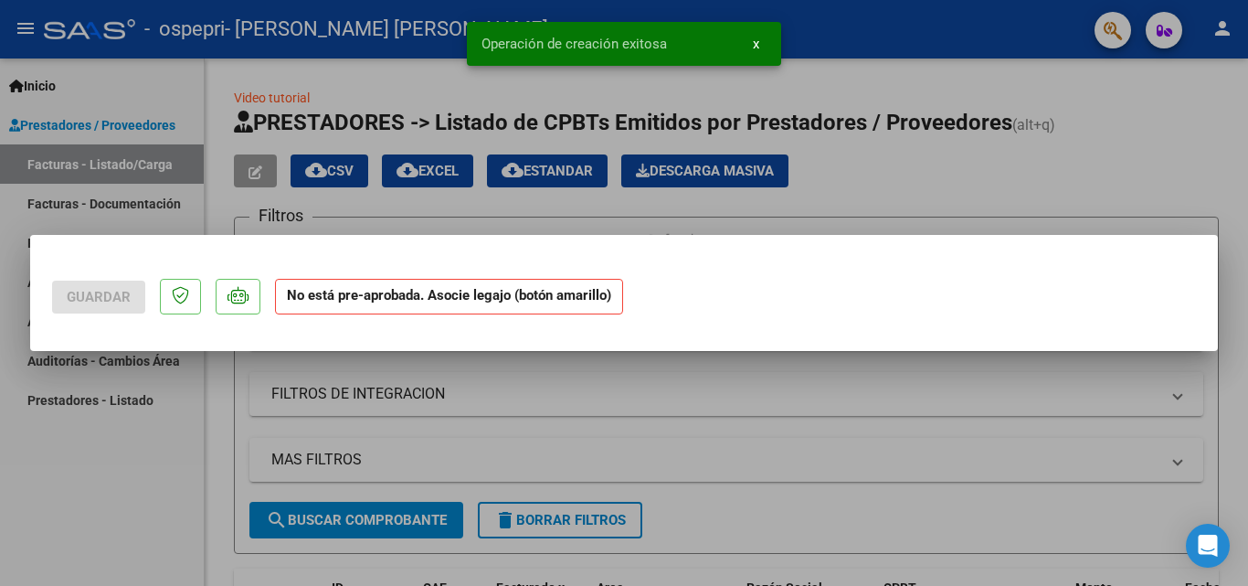
scroll to position [0, 0]
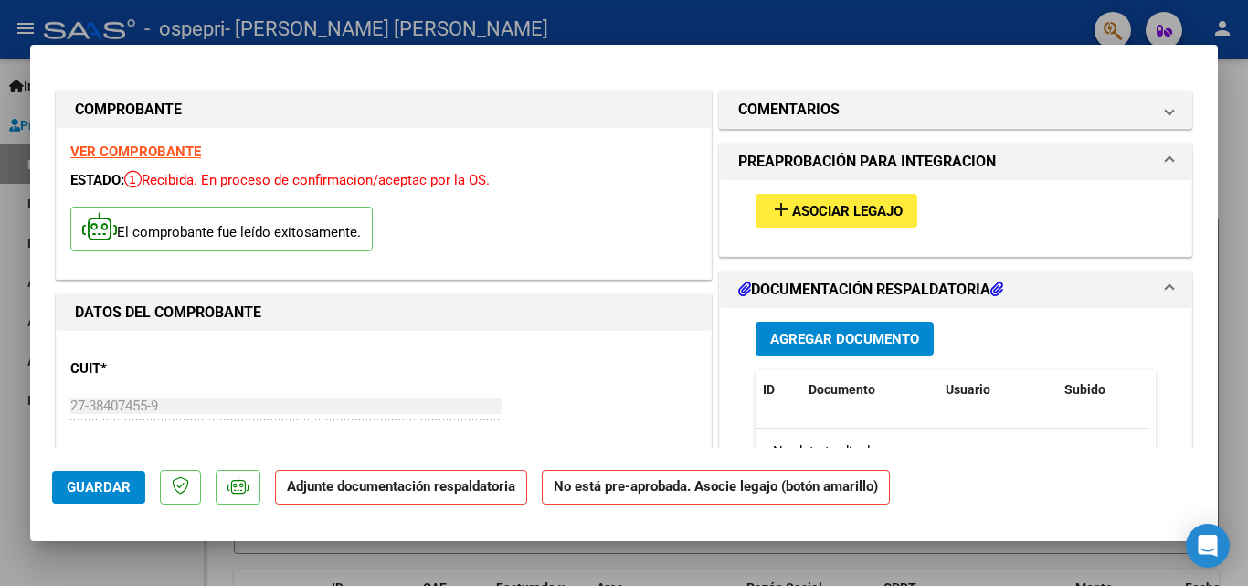
click at [807, 201] on button "add Asociar Legajo" at bounding box center [837, 211] width 162 height 34
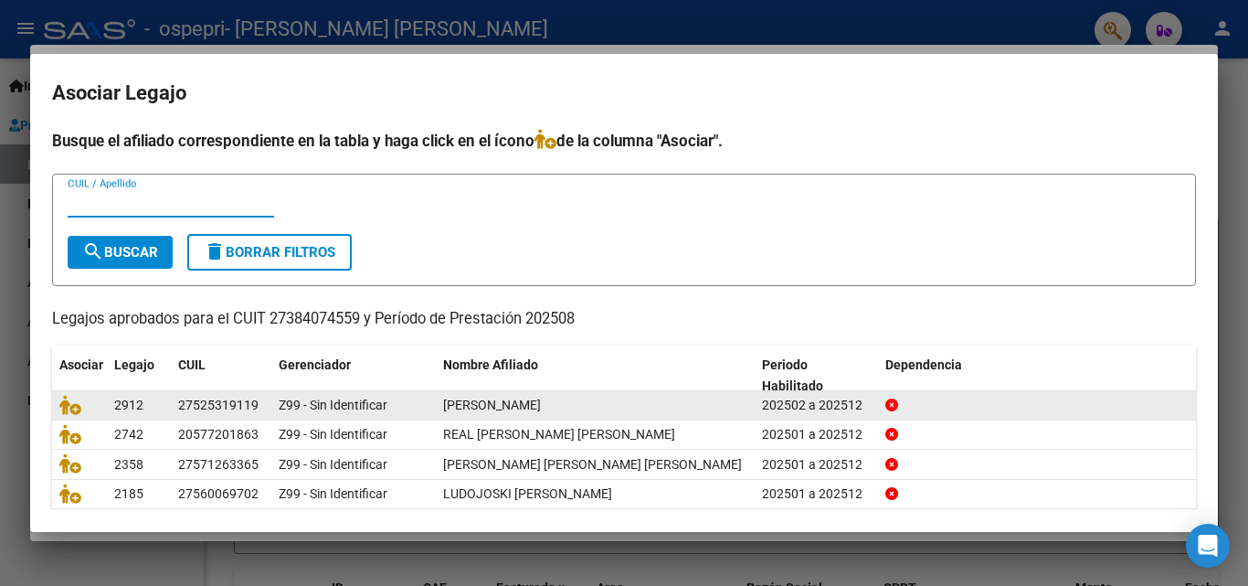
scroll to position [91, 0]
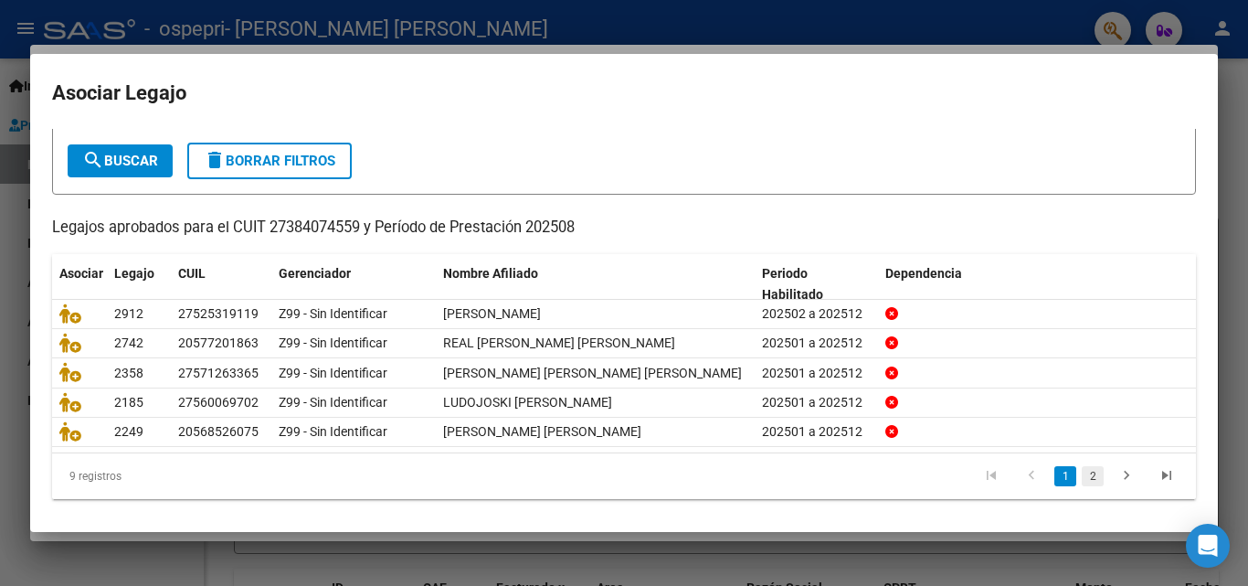
click at [1082, 482] on link "2" at bounding box center [1093, 476] width 22 height 20
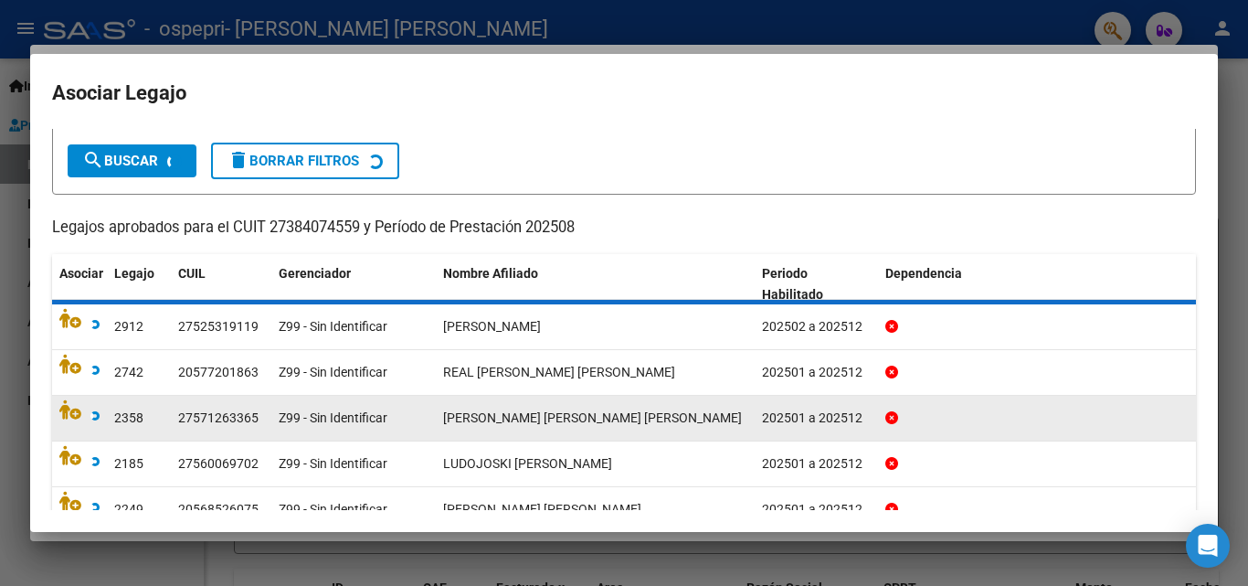
scroll to position [69, 0]
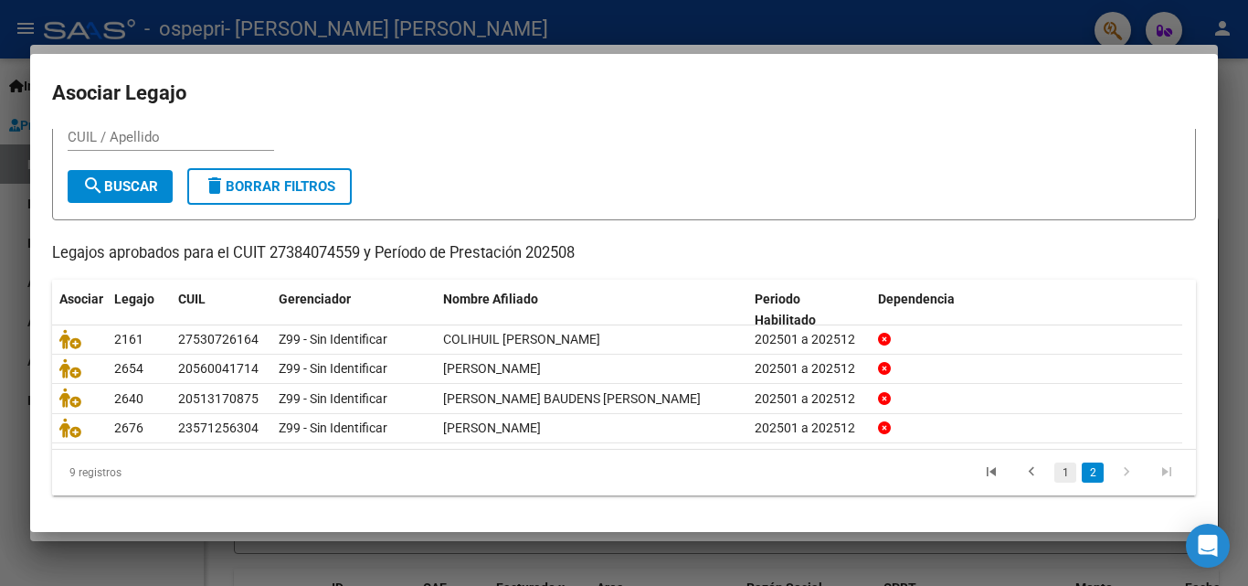
click at [1055, 479] on link "1" at bounding box center [1066, 472] width 22 height 20
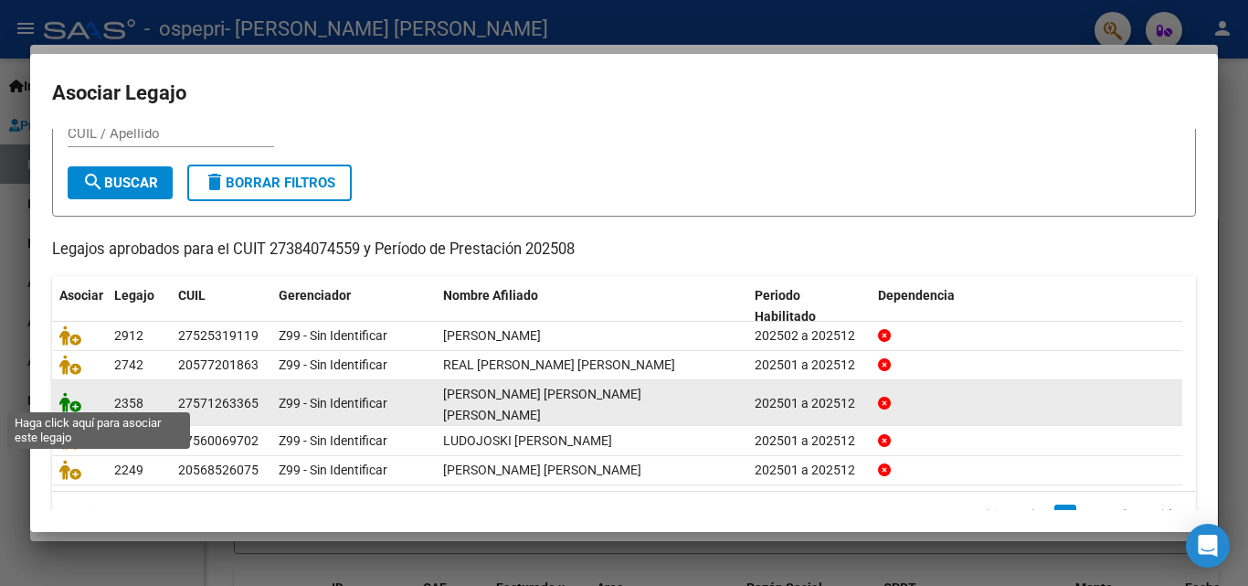
click at [74, 396] on icon at bounding box center [70, 402] width 22 height 20
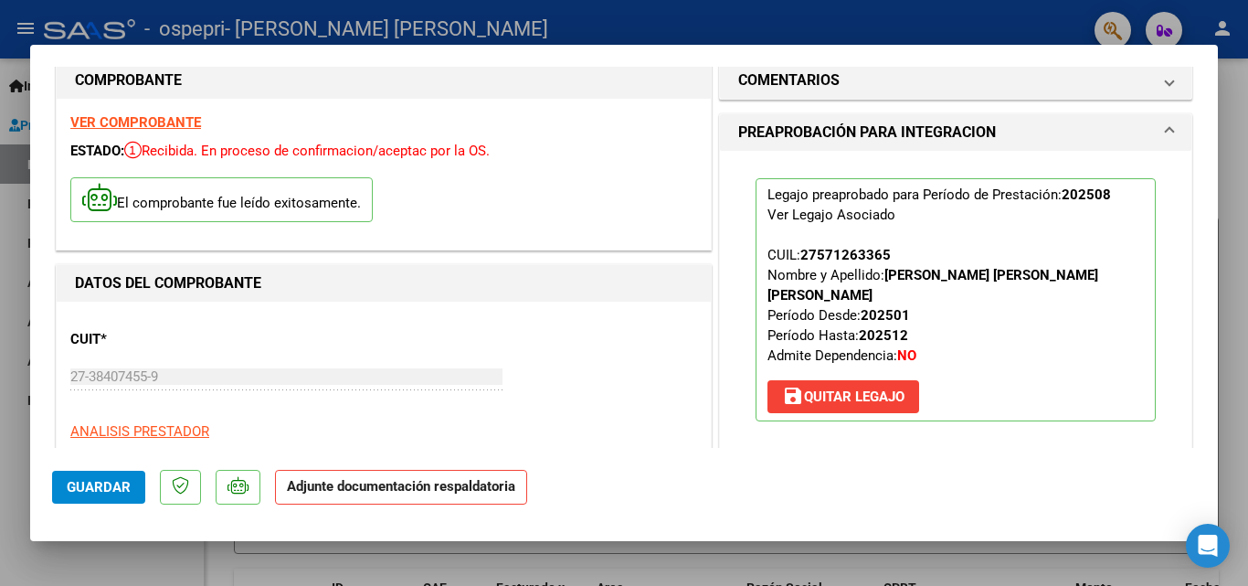
scroll to position [274, 0]
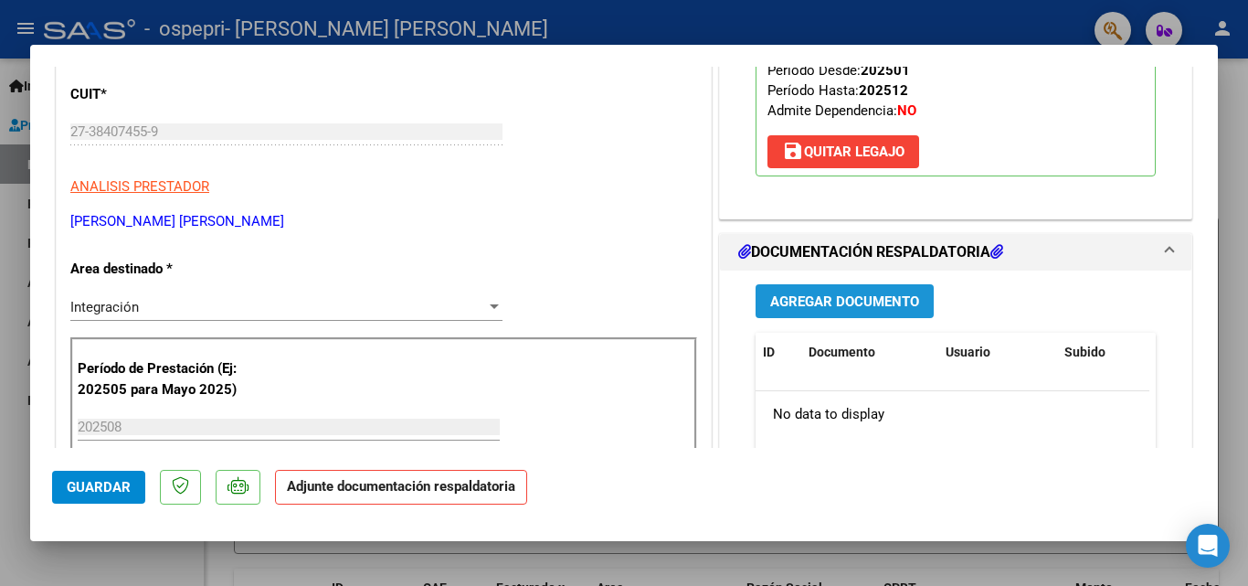
click at [793, 293] on span "Agregar Documento" at bounding box center [844, 301] width 149 height 16
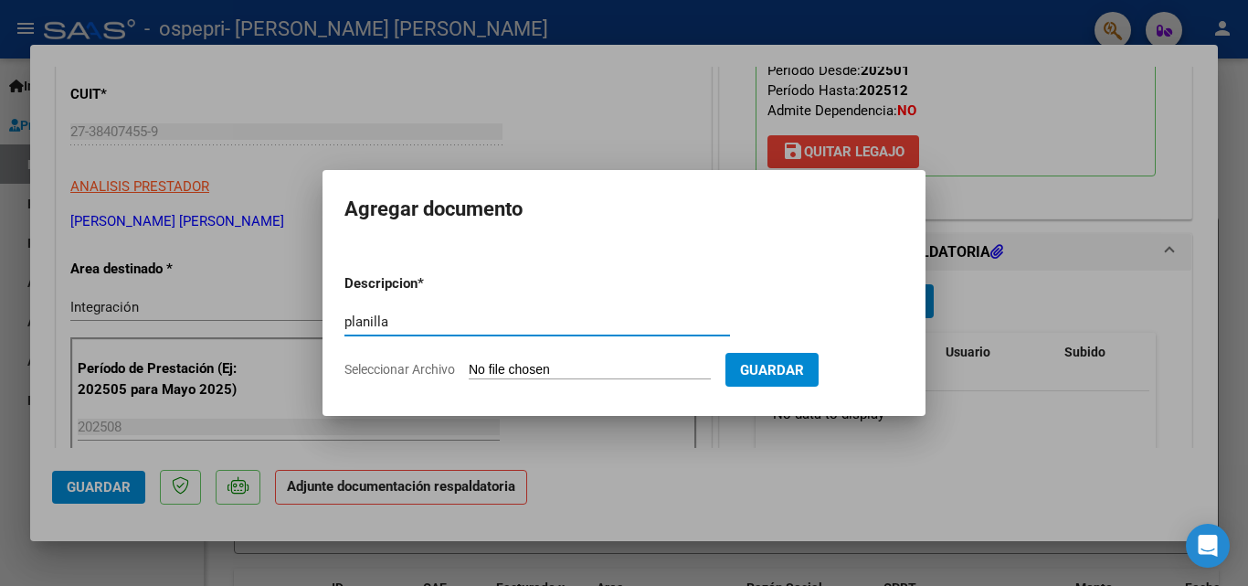
type input "planilla"
click at [655, 364] on input "Seleccionar Archivo" at bounding box center [590, 370] width 242 height 17
type input "C:\fakepath\[PERSON_NAME].pdf"
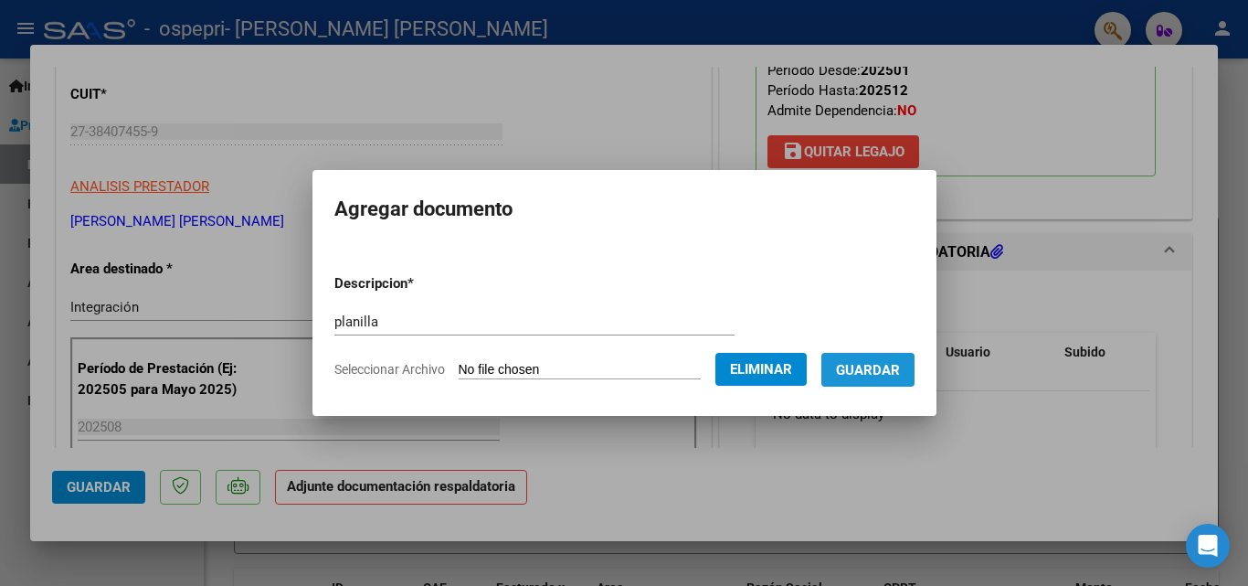
click at [893, 374] on span "Guardar" at bounding box center [868, 370] width 64 height 16
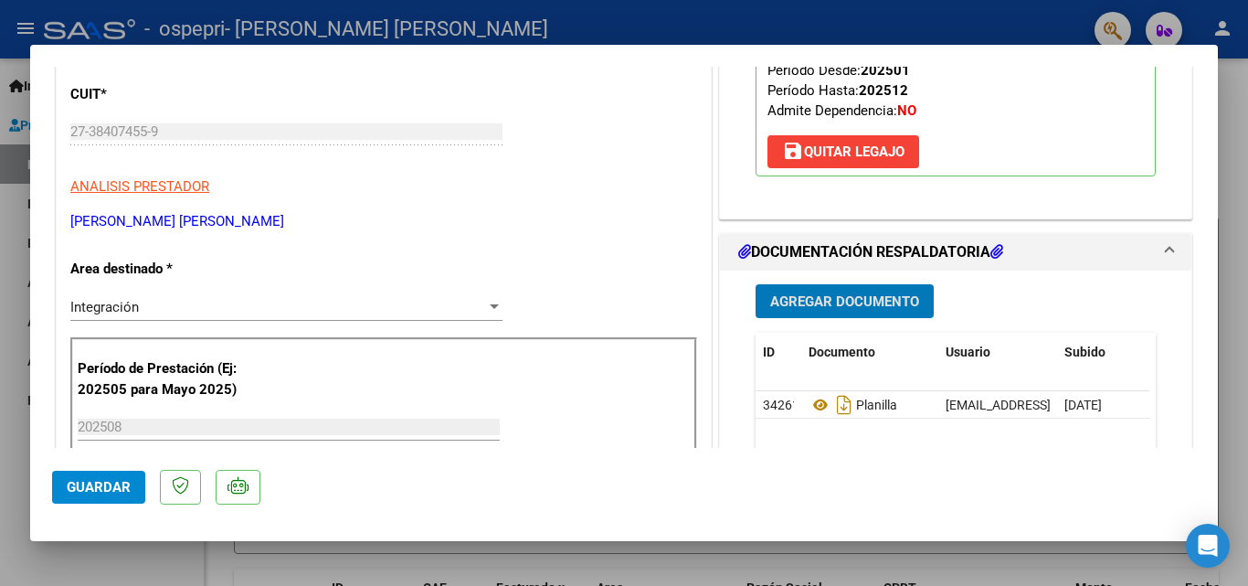
click at [104, 476] on button "Guardar" at bounding box center [98, 487] width 93 height 33
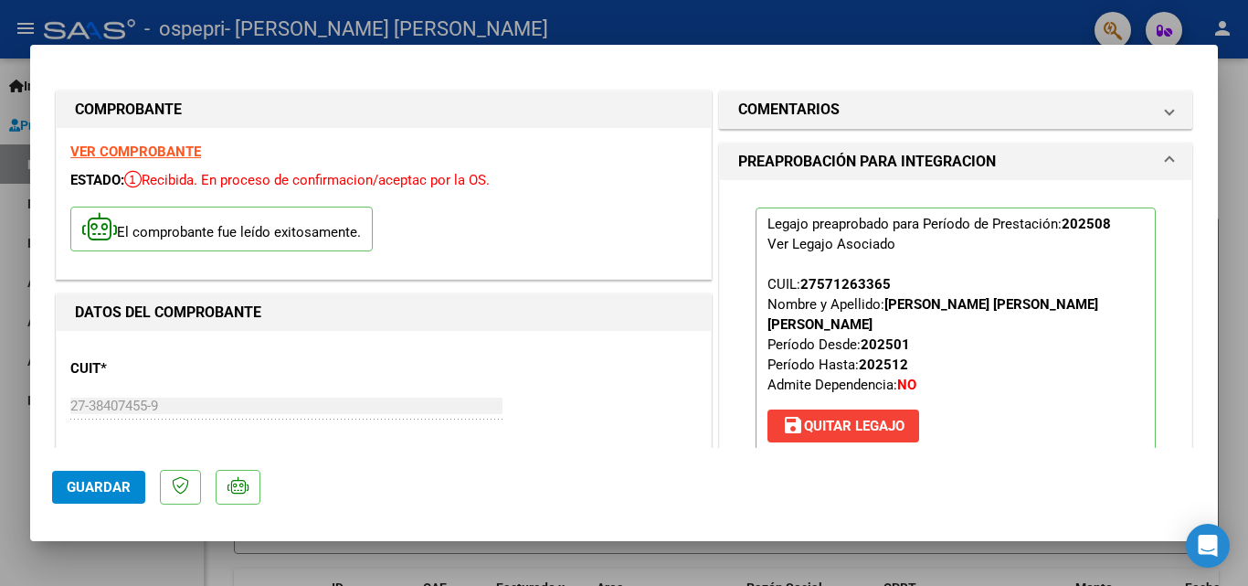
click at [1232, 293] on div at bounding box center [624, 293] width 1248 height 586
type input "$ 0,00"
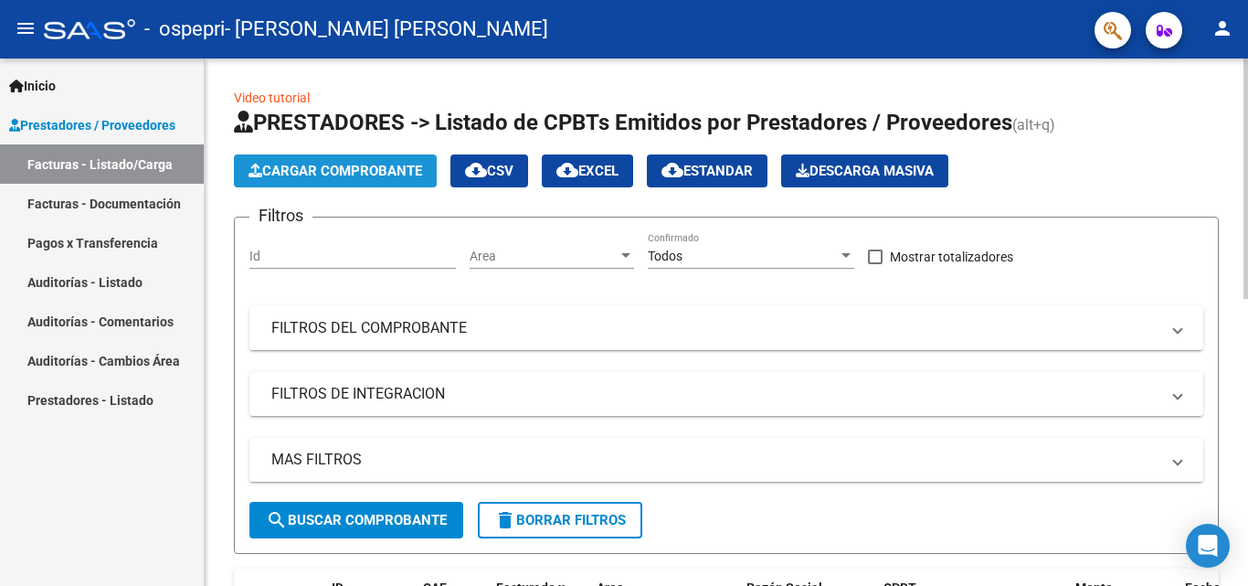
click at [346, 167] on span "Cargar Comprobante" at bounding box center [336, 171] width 174 height 16
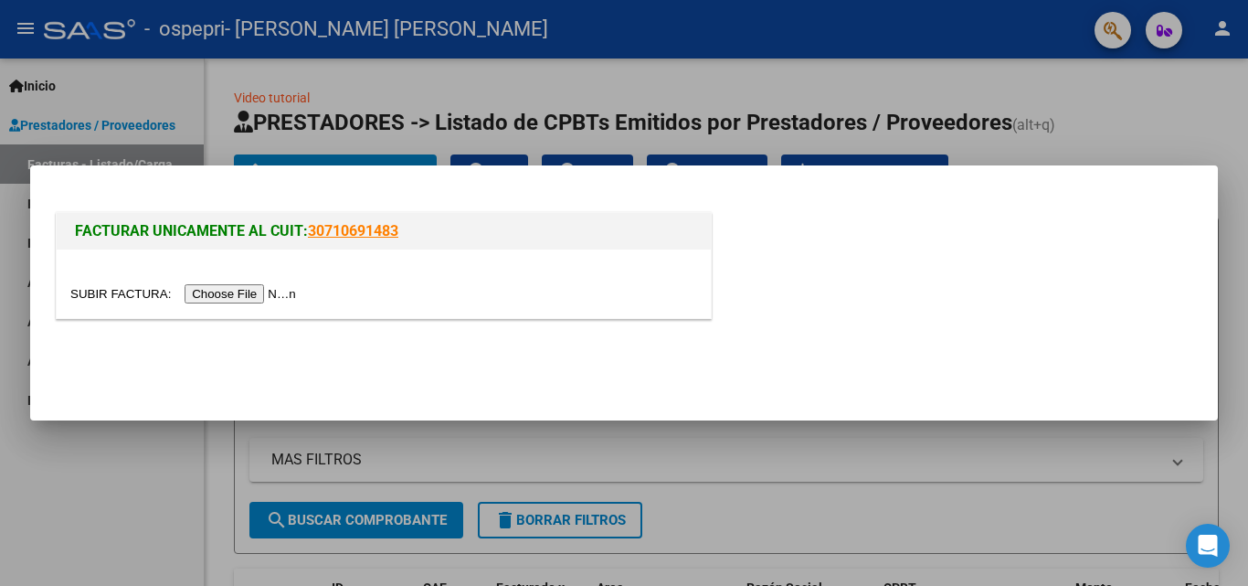
click at [278, 289] on input "file" at bounding box center [185, 293] width 231 height 19
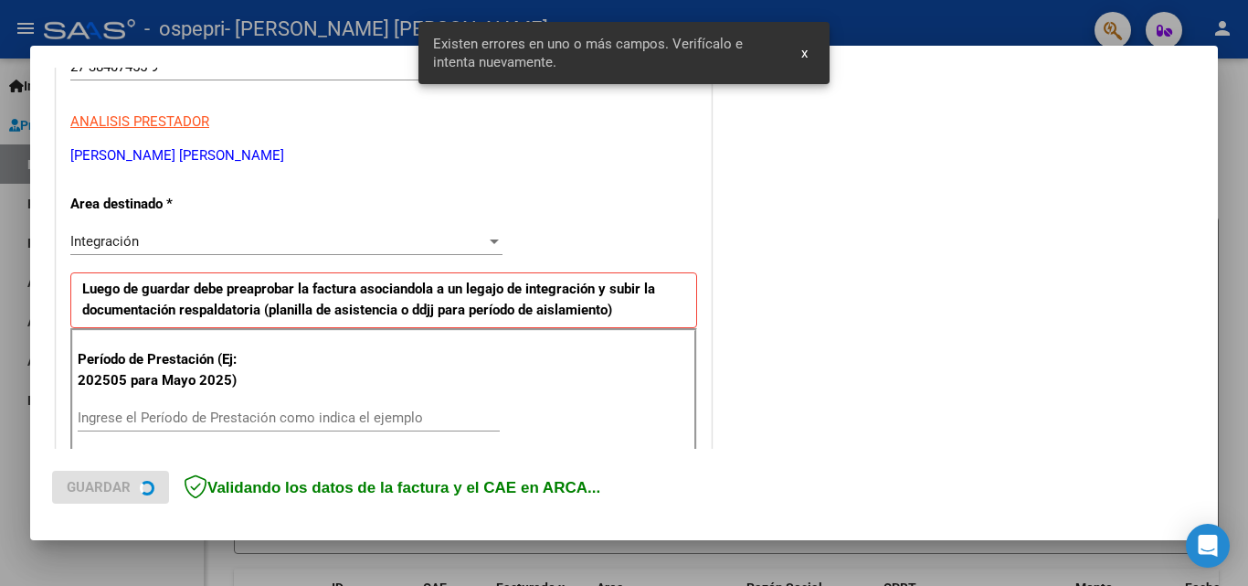
scroll to position [412, 0]
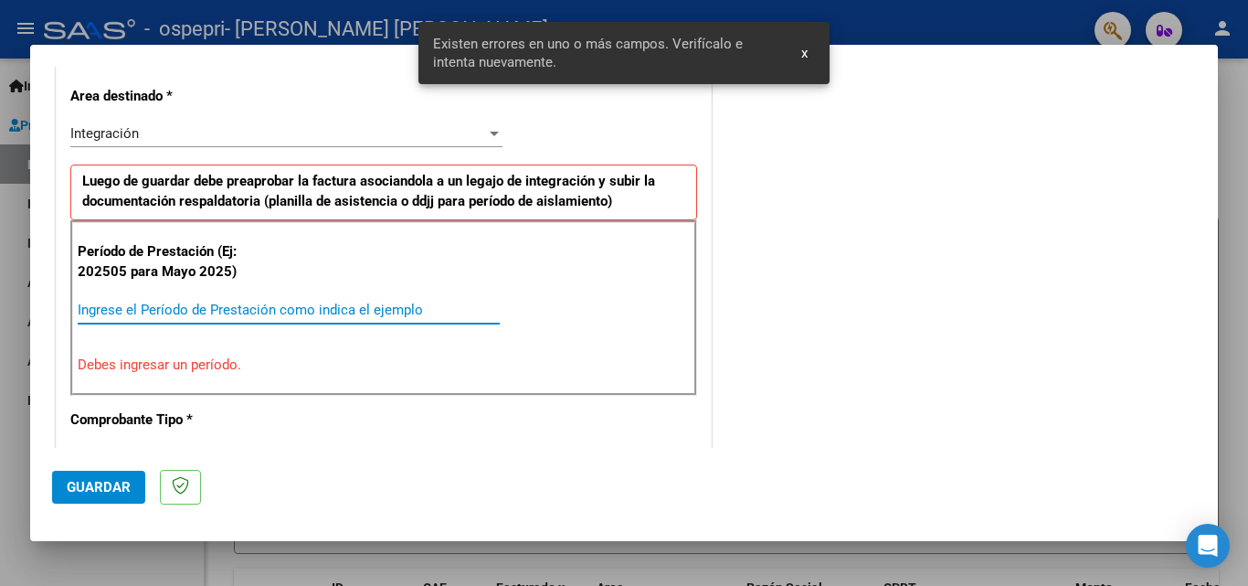
click at [225, 309] on input "Ingrese el Período de Prestación como indica el ejemplo" at bounding box center [289, 310] width 422 height 16
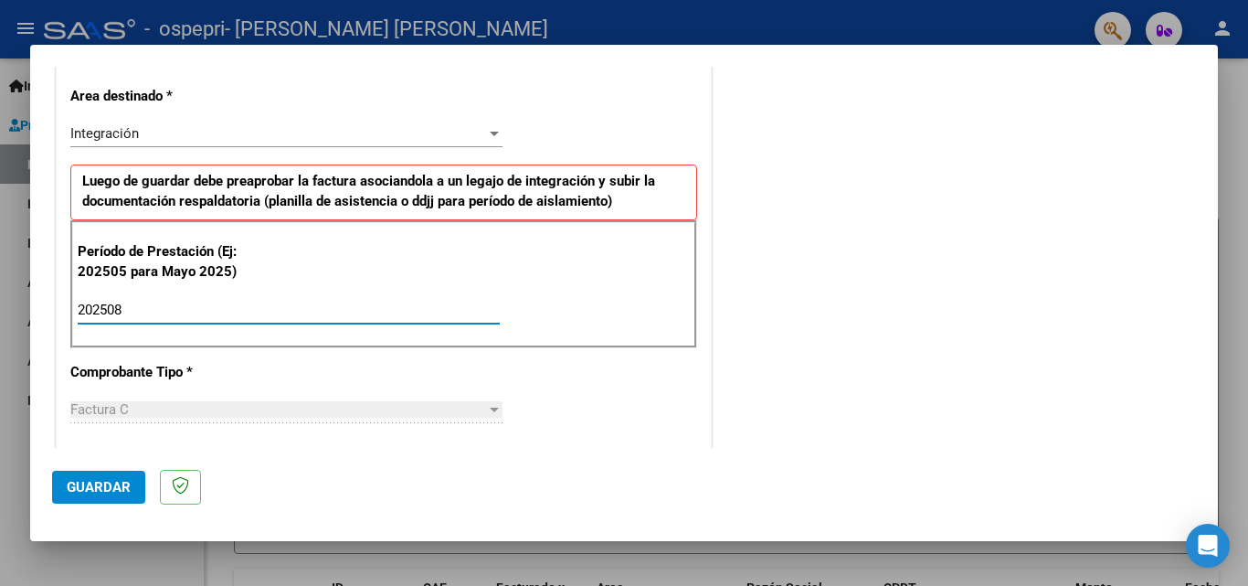
type input "202508"
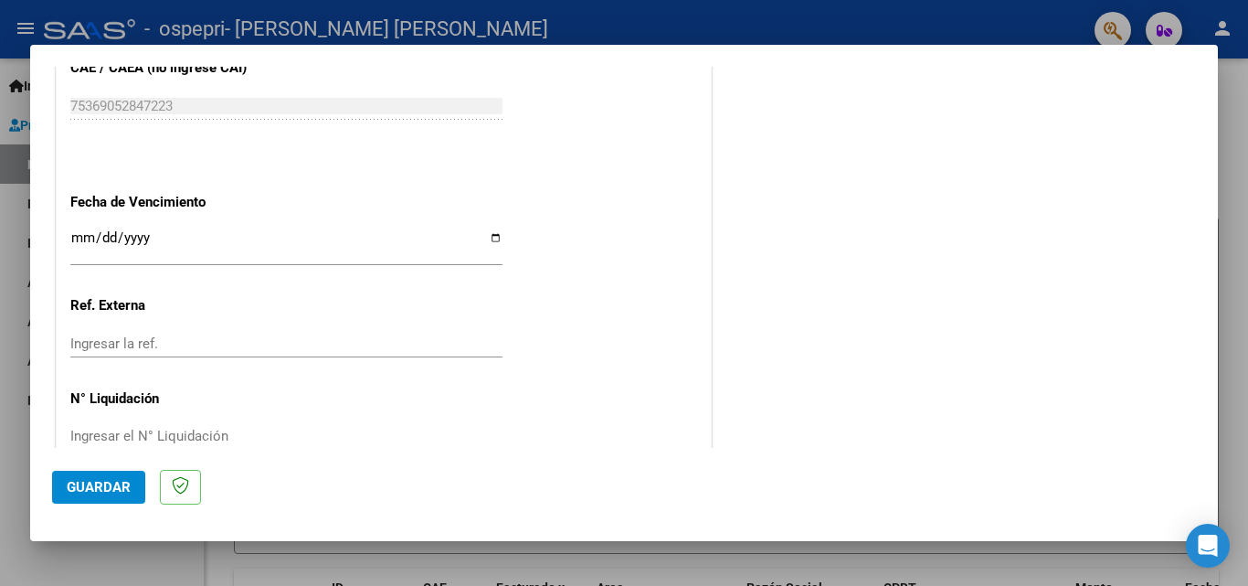
scroll to position [1227, 0]
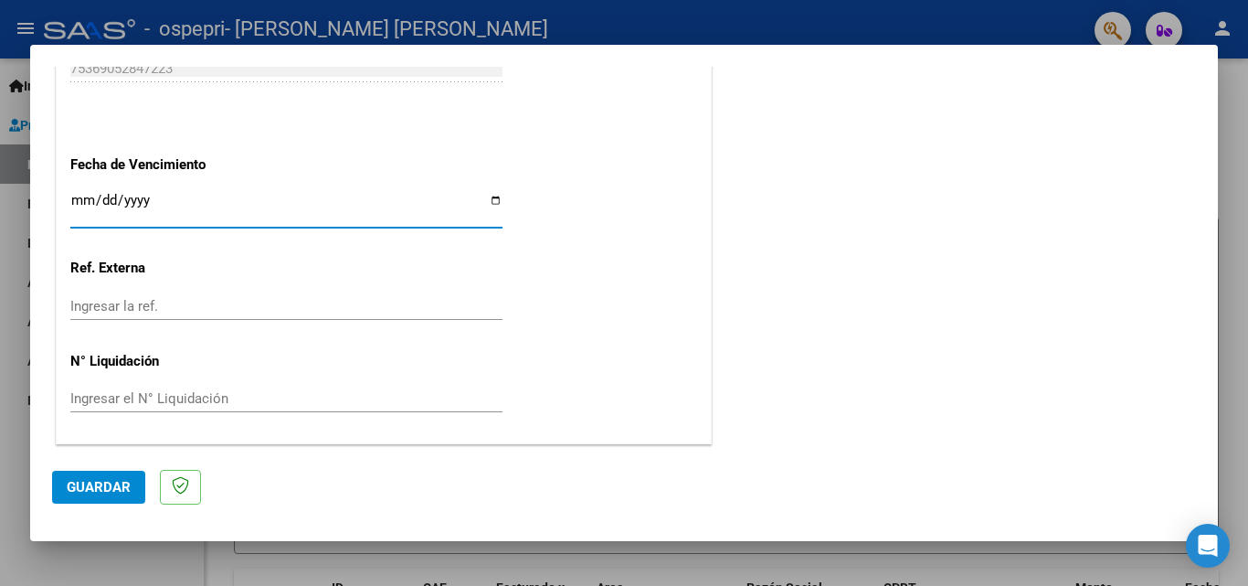
click at [483, 205] on input "Ingresar la fecha" at bounding box center [286, 207] width 432 height 29
click at [491, 198] on input "Ingresar la fecha" at bounding box center [286, 207] width 432 height 29
type input "[DATE]"
click at [85, 485] on span "Guardar" at bounding box center [99, 487] width 64 height 16
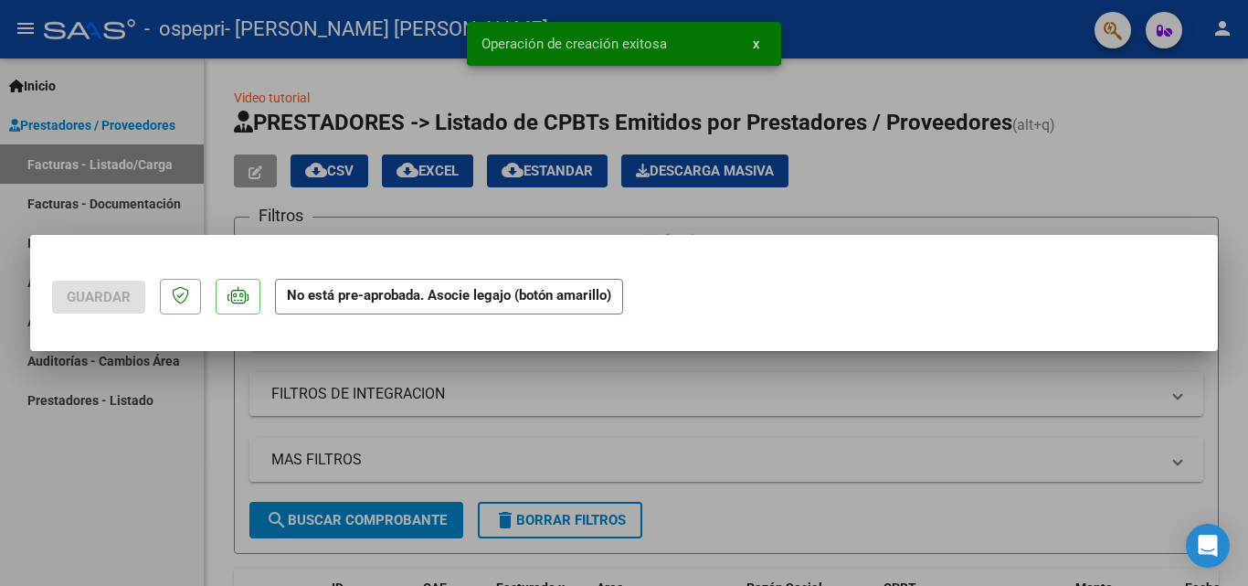
scroll to position [0, 0]
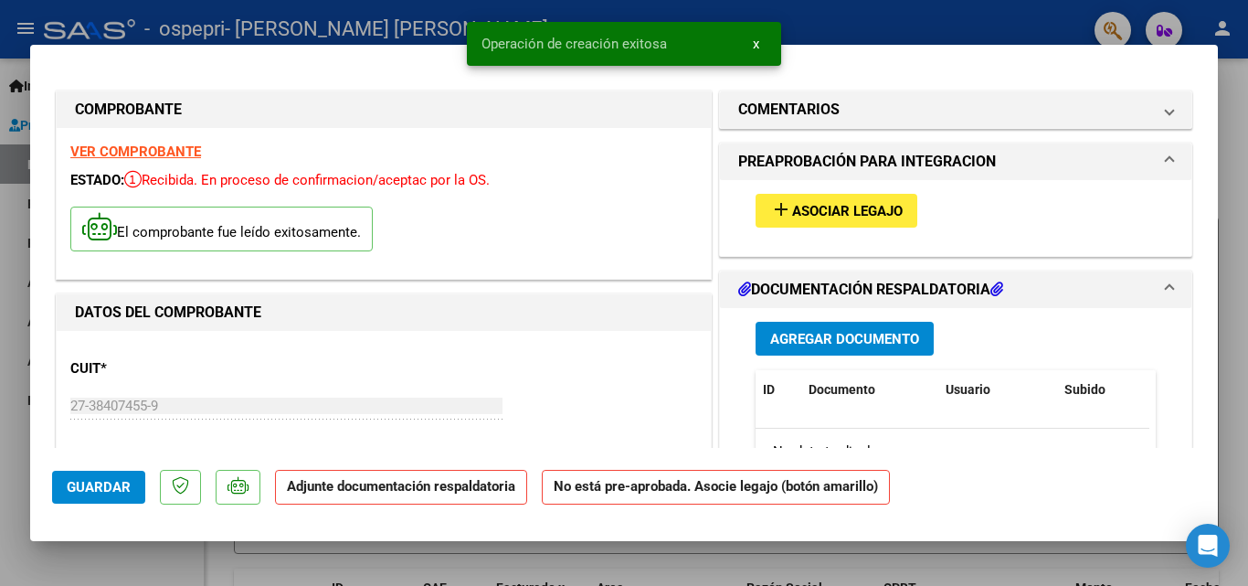
click at [802, 207] on span "Asociar Legajo" at bounding box center [847, 211] width 111 height 16
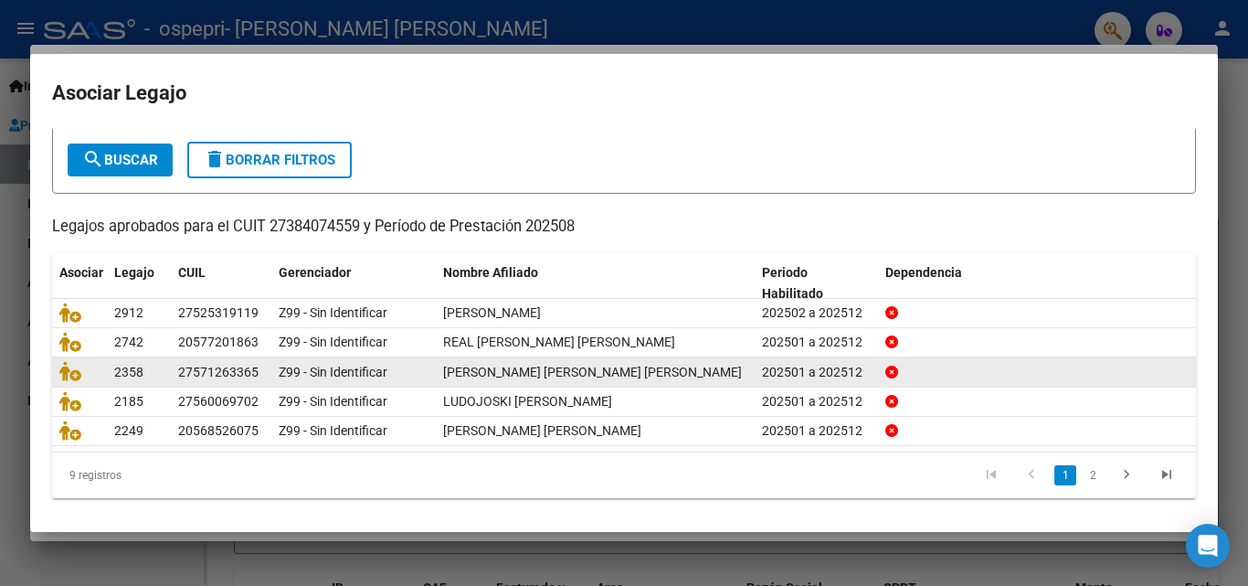
scroll to position [100, 0]
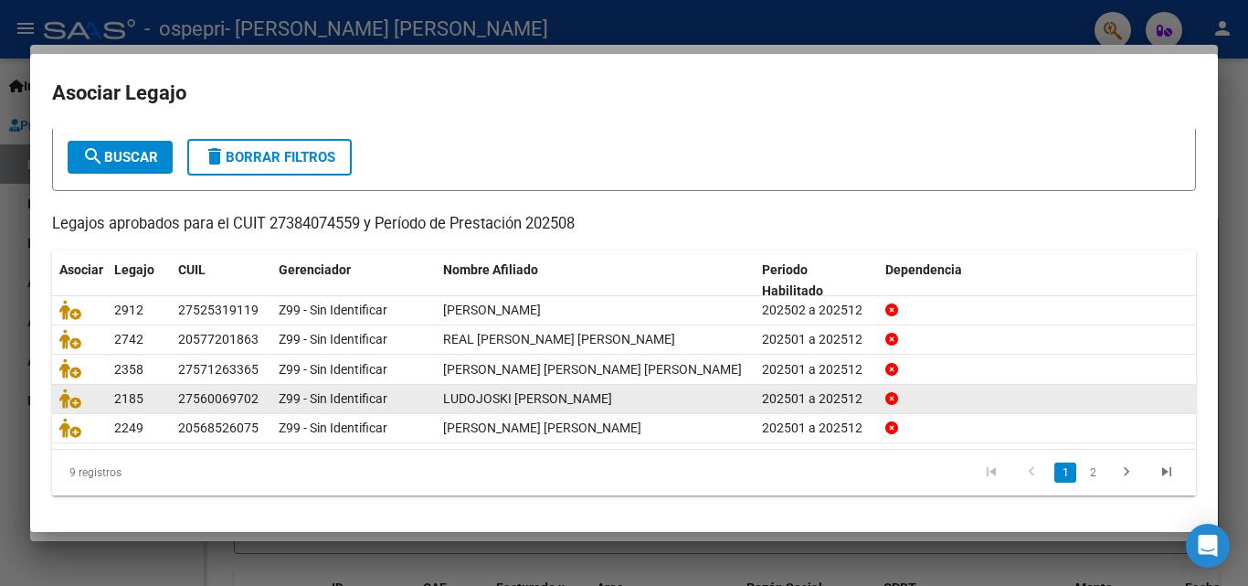
click at [1082, 473] on link "2" at bounding box center [1093, 472] width 22 height 20
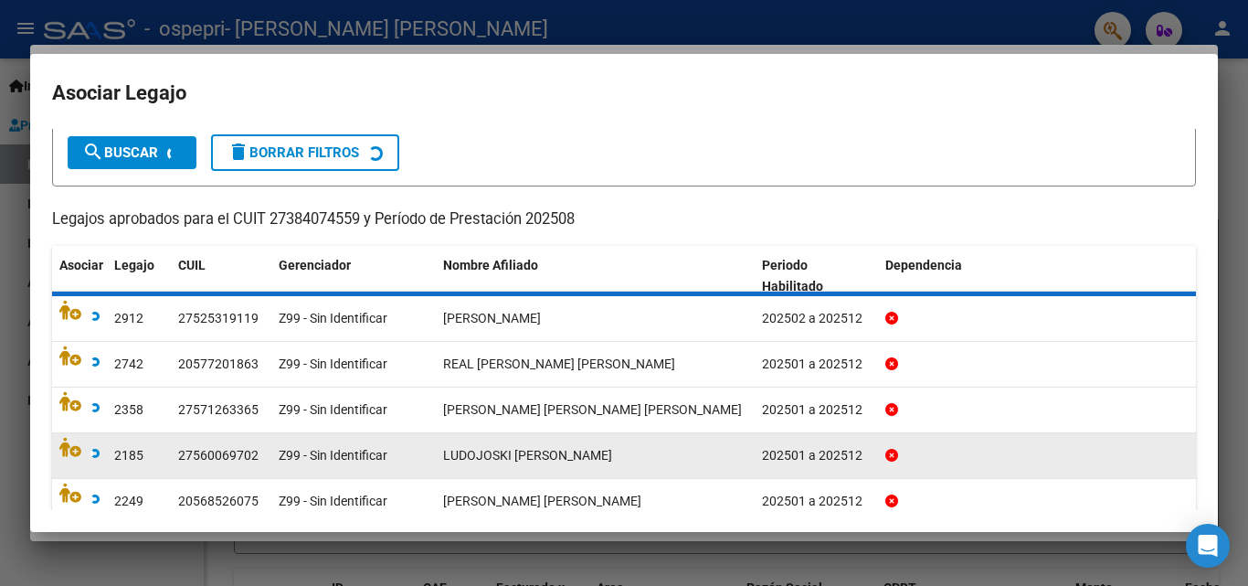
scroll to position [69, 0]
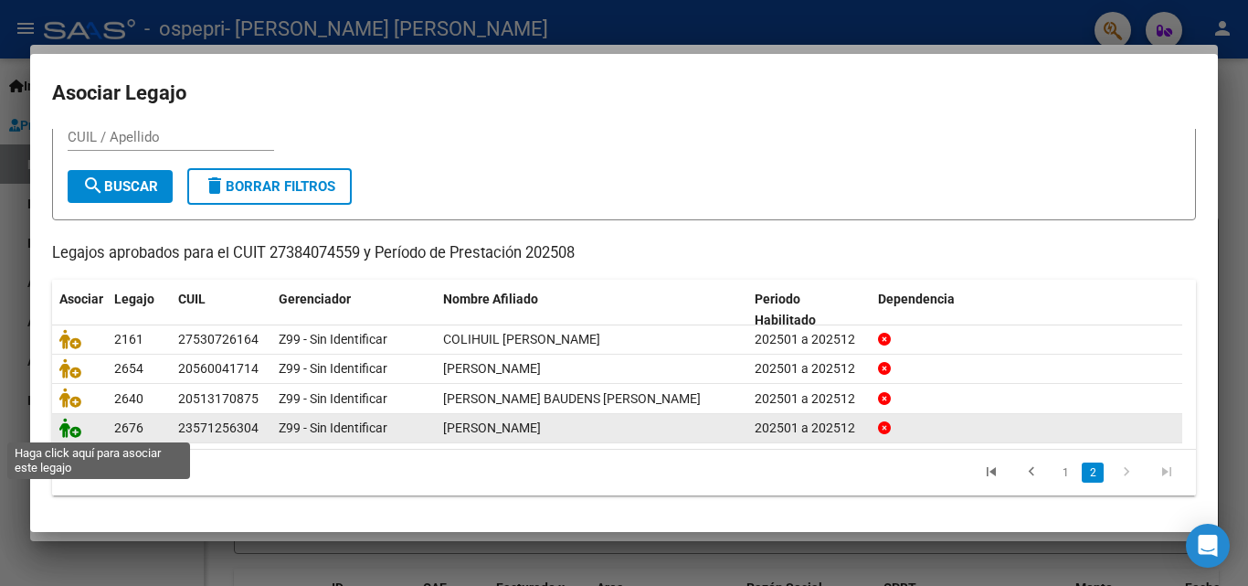
click at [65, 426] on icon at bounding box center [70, 428] width 22 height 20
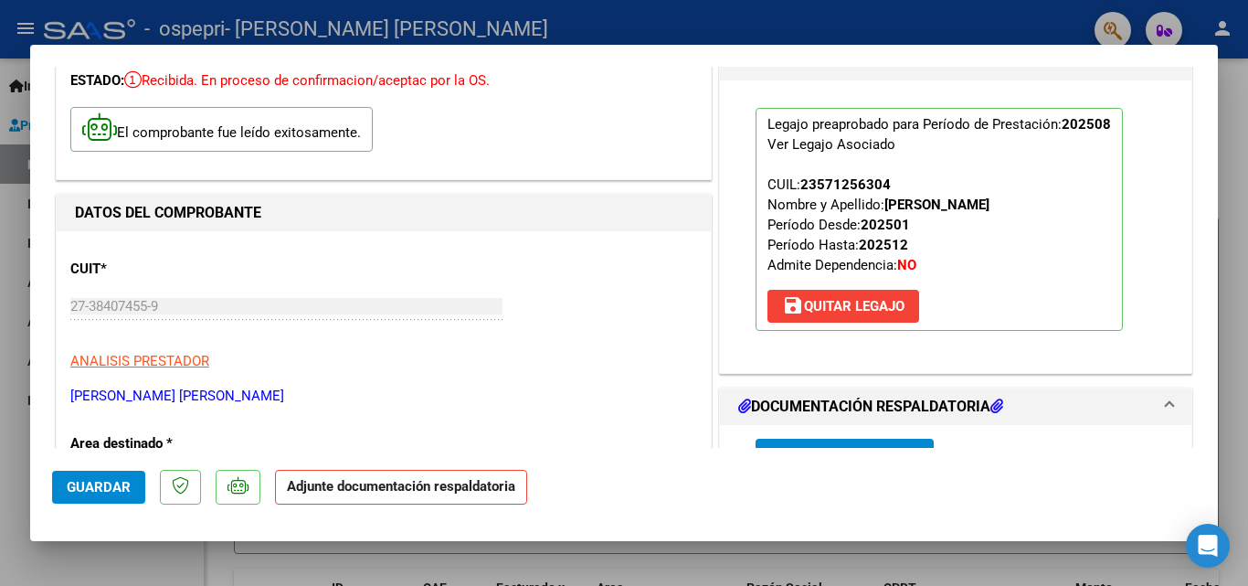
scroll to position [274, 0]
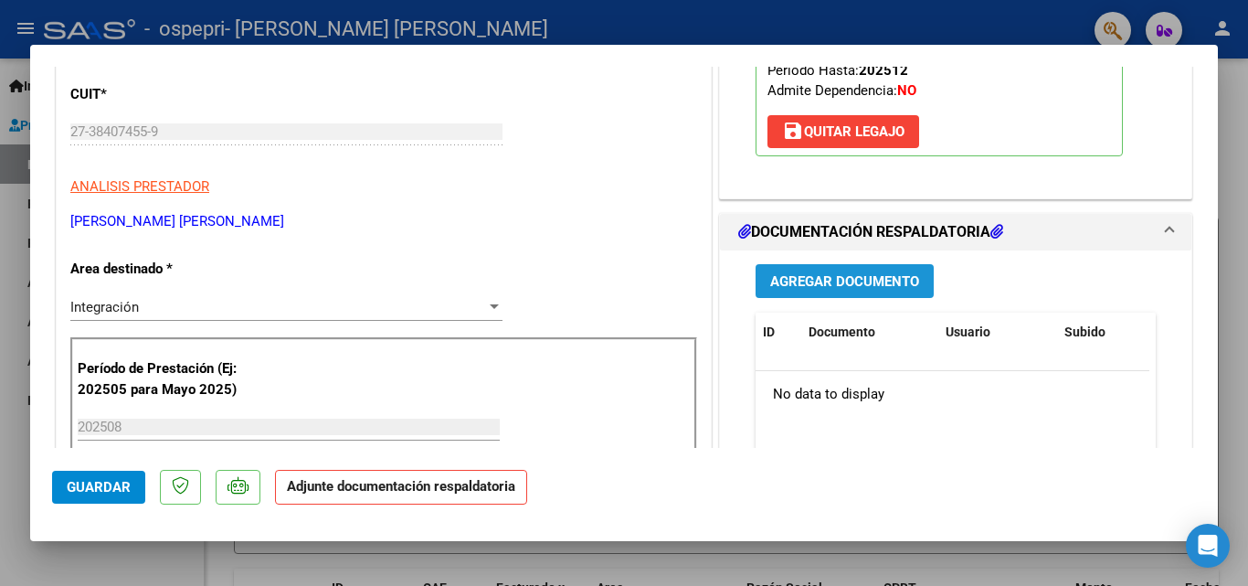
click at [813, 285] on span "Agregar Documento" at bounding box center [844, 281] width 149 height 16
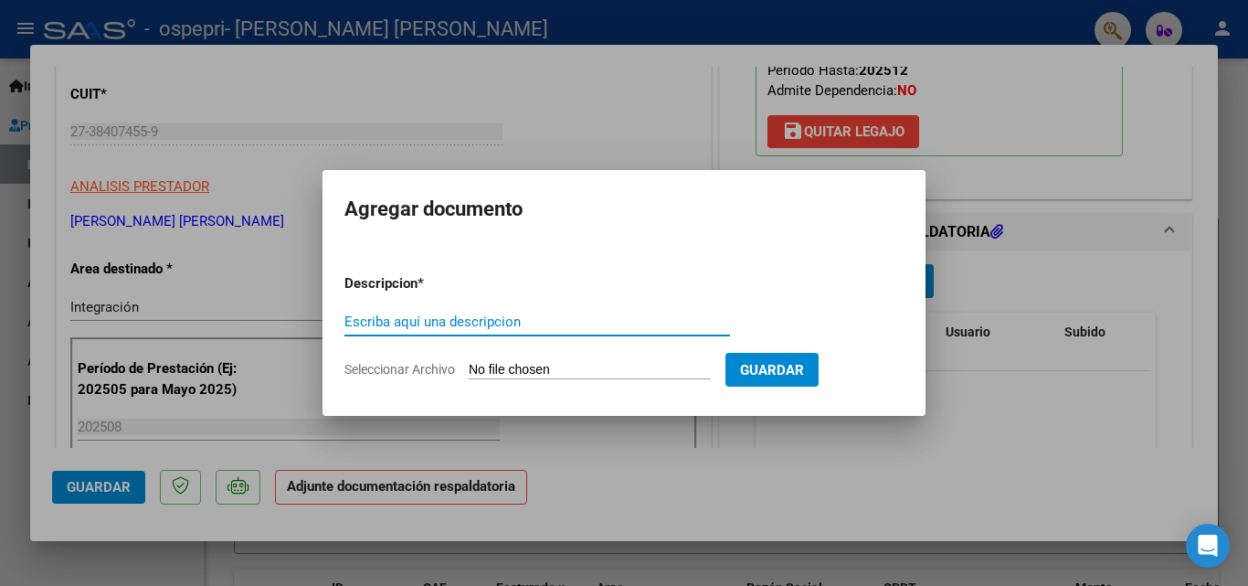
click at [547, 318] on input "Escriba aquí una descripcion" at bounding box center [538, 321] width 386 height 16
type input "planilla"
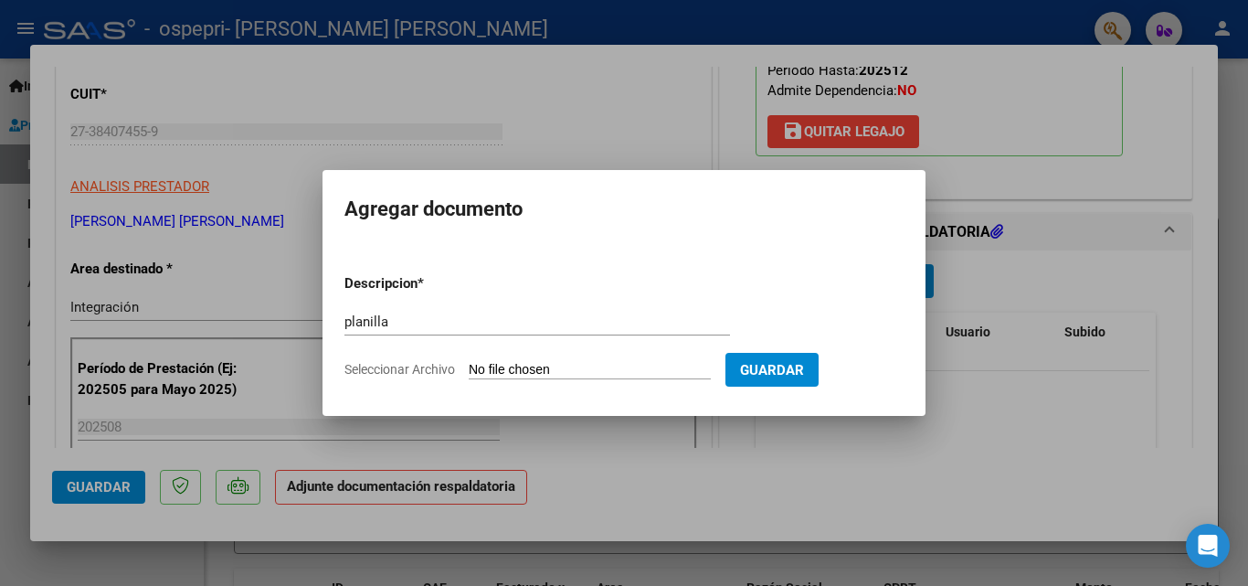
click at [569, 358] on form "Descripcion * planilla Escriba aquí una descripcion Seleccionar Archivo Guardar" at bounding box center [624, 326] width 559 height 133
click at [573, 366] on input "Seleccionar Archivo" at bounding box center [590, 370] width 242 height 17
type input "C:\fakepath\[PERSON_NAME].pdf"
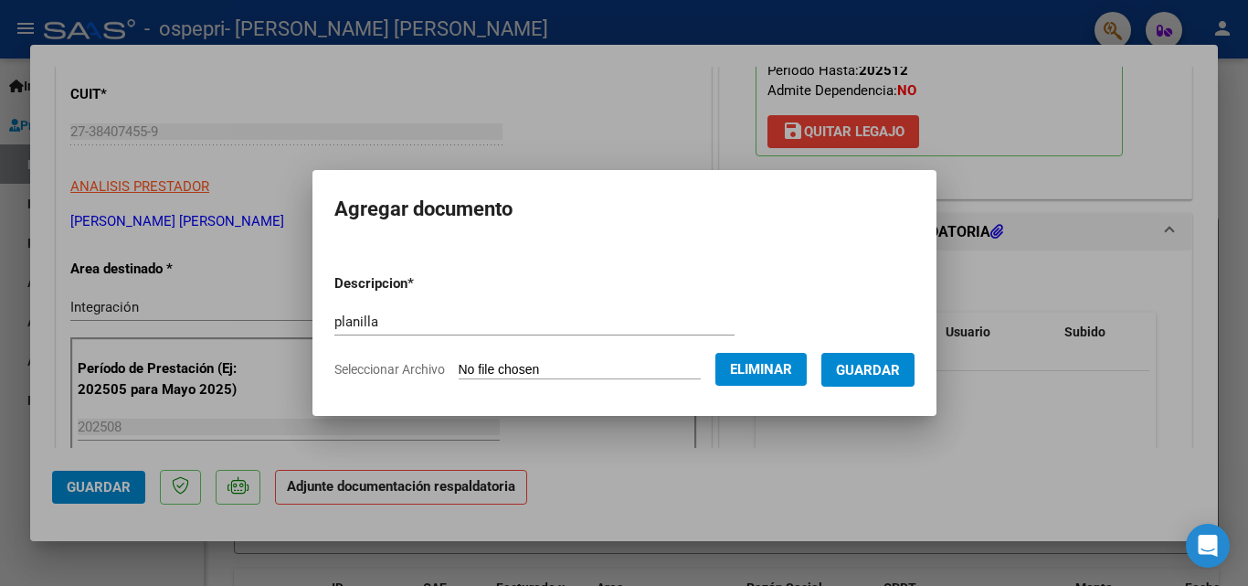
click at [881, 374] on span "Guardar" at bounding box center [868, 370] width 64 height 16
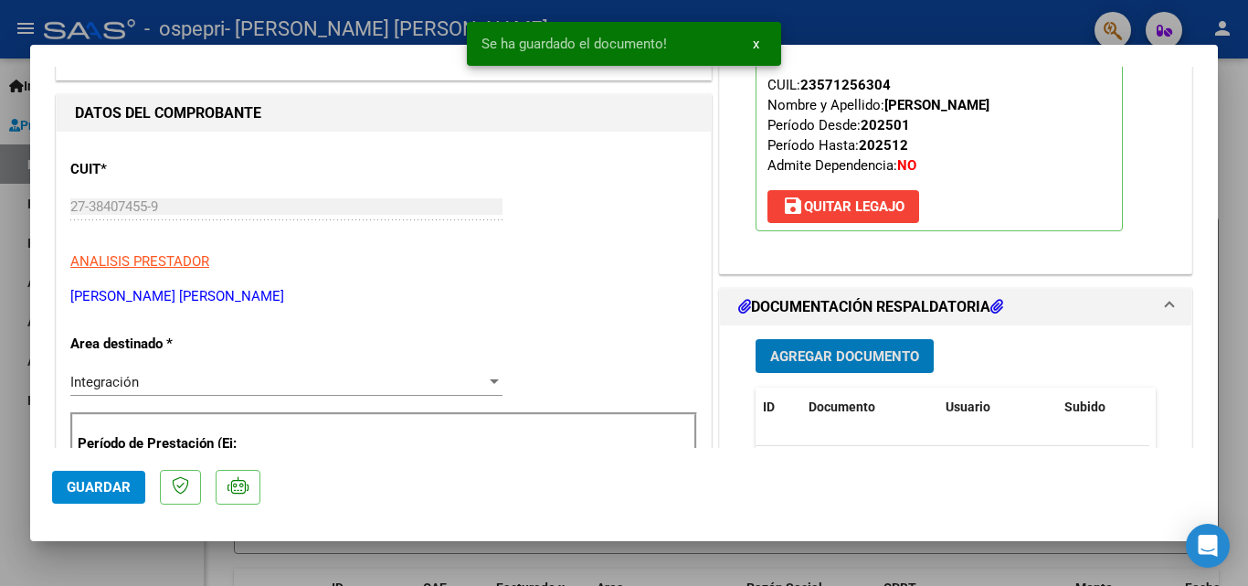
scroll to position [0, 0]
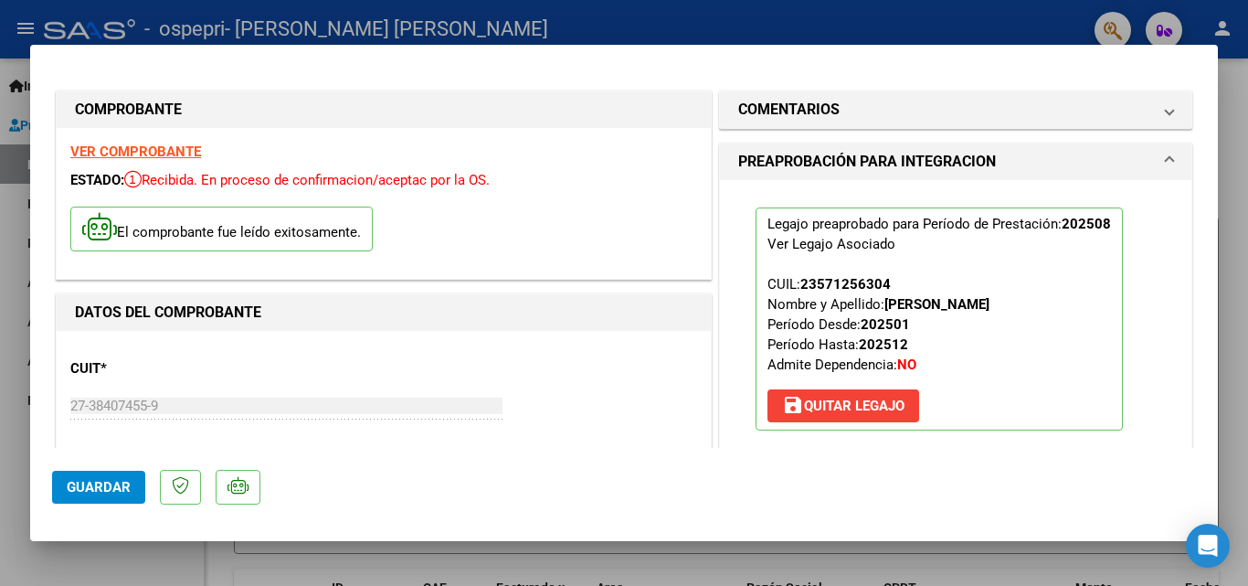
click at [99, 489] on span "Guardar" at bounding box center [99, 487] width 64 height 16
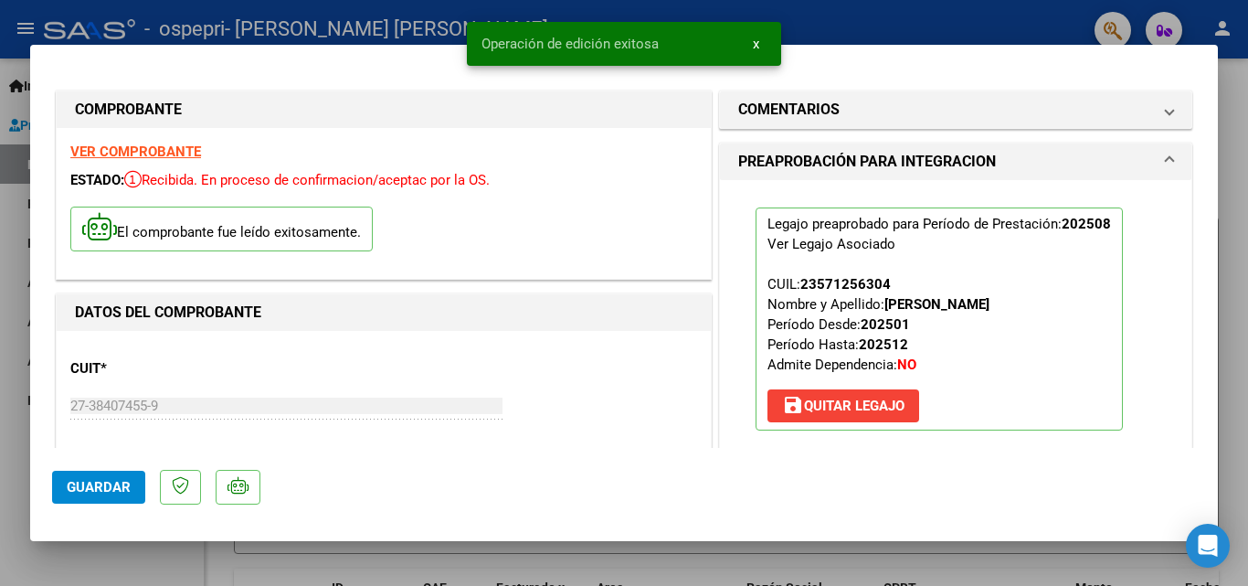
click at [0, 318] on div at bounding box center [624, 293] width 1248 height 586
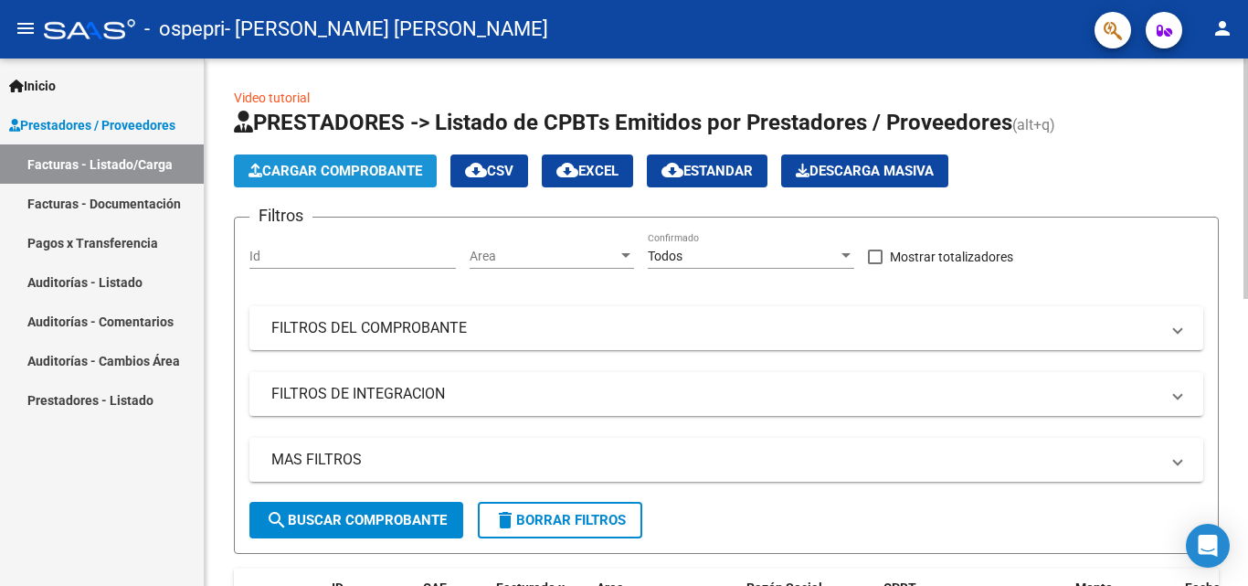
click at [328, 174] on span "Cargar Comprobante" at bounding box center [336, 171] width 174 height 16
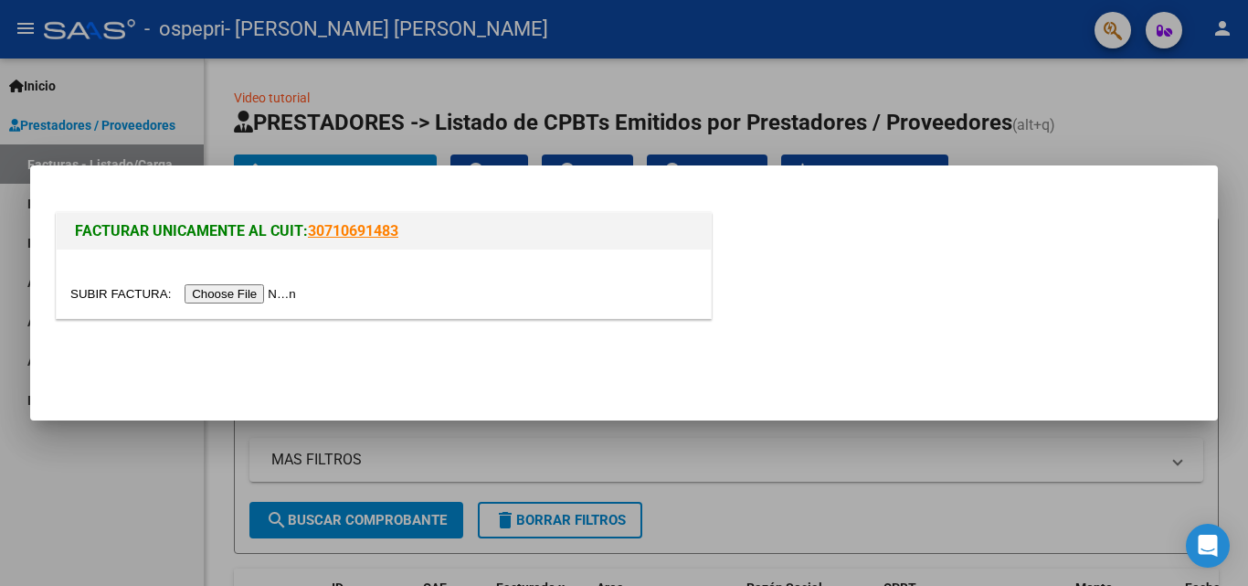
click at [269, 294] on input "file" at bounding box center [185, 293] width 231 height 19
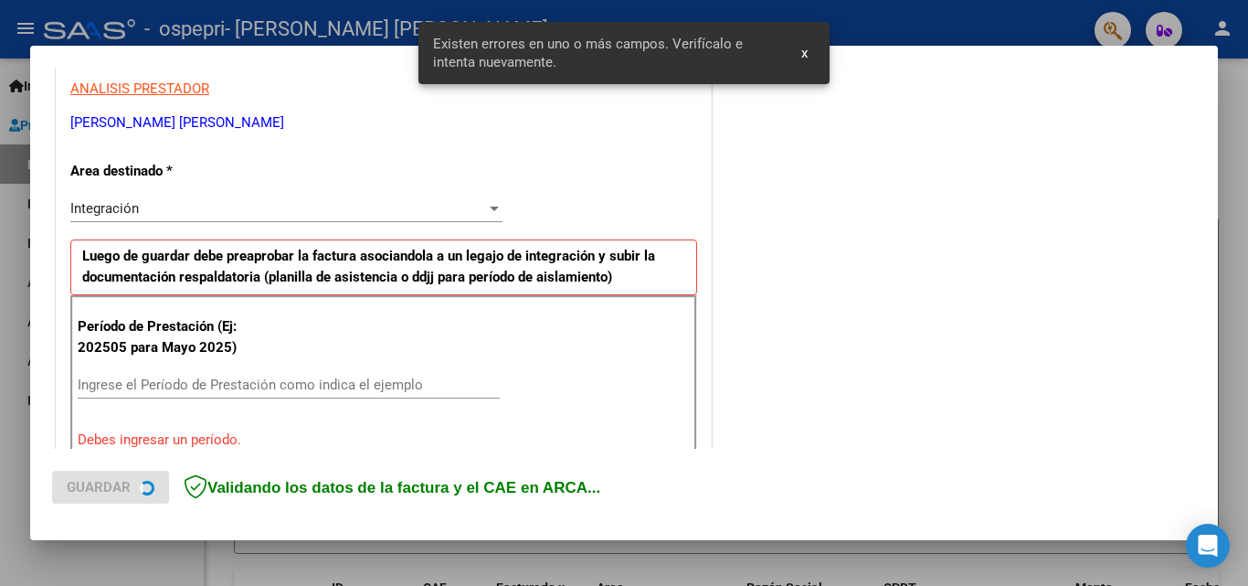
scroll to position [412, 0]
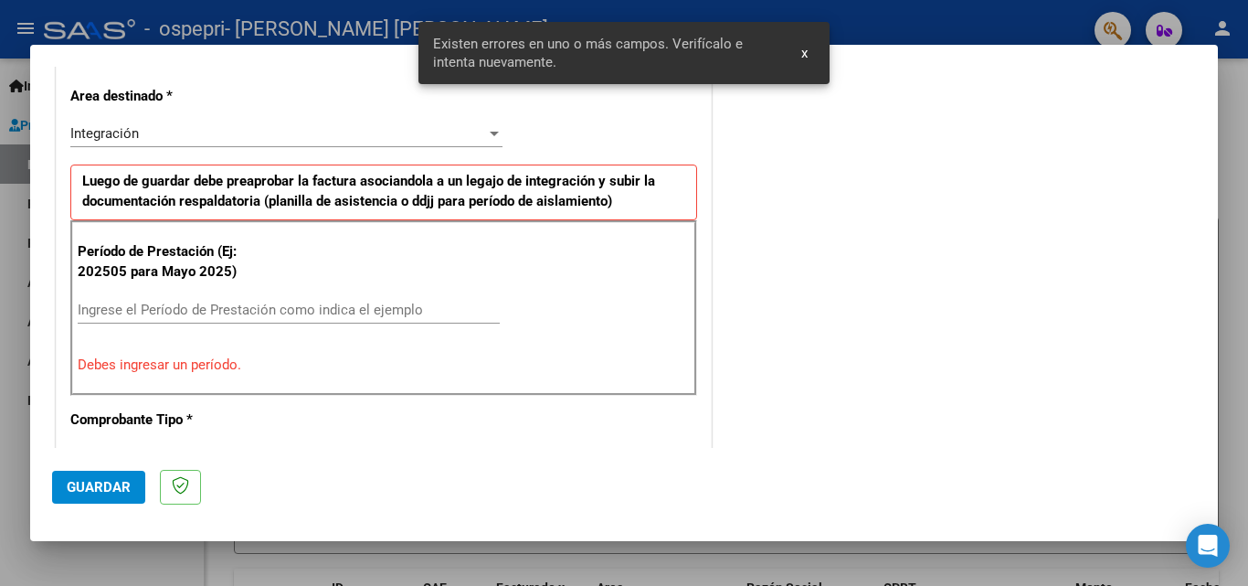
click at [250, 310] on input "Ingrese el Período de Prestación como indica el ejemplo" at bounding box center [289, 310] width 422 height 16
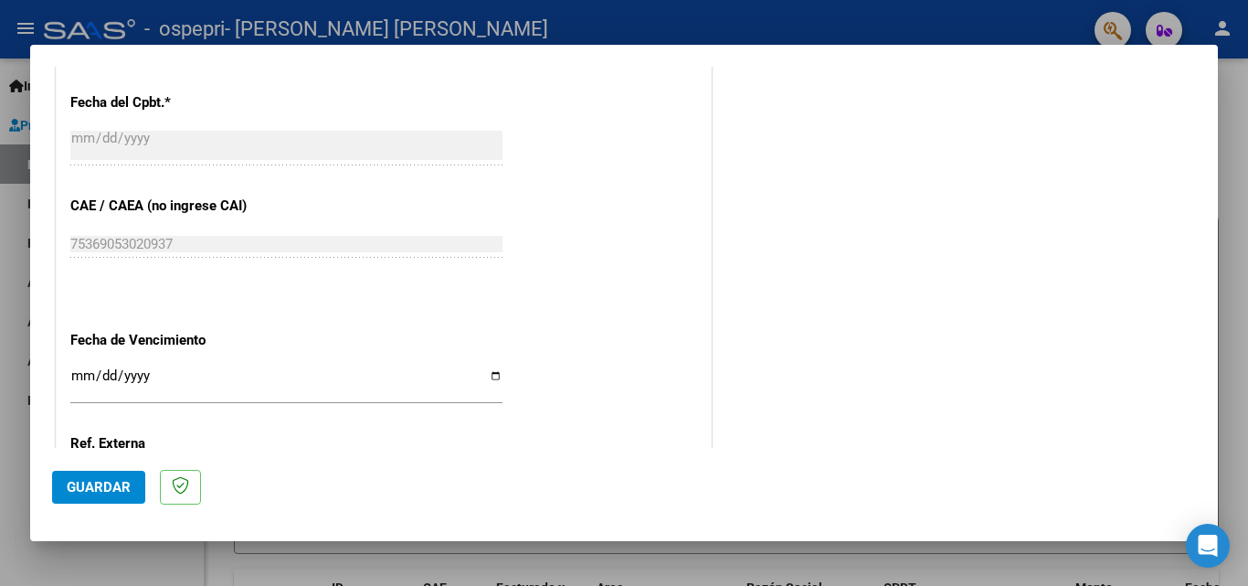
scroll to position [1143, 0]
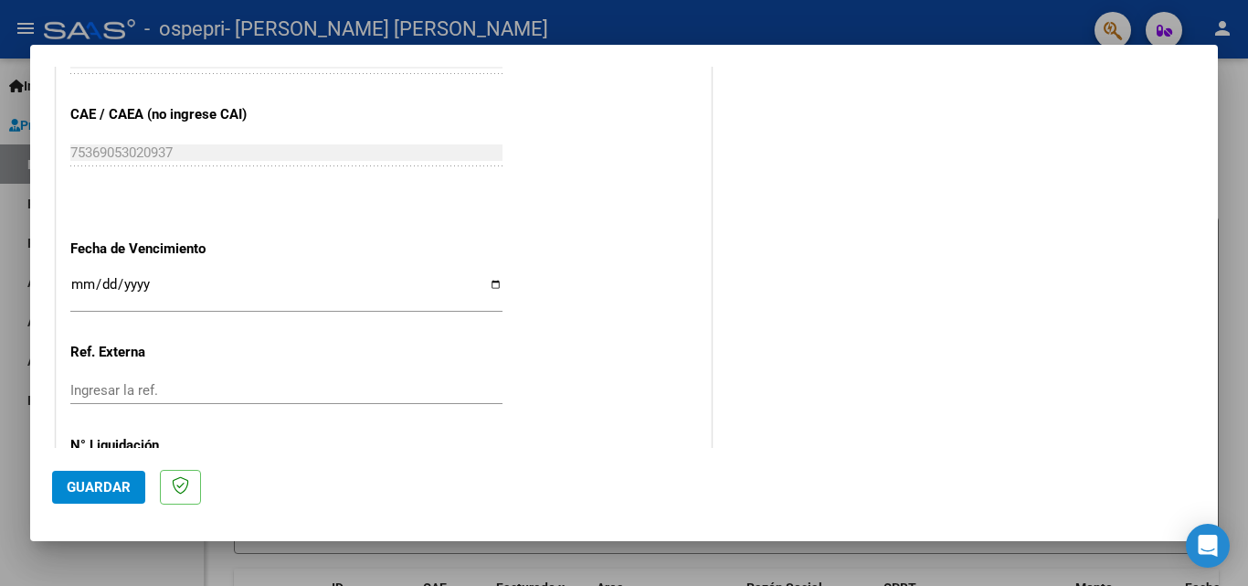
type input "202508"
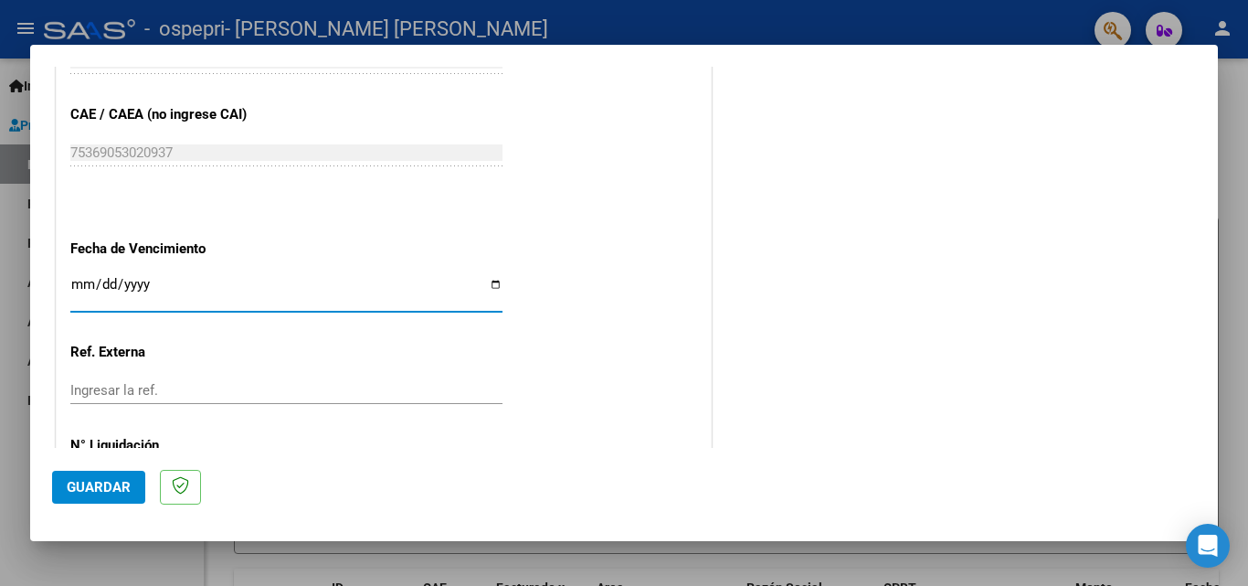
click at [492, 292] on input "Ingresar la fecha" at bounding box center [286, 291] width 432 height 29
click at [489, 286] on input "Ingresar la fecha" at bounding box center [286, 291] width 432 height 29
type input "[DATE]"
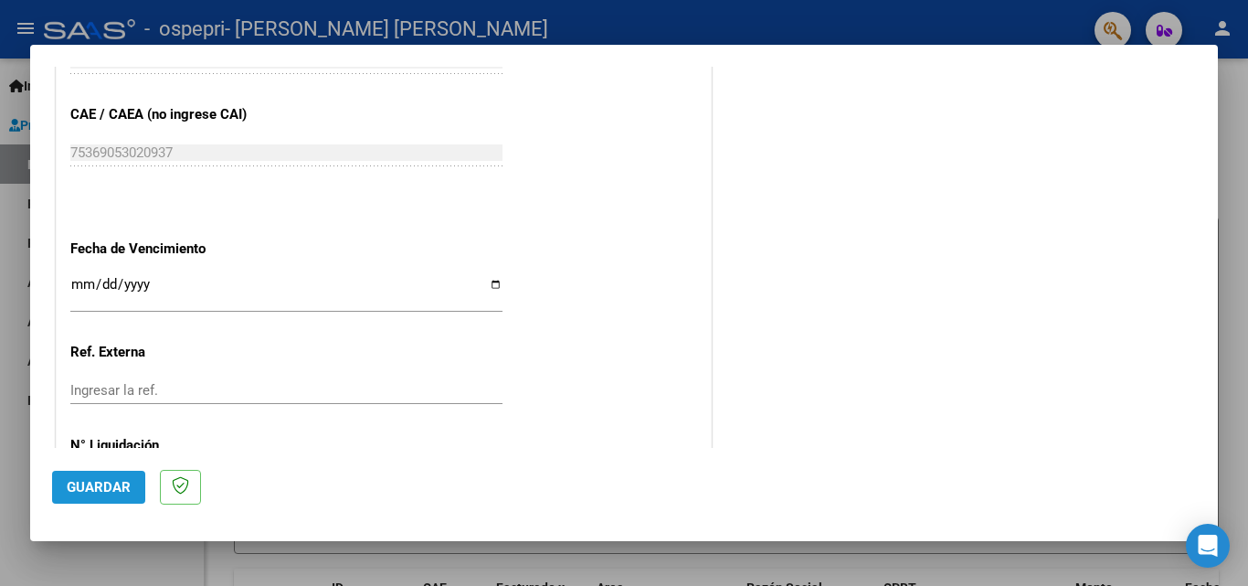
click at [101, 487] on span "Guardar" at bounding box center [99, 487] width 64 height 16
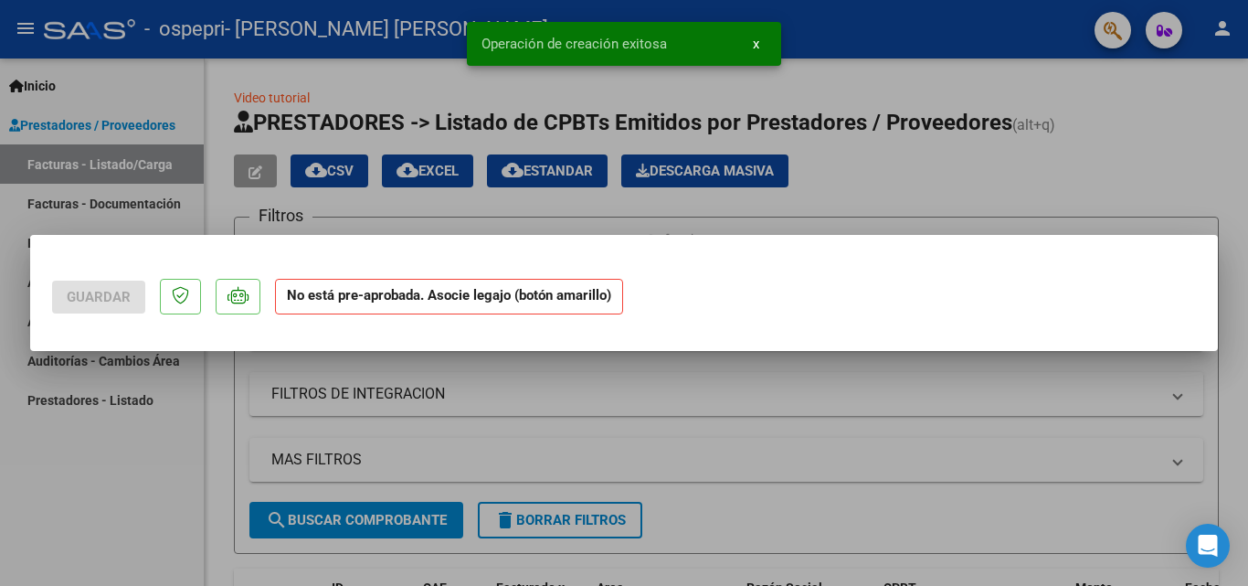
scroll to position [0, 0]
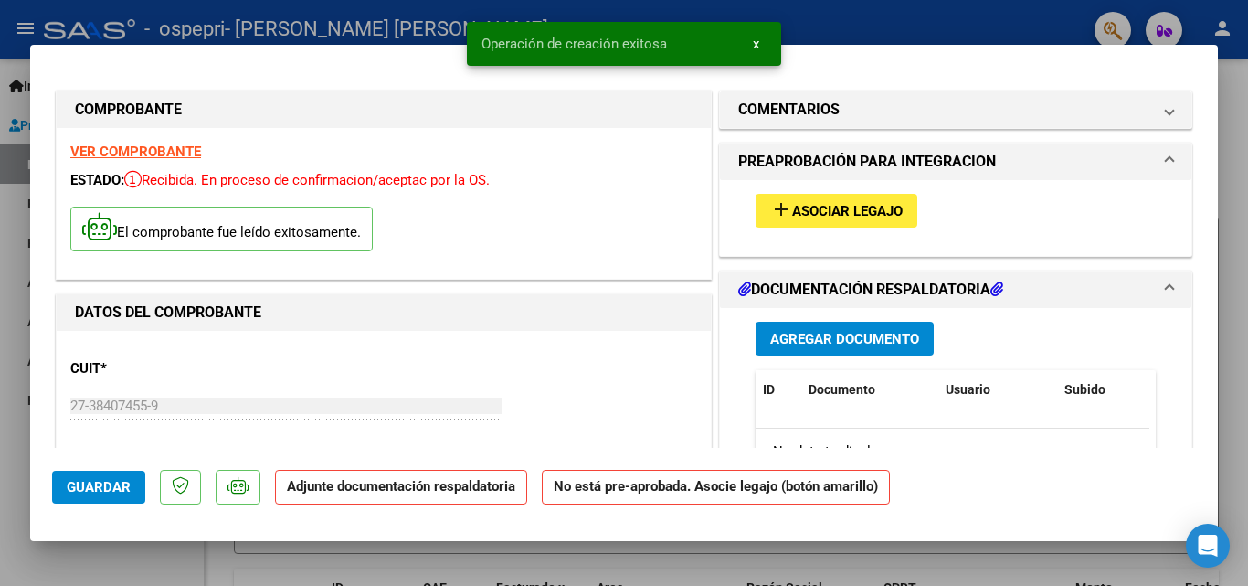
click at [781, 233] on div "add Asociar Legajo" at bounding box center [956, 210] width 428 height 61
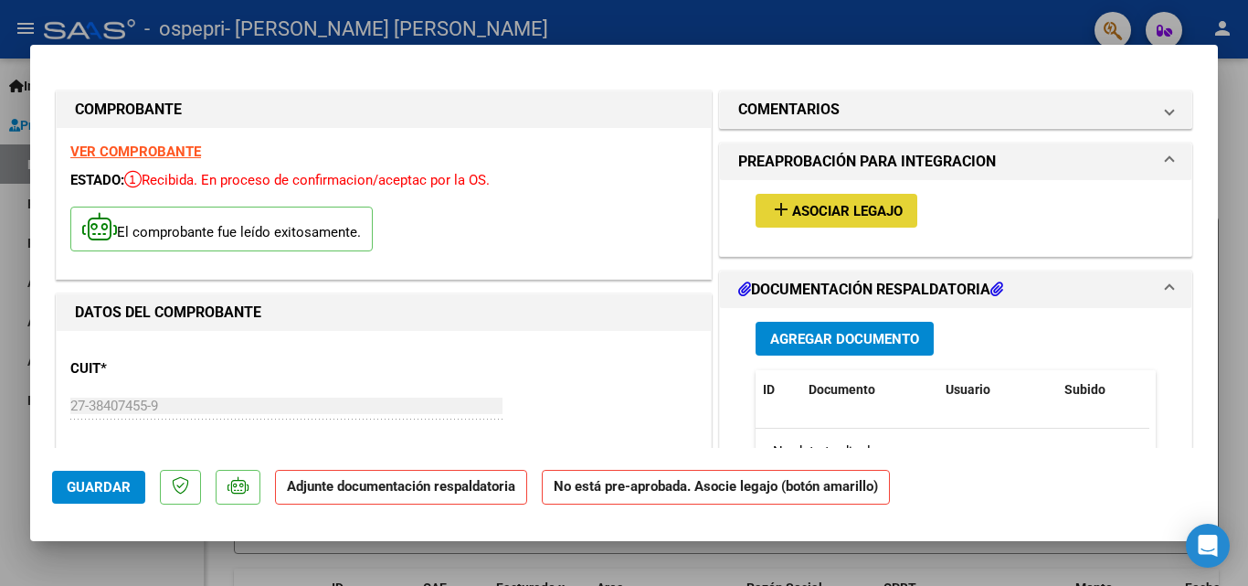
click at [794, 213] on span "Asociar Legajo" at bounding box center [847, 211] width 111 height 16
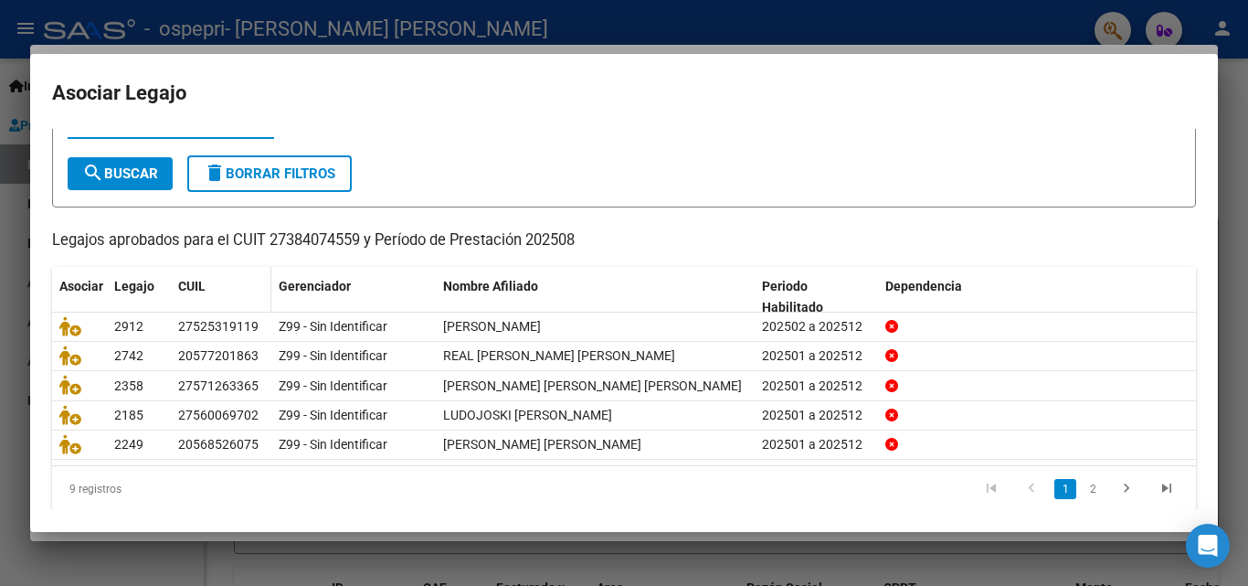
scroll to position [91, 0]
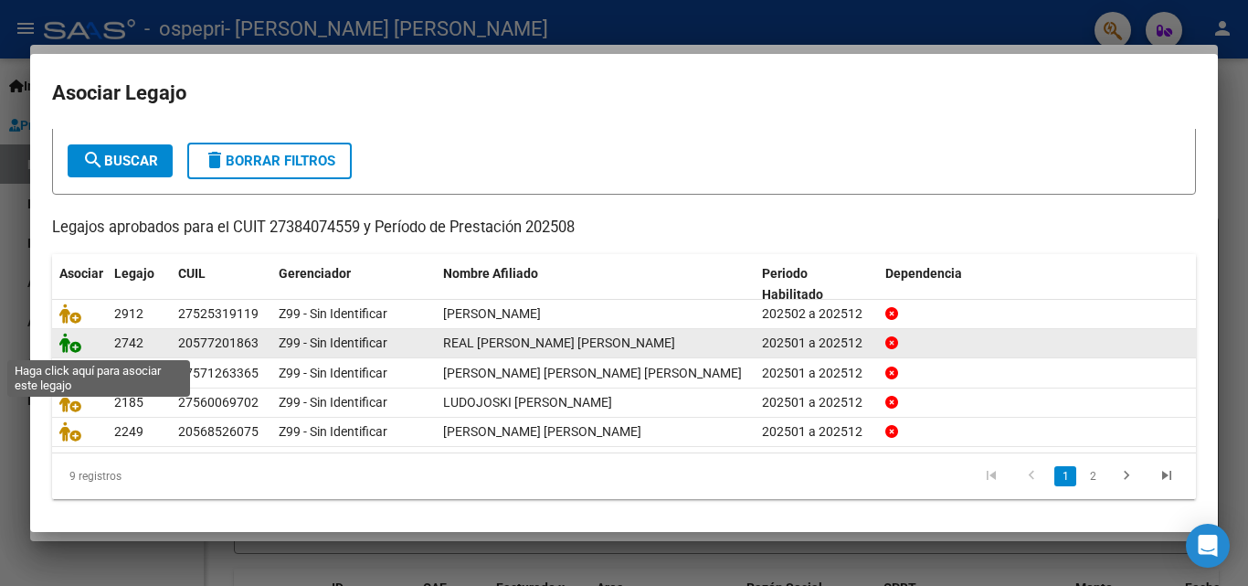
click at [64, 338] on icon at bounding box center [70, 343] width 22 height 20
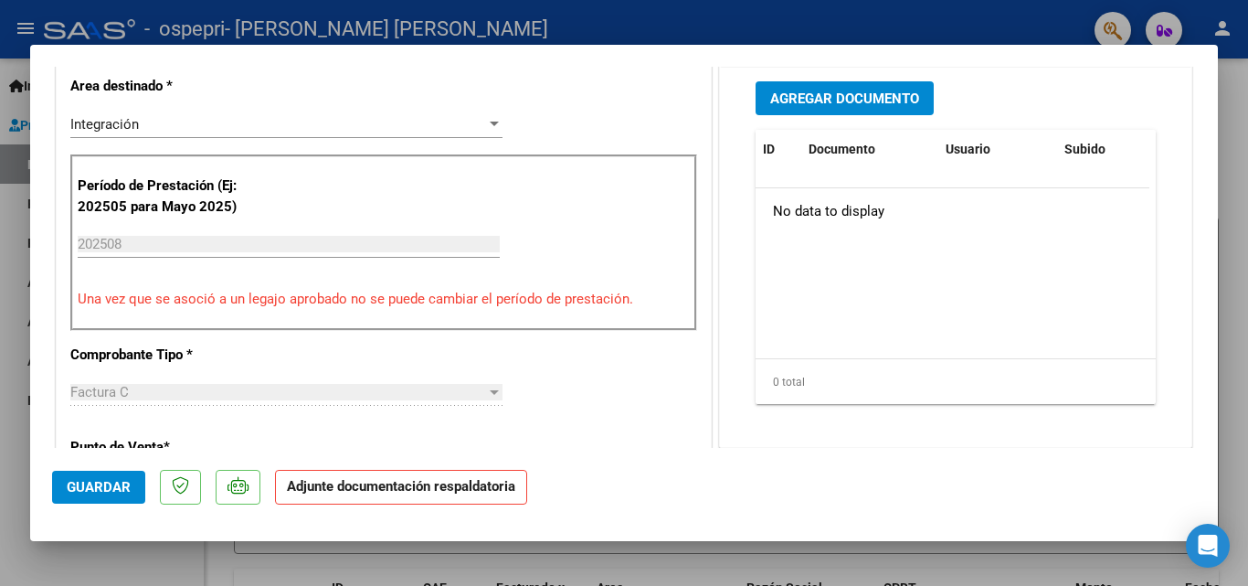
scroll to position [274, 0]
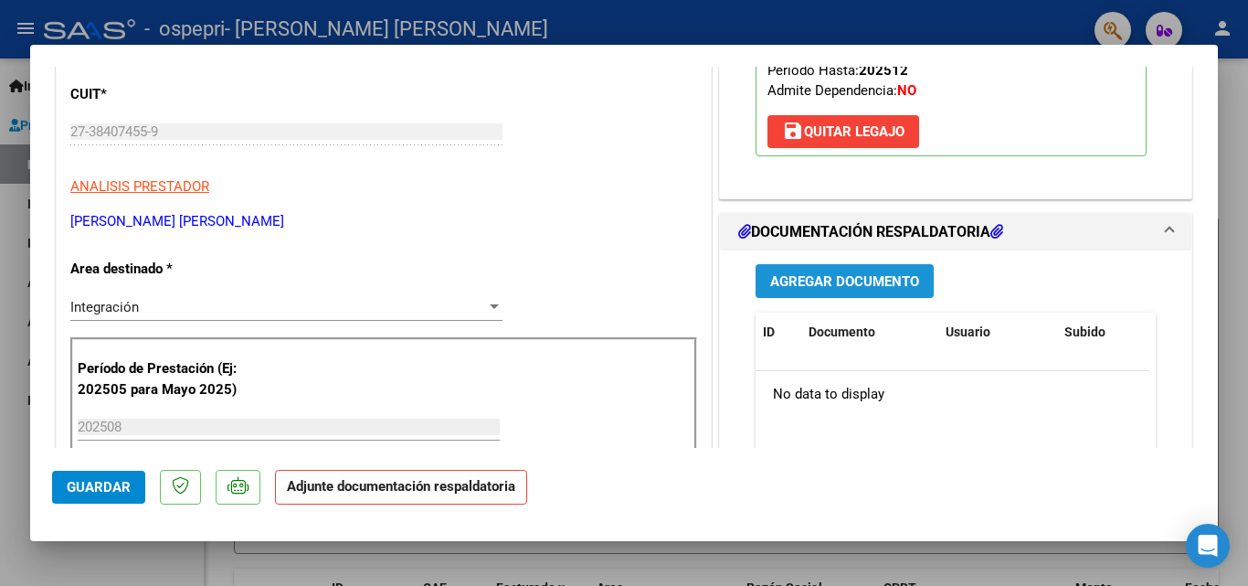
click at [790, 279] on span "Agregar Documento" at bounding box center [844, 281] width 149 height 16
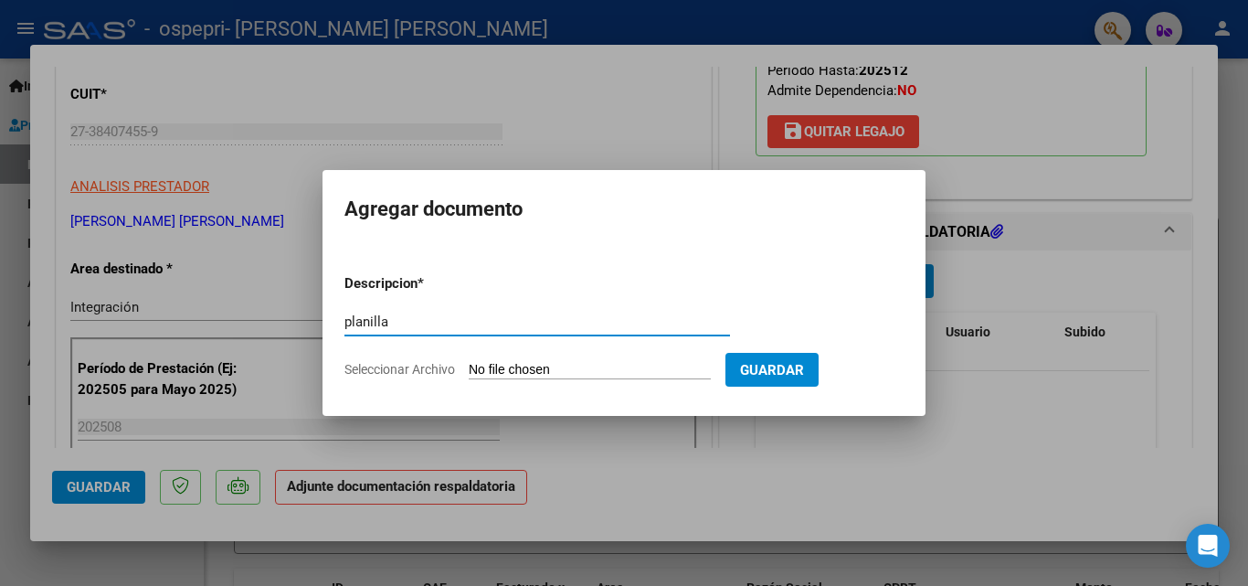
type input "planilla"
click at [574, 366] on input "Seleccionar Archivo" at bounding box center [590, 370] width 242 height 17
type input "C:\fakepath\[PERSON_NAME].pdf"
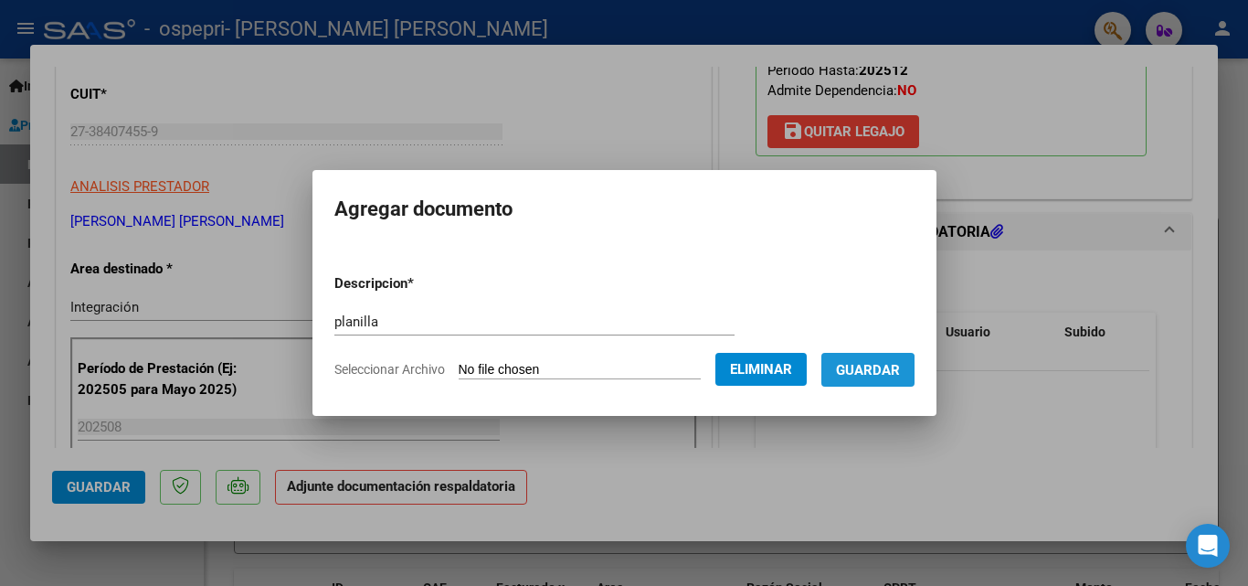
click at [877, 371] on span "Guardar" at bounding box center [868, 370] width 64 height 16
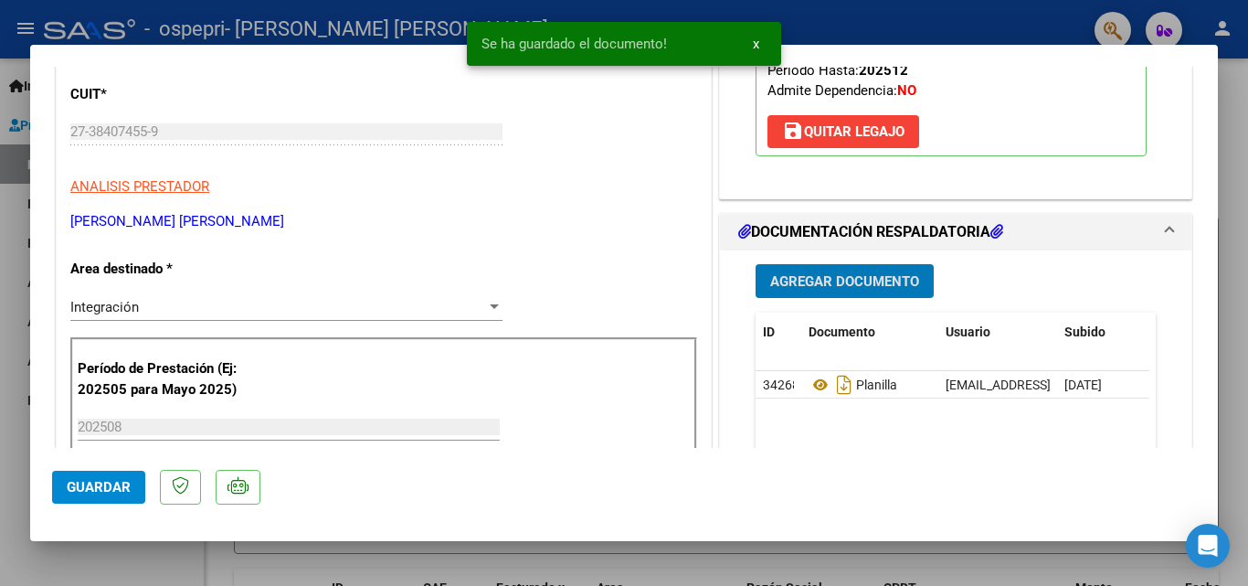
click at [94, 484] on span "Guardar" at bounding box center [99, 487] width 64 height 16
click at [0, 402] on div at bounding box center [624, 293] width 1248 height 586
type input "$ 0,00"
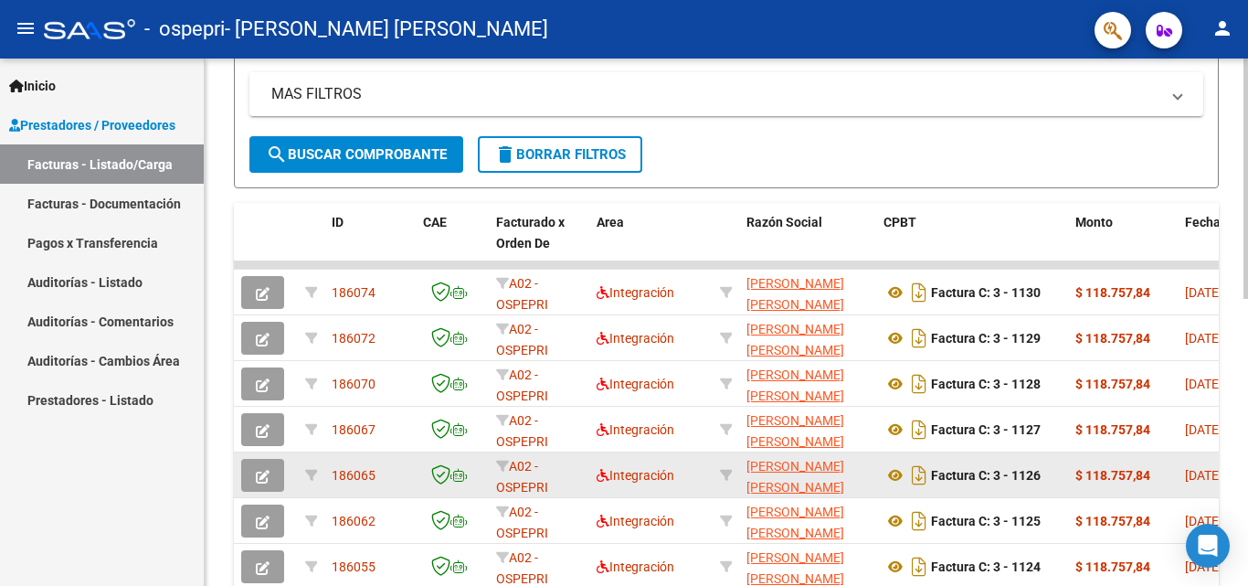
scroll to position [457, 0]
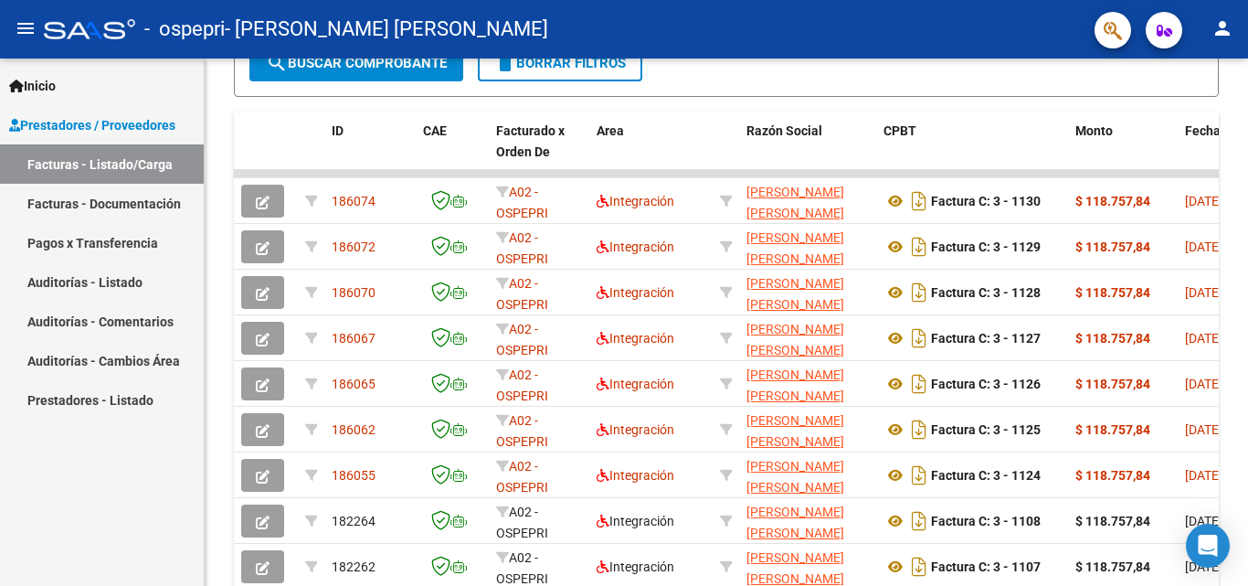
click at [1227, 36] on mat-icon "person" at bounding box center [1223, 28] width 22 height 22
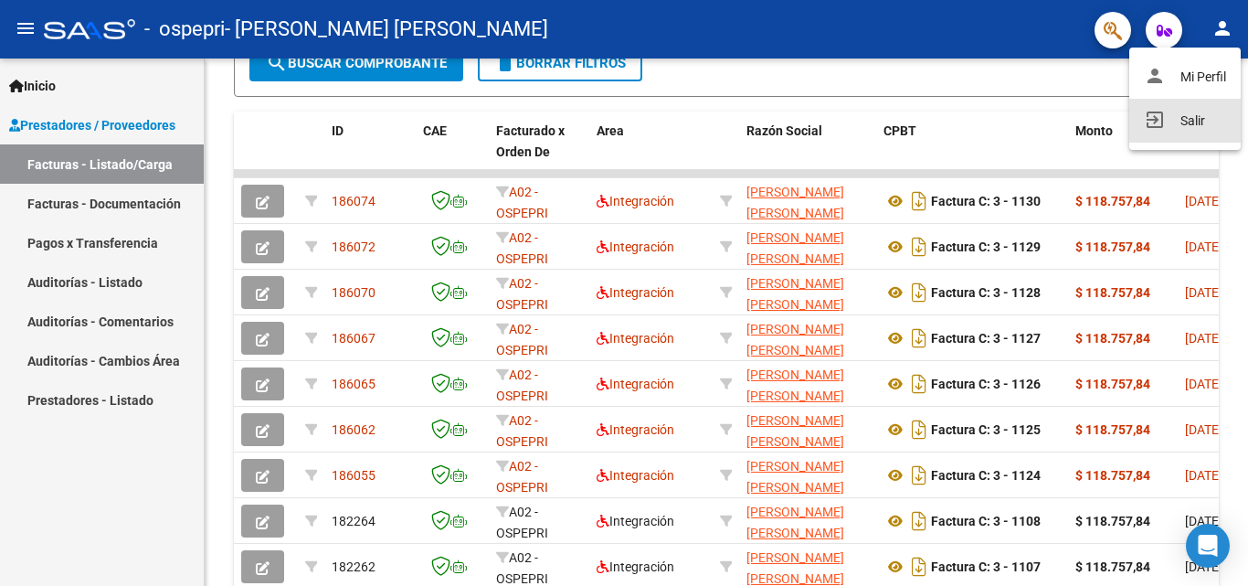
drag, startPoint x: 1207, startPoint y: 125, endPoint x: 1035, endPoint y: 7, distance: 208.4
click at [1206, 124] on button "exit_to_app Salir" at bounding box center [1186, 121] width 112 height 44
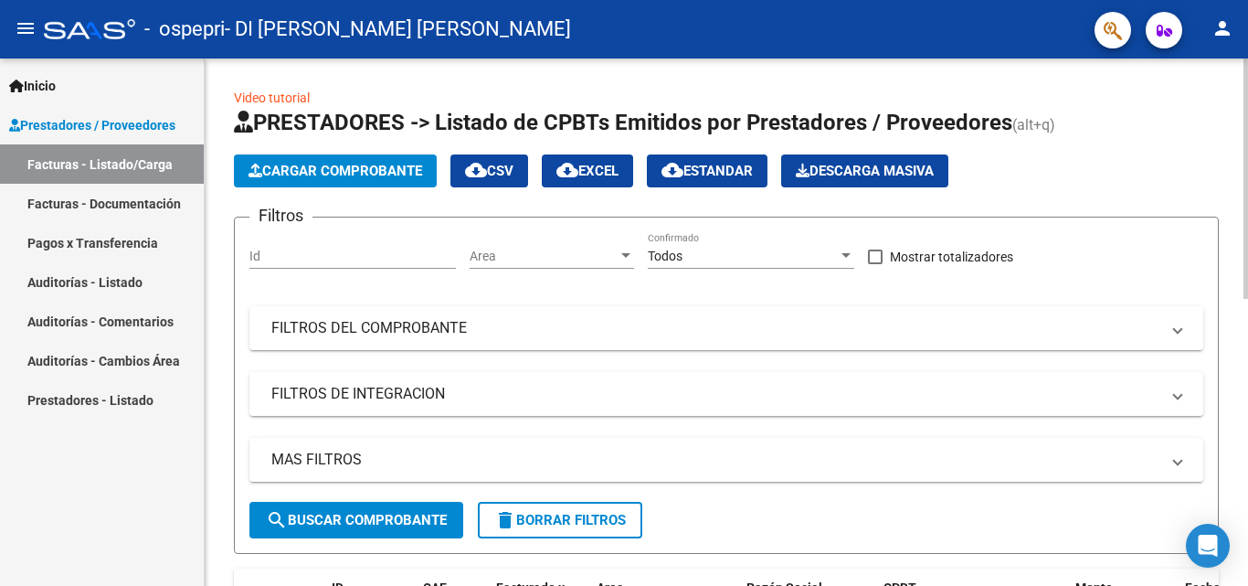
click at [346, 168] on span "Cargar Comprobante" at bounding box center [336, 171] width 174 height 16
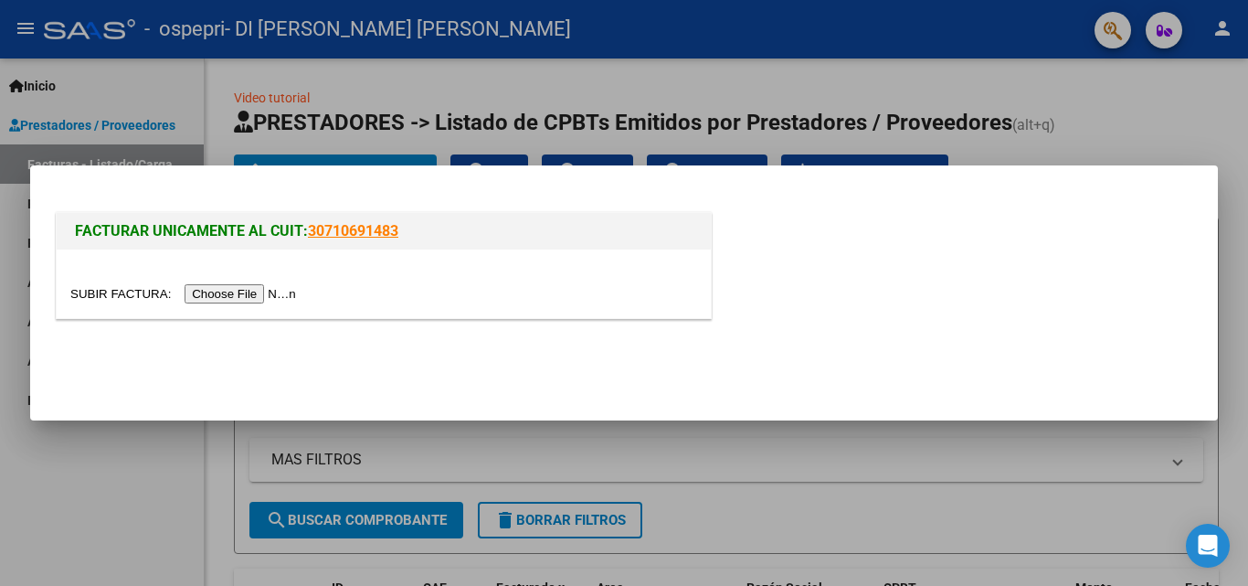
click at [248, 291] on input "file" at bounding box center [185, 293] width 231 height 19
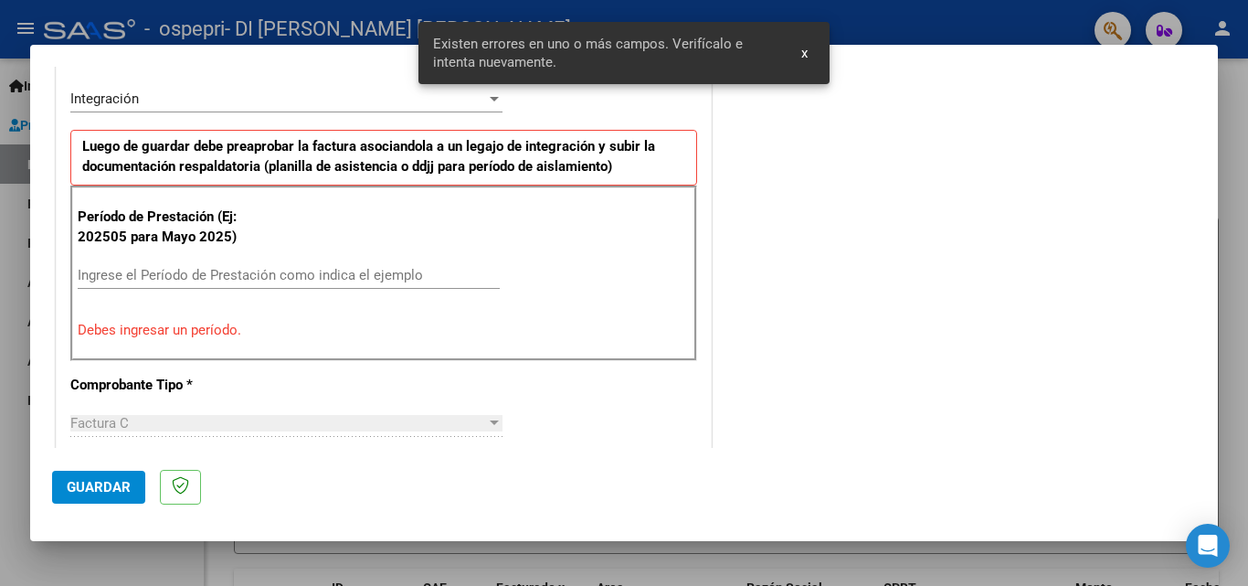
scroll to position [538, 0]
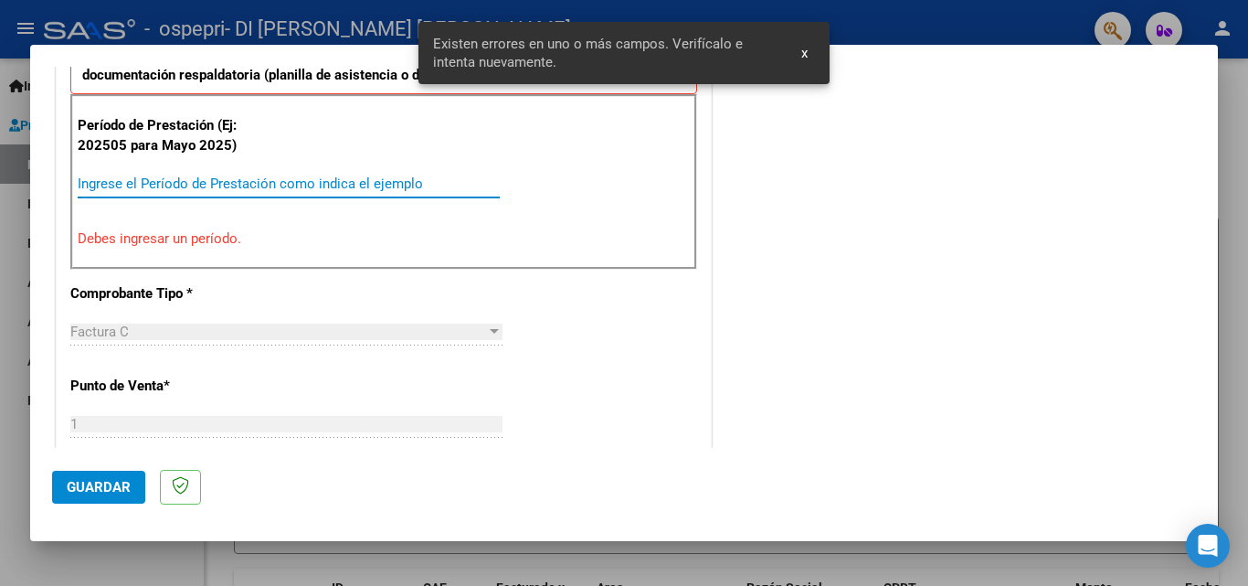
click at [149, 183] on input "Ingrese el Período de Prestación como indica el ejemplo" at bounding box center [289, 183] width 422 height 16
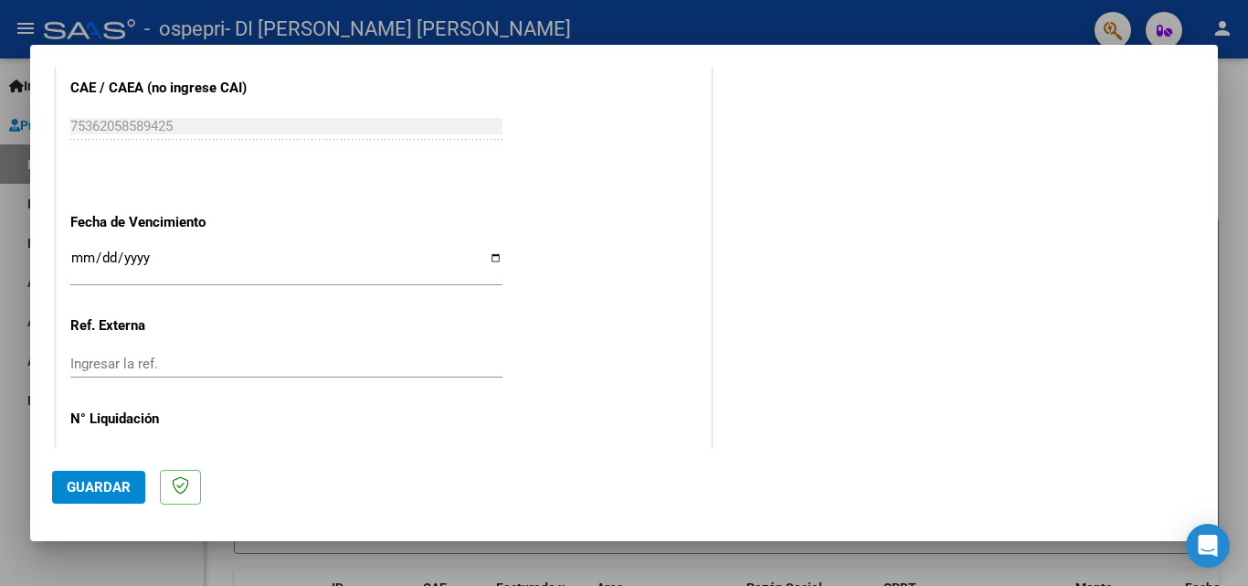
scroll to position [1178, 0]
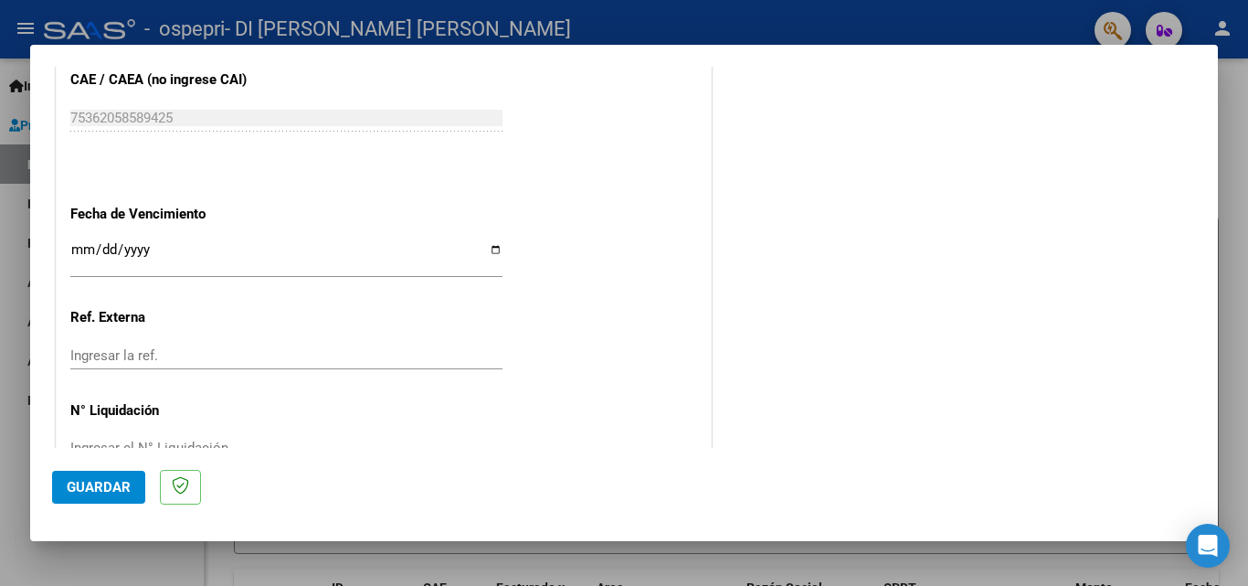
type input "202508"
click at [492, 251] on input "Ingresar la fecha" at bounding box center [286, 256] width 432 height 29
type input "[DATE]"
click at [96, 483] on span "Guardar" at bounding box center [99, 487] width 64 height 16
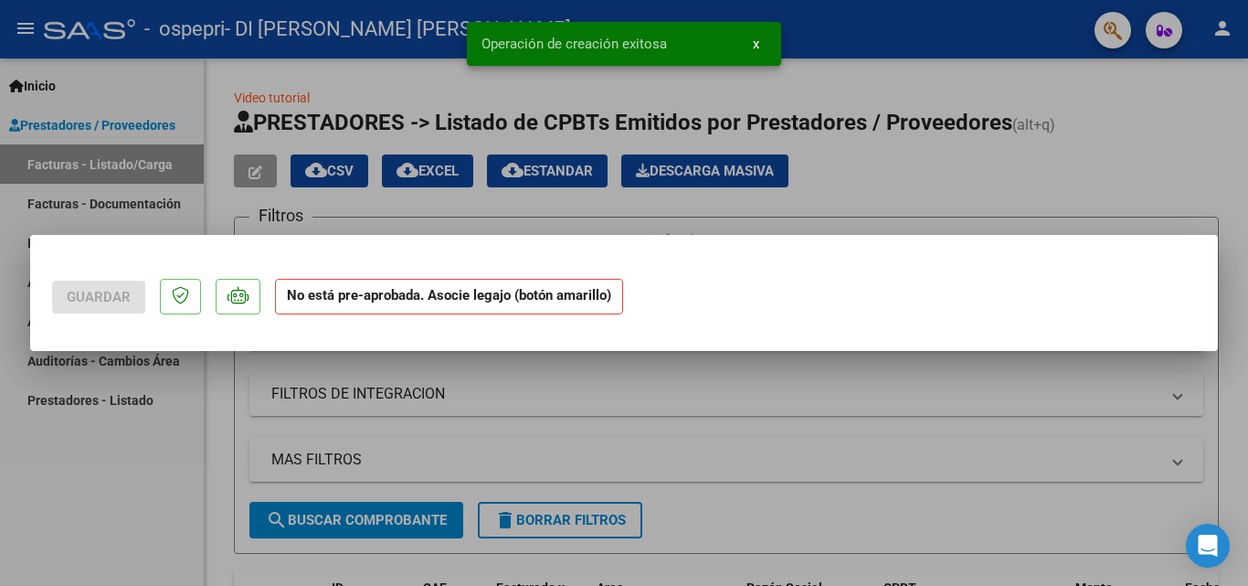
scroll to position [0, 0]
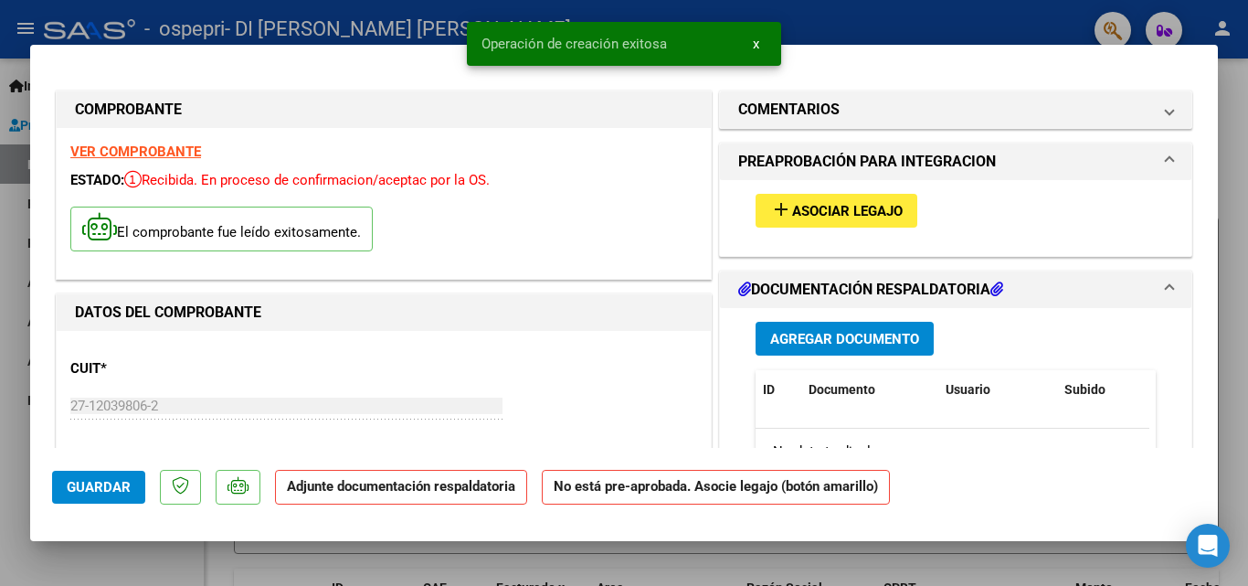
click at [792, 214] on span "Asociar Legajo" at bounding box center [847, 211] width 111 height 16
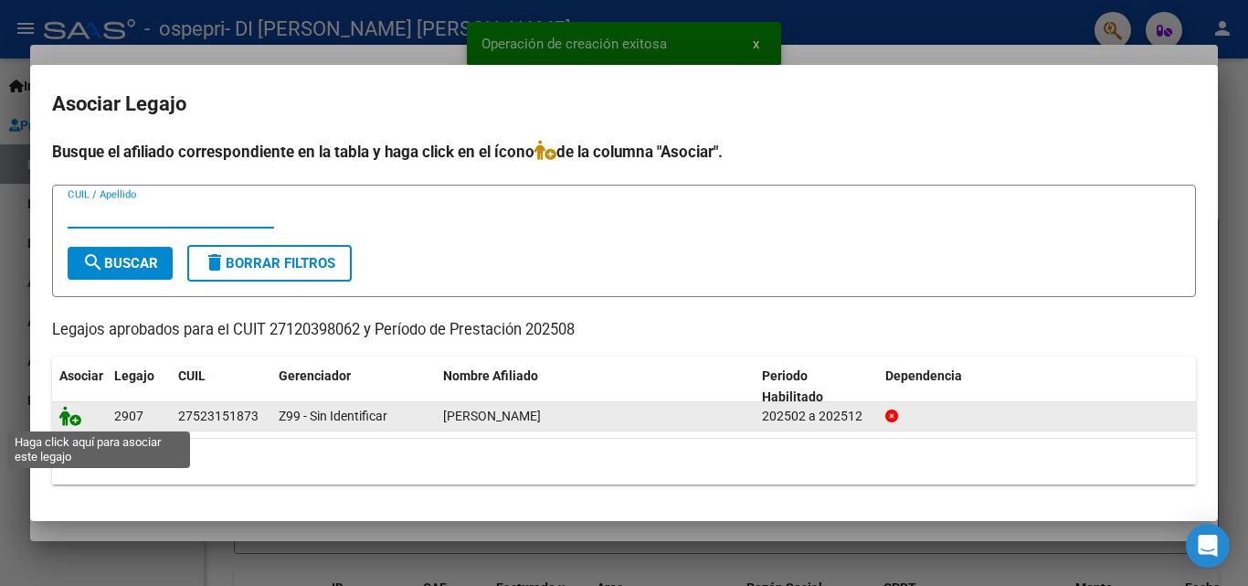
click at [72, 410] on icon at bounding box center [70, 416] width 22 height 20
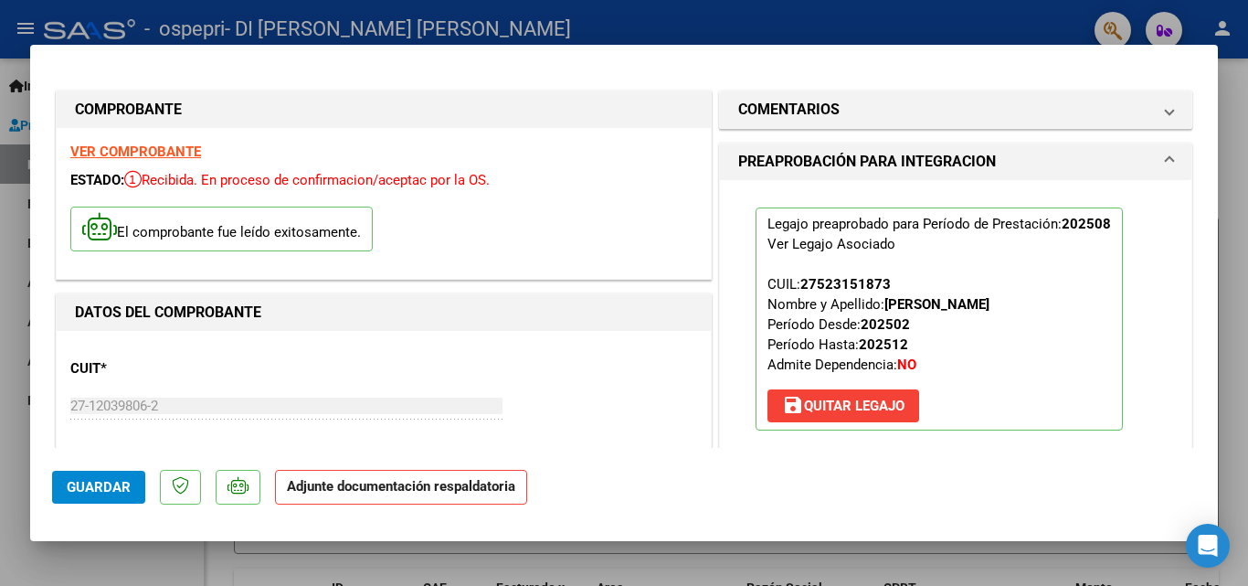
scroll to position [366, 0]
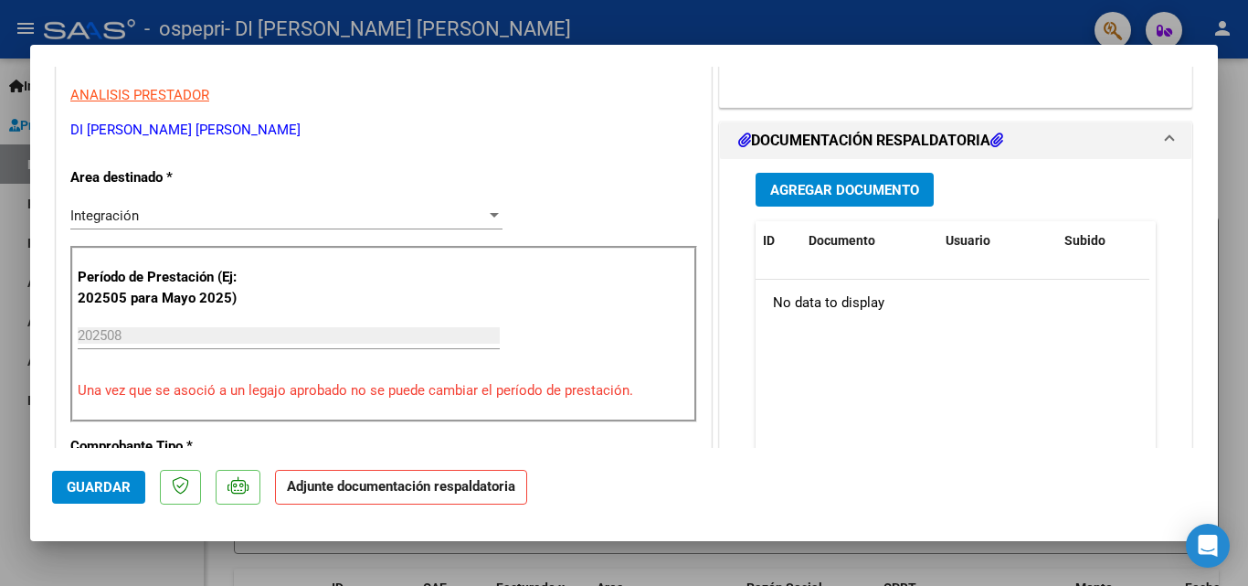
click at [810, 179] on button "Agregar Documento" at bounding box center [845, 190] width 178 height 34
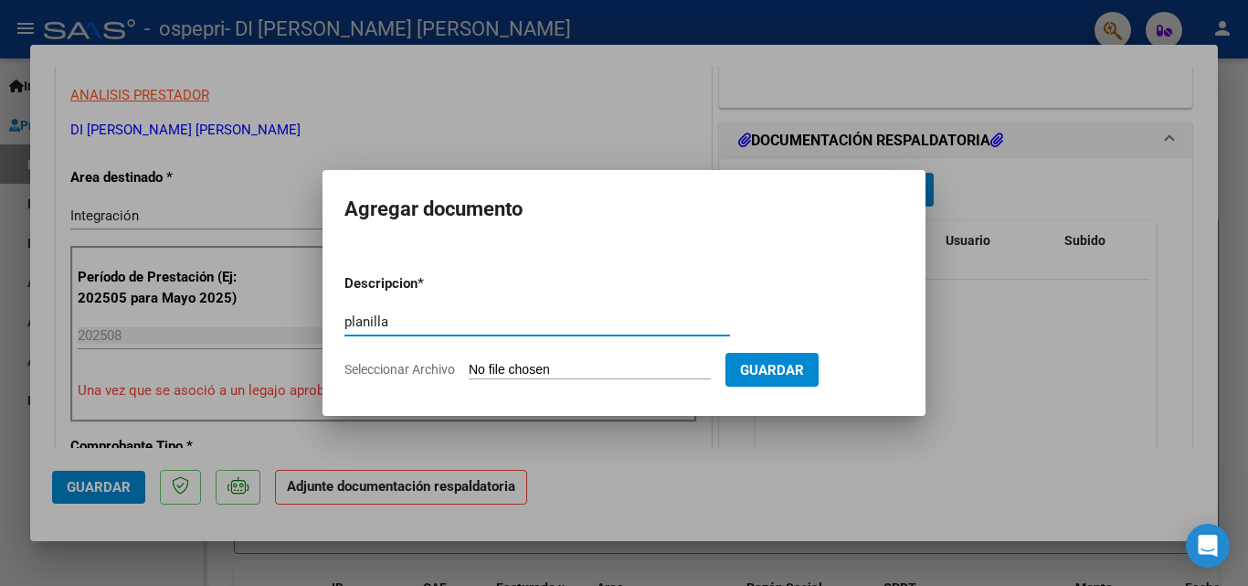
type input "planilla"
click at [631, 373] on input "Seleccionar Archivo" at bounding box center [590, 370] width 242 height 17
type input "C:\fakepath\planilla.pdf"
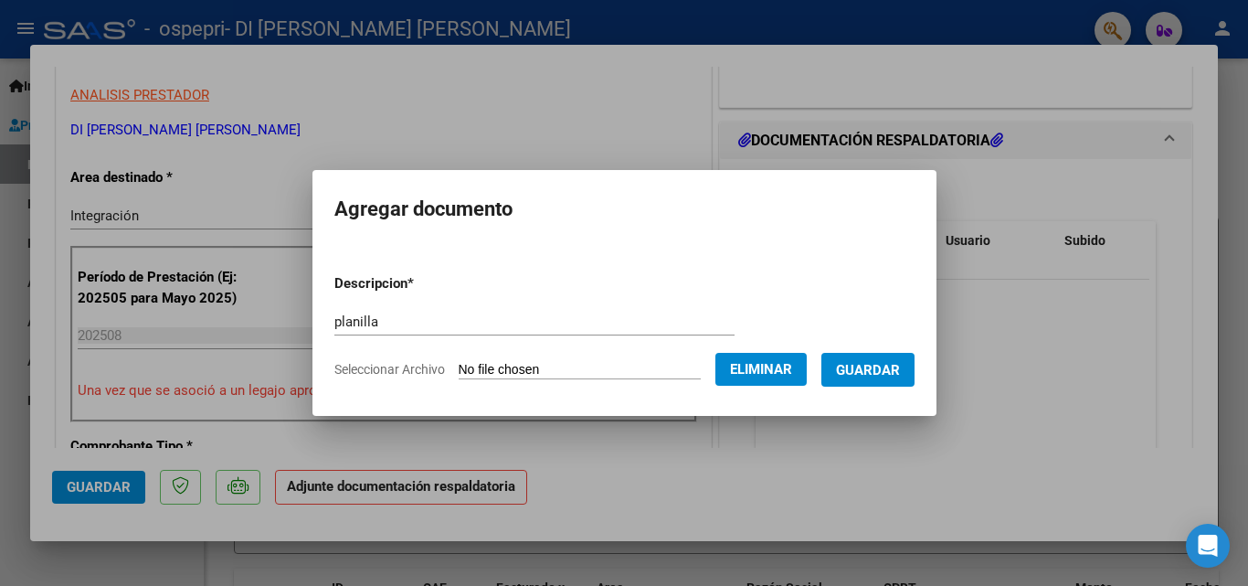
click at [859, 369] on span "Guardar" at bounding box center [868, 370] width 64 height 16
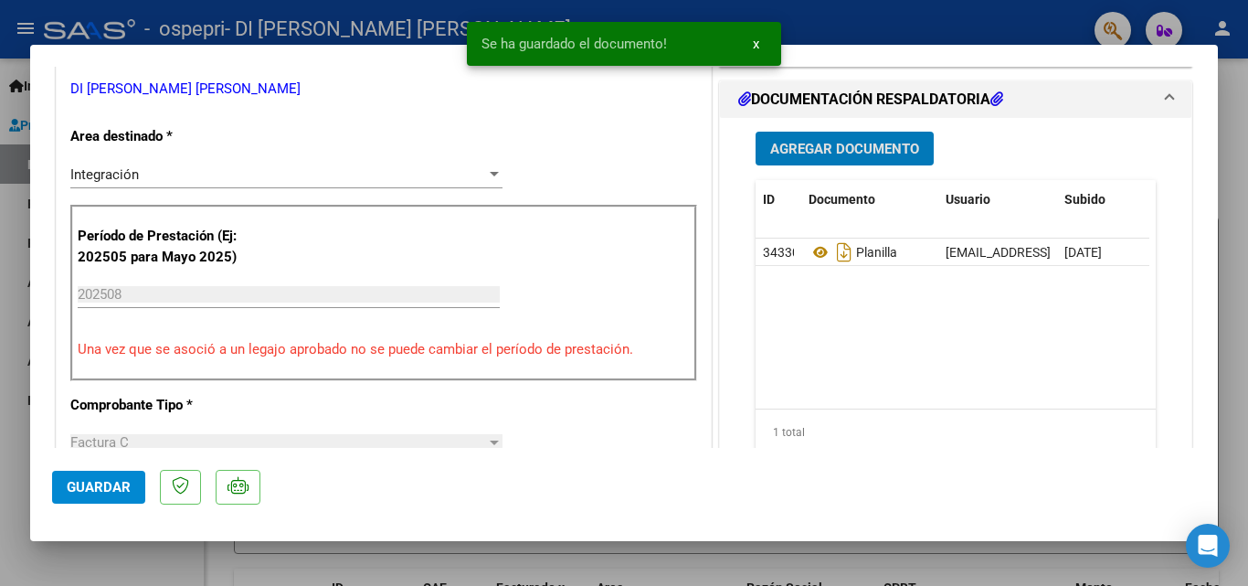
scroll to position [640, 0]
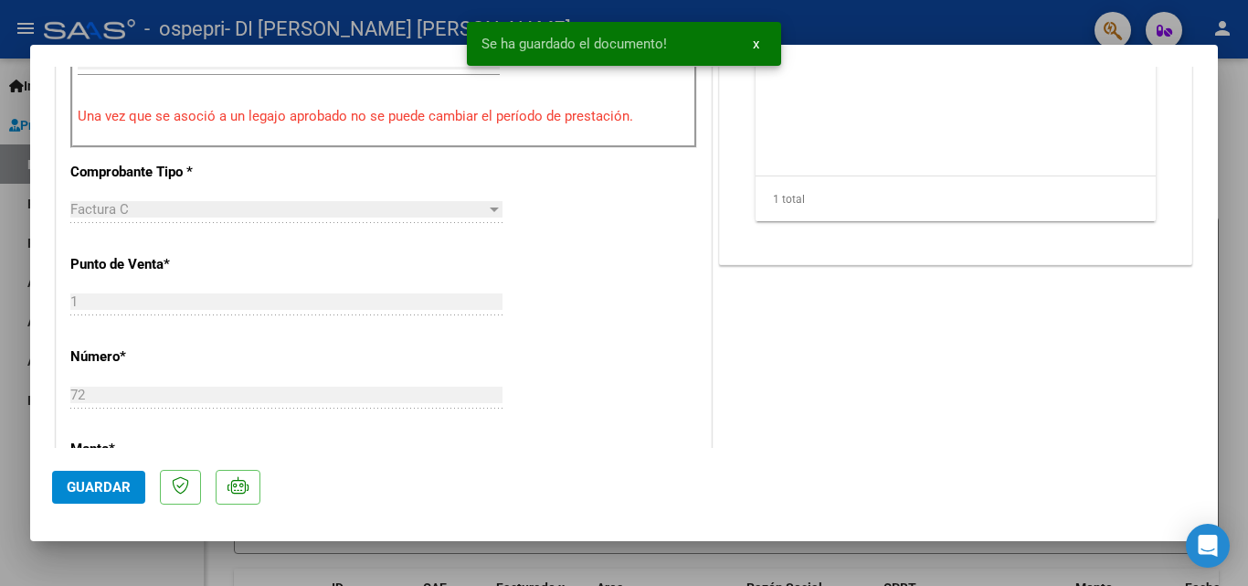
click at [78, 487] on span "Guardar" at bounding box center [99, 487] width 64 height 16
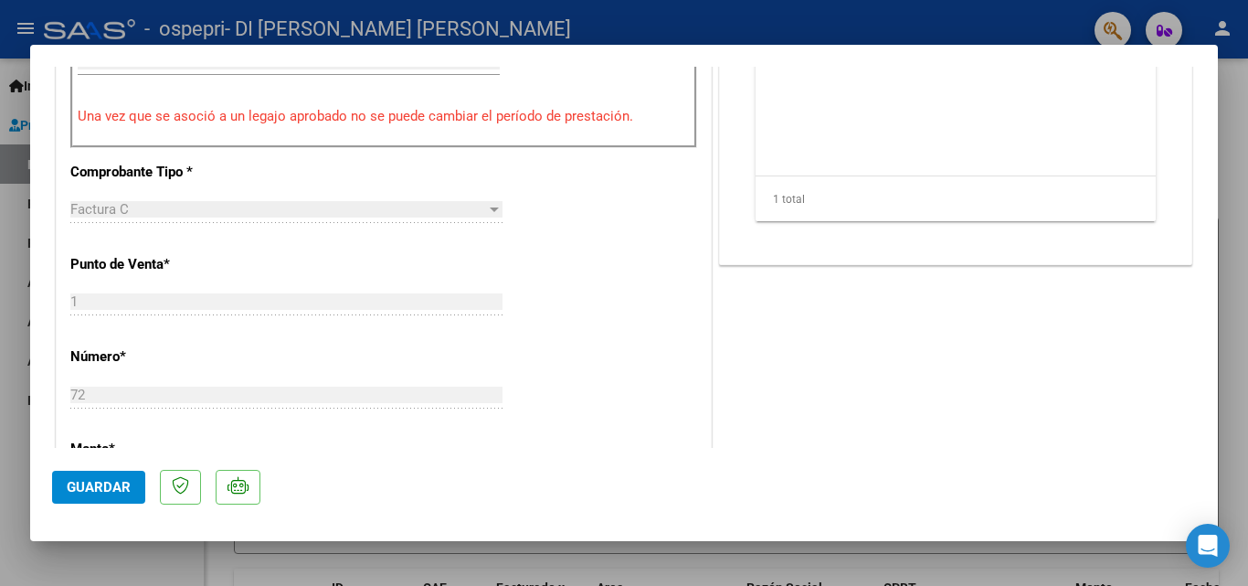
click at [0, 316] on div at bounding box center [624, 293] width 1248 height 586
type input "$ 0,00"
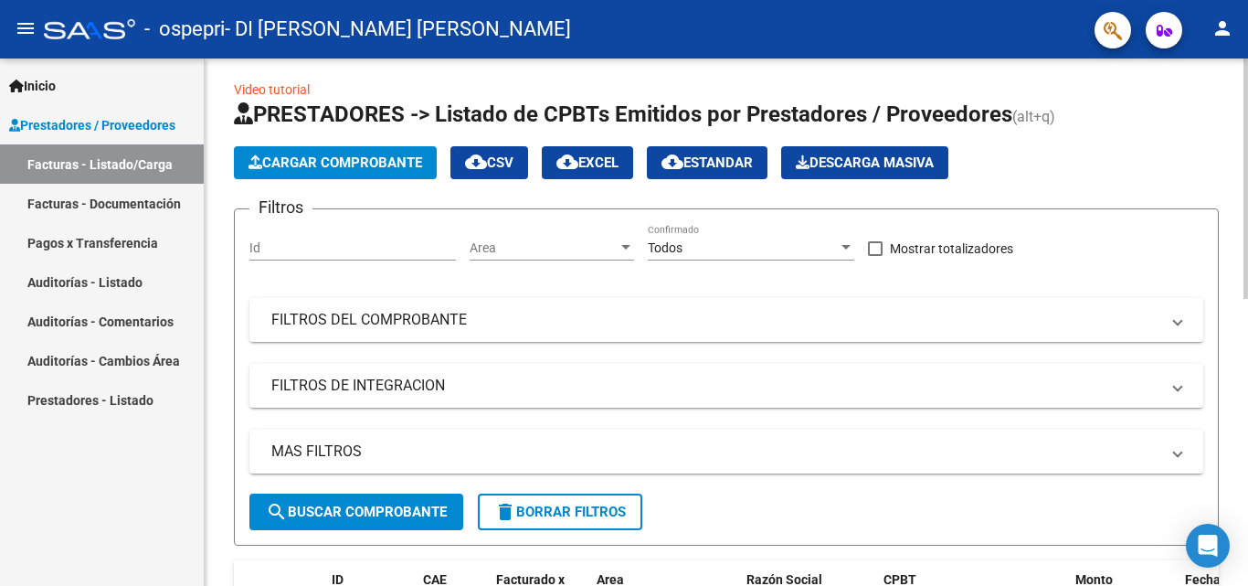
scroll to position [0, 0]
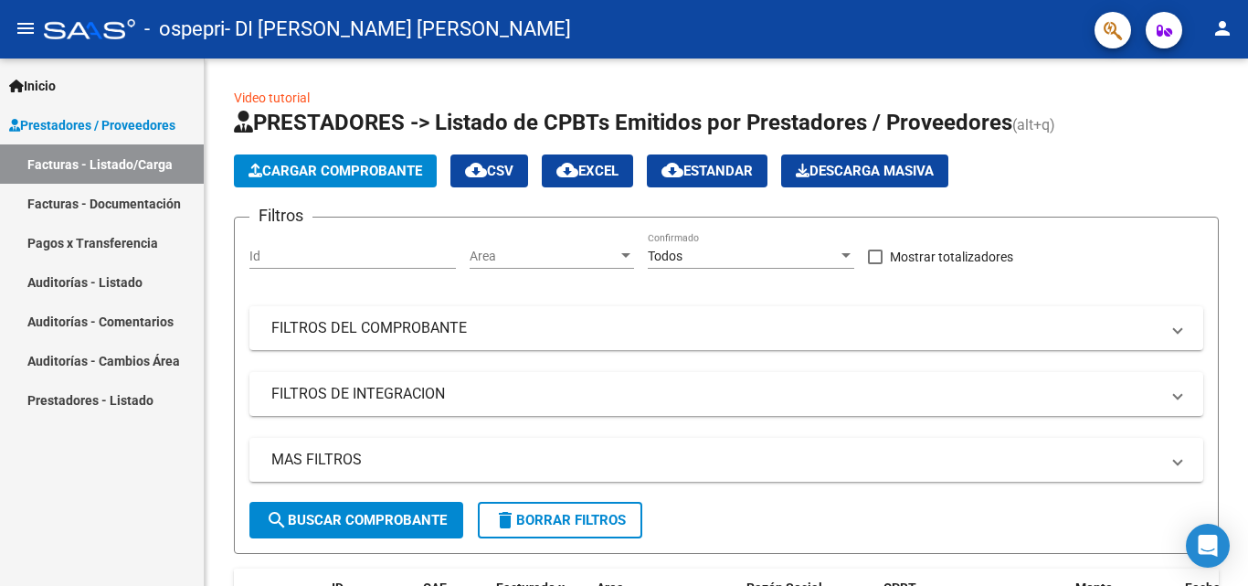
click at [1223, 26] on mat-icon "person" at bounding box center [1223, 28] width 22 height 22
